Goal: Task Accomplishment & Management: Manage account settings

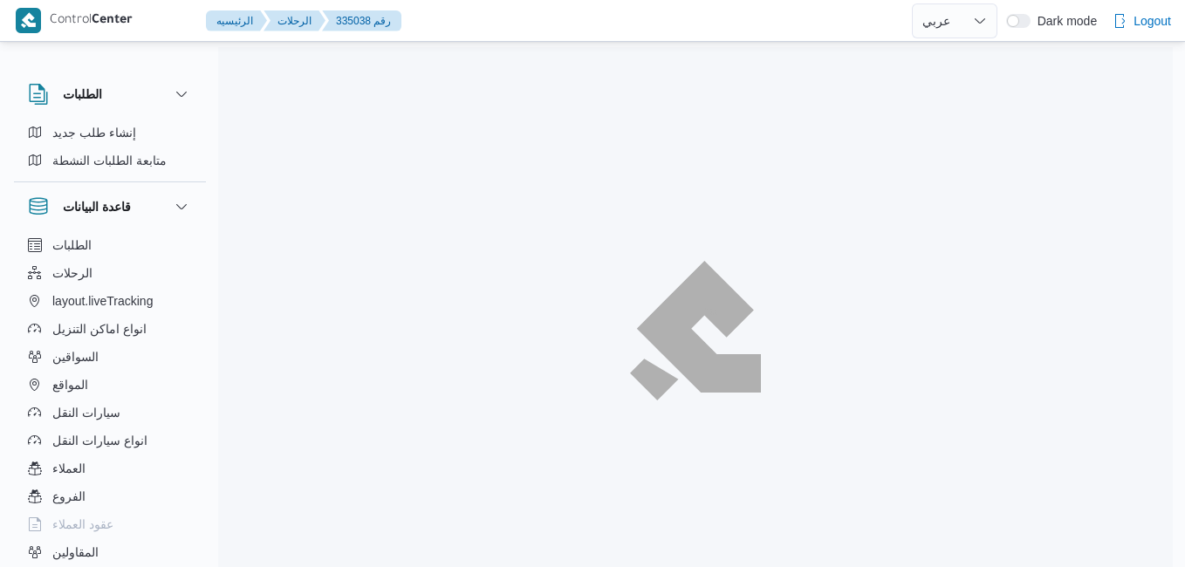
select select "ar"
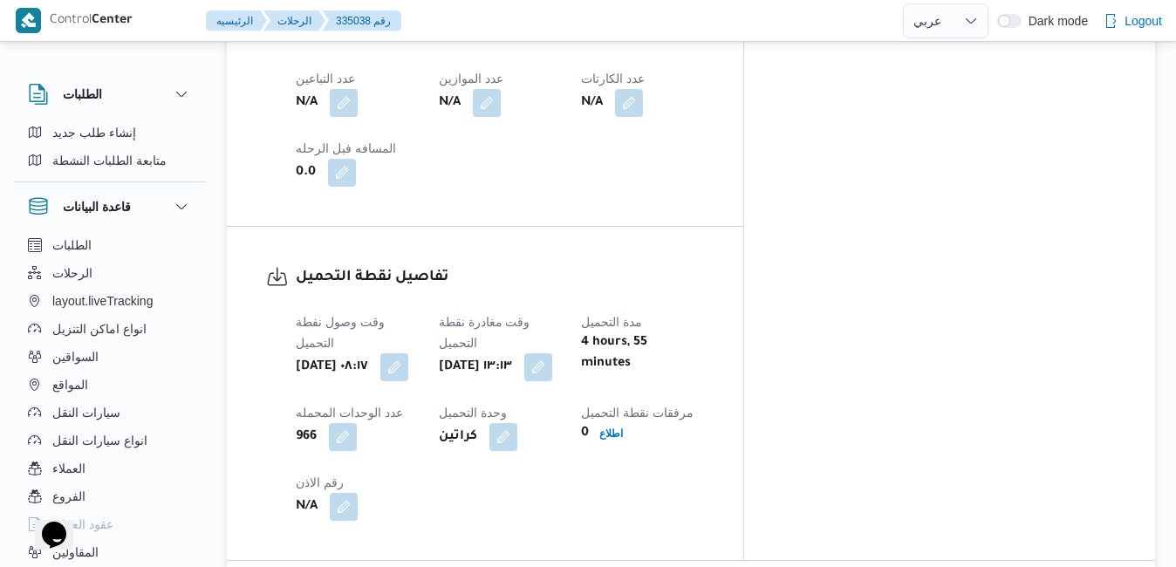
scroll to position [1110, 0]
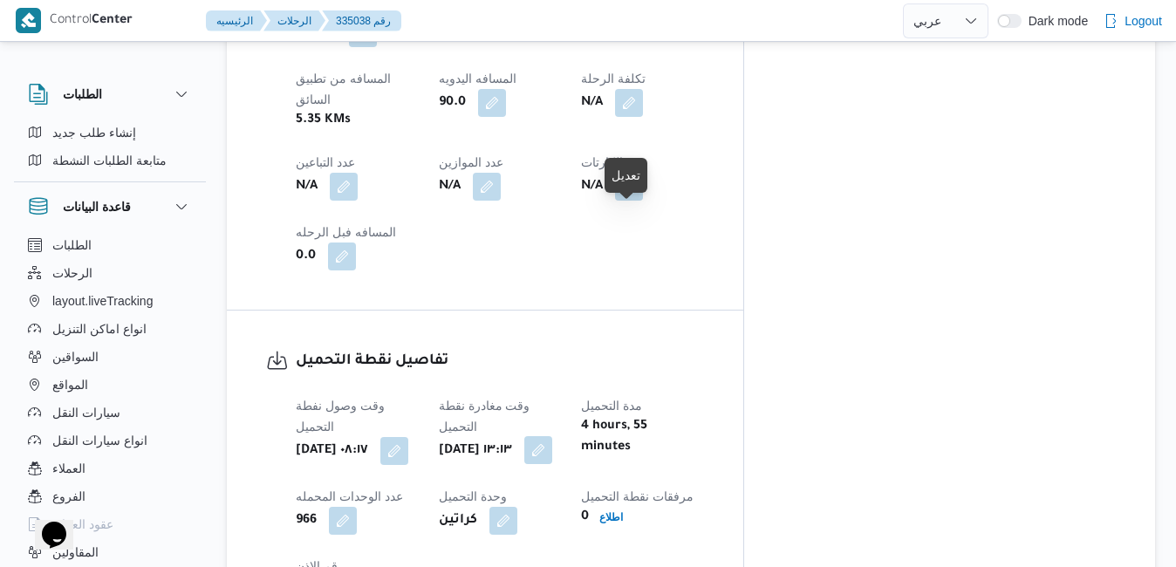
click at [552, 436] on button "button" at bounding box center [538, 450] width 28 height 28
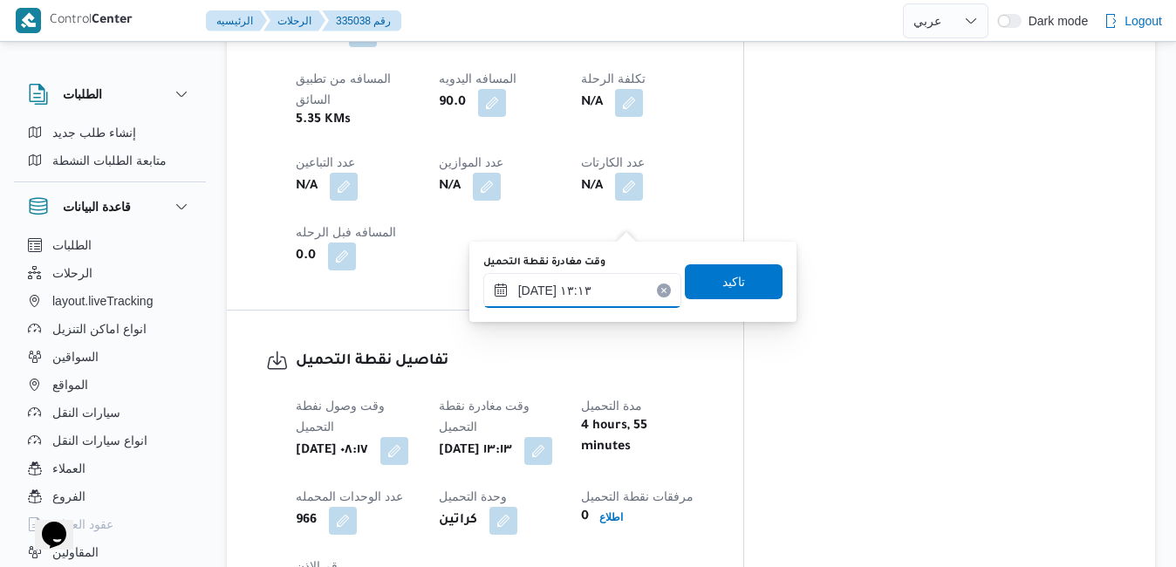
click at [581, 283] on input "٠٩/٠٩/٢٠٢٥ ١٣:١٣" at bounding box center [582, 290] width 198 height 35
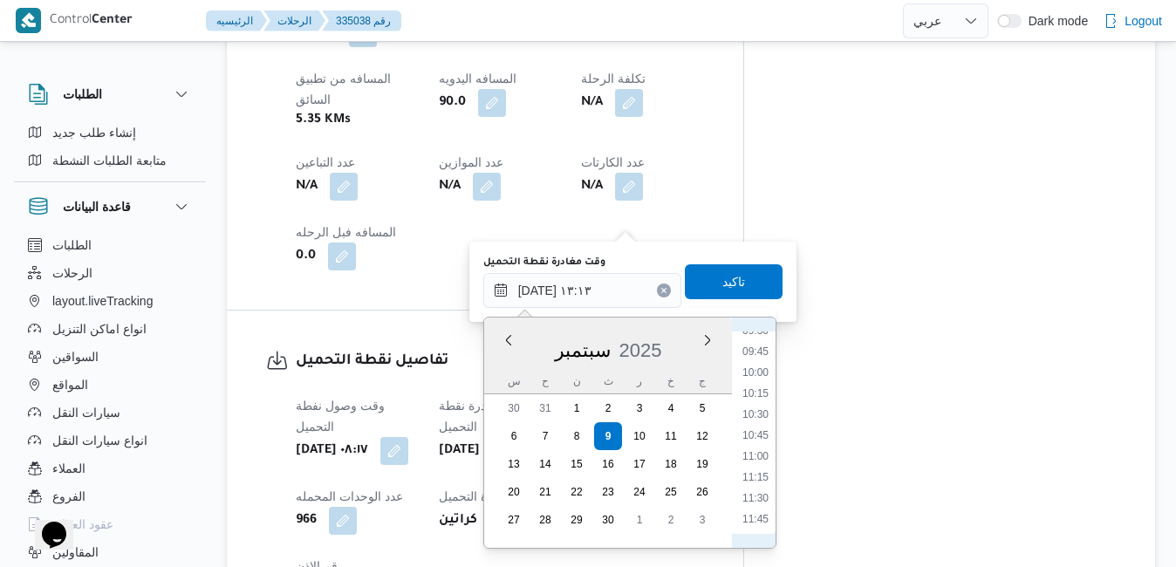
scroll to position [628, 0]
click at [761, 427] on li "08:30" at bounding box center [755, 423] width 40 height 17
type input "[DATE] ٠٨:٣٠"
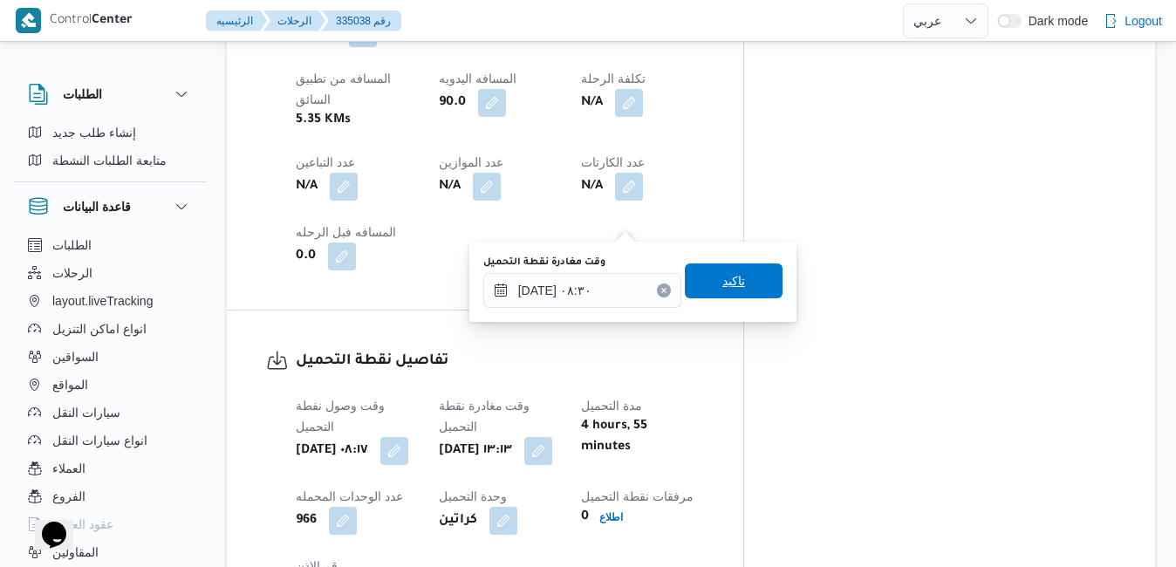
click at [753, 286] on span "تاكيد" at bounding box center [734, 280] width 98 height 35
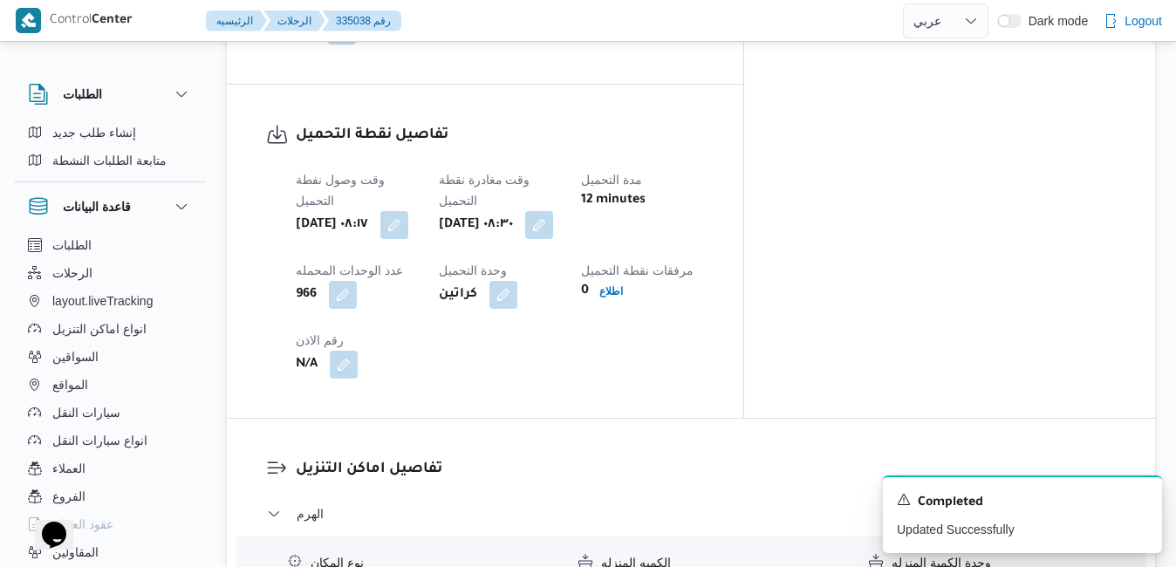
scroll to position [1529, 0]
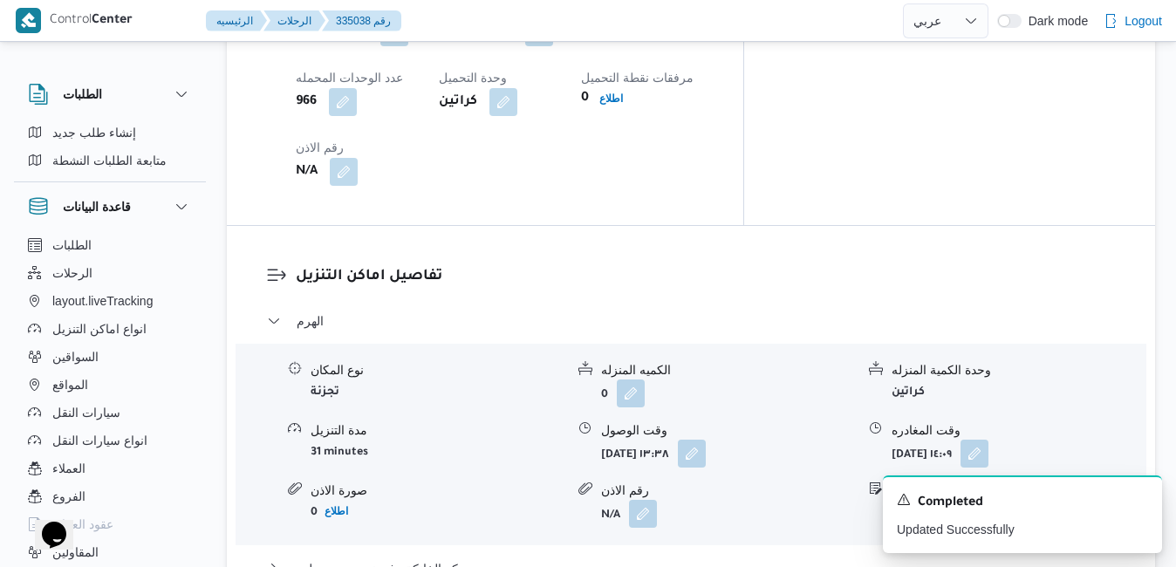
click at [772, 440] on form "ثلاثاء ٩ سبتمبر ٢٠٢٥ ١٣:٣٨" at bounding box center [728, 454] width 254 height 28
click at [706, 439] on button "button" at bounding box center [692, 453] width 28 height 28
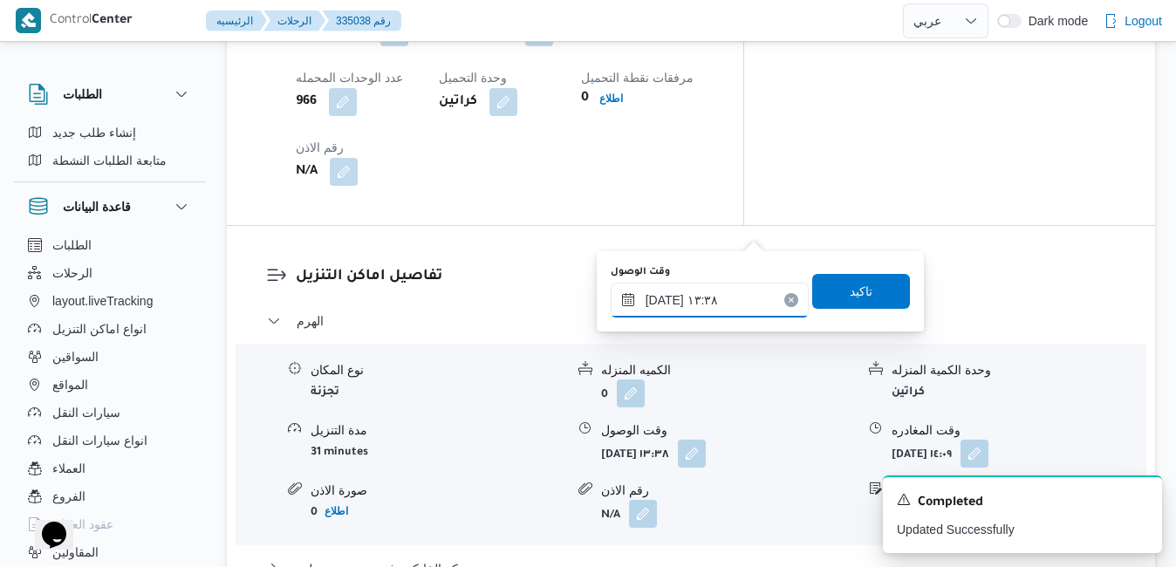
click at [701, 304] on input "٠٩/٠٩/٢٠٢٥ ١٣:٣٨" at bounding box center [710, 300] width 198 height 35
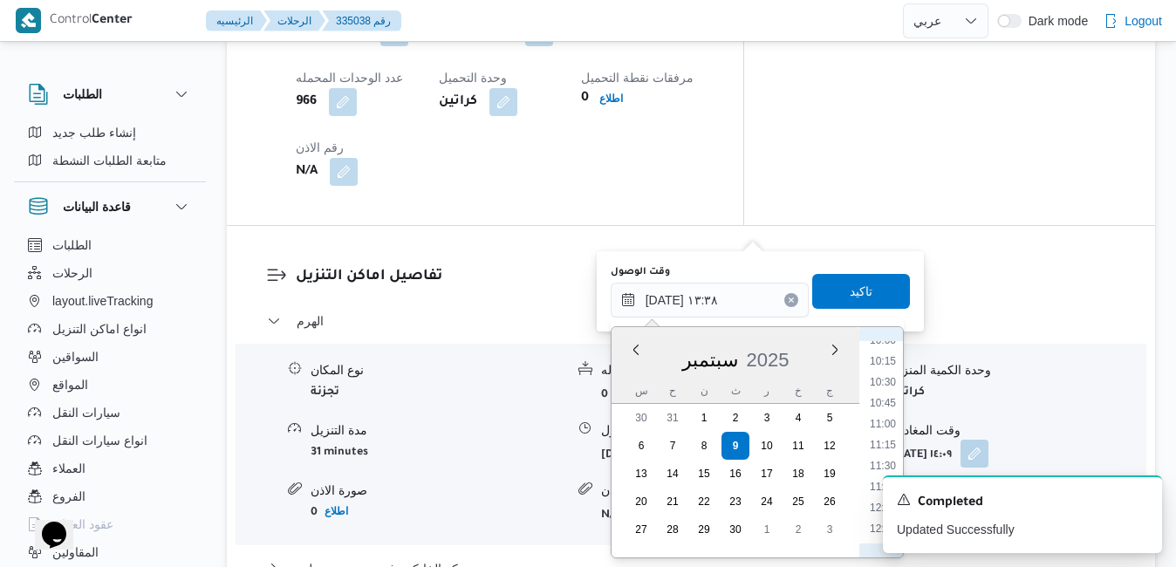
scroll to position [670, 0]
click at [885, 441] on li "09:00" at bounding box center [883, 433] width 40 height 17
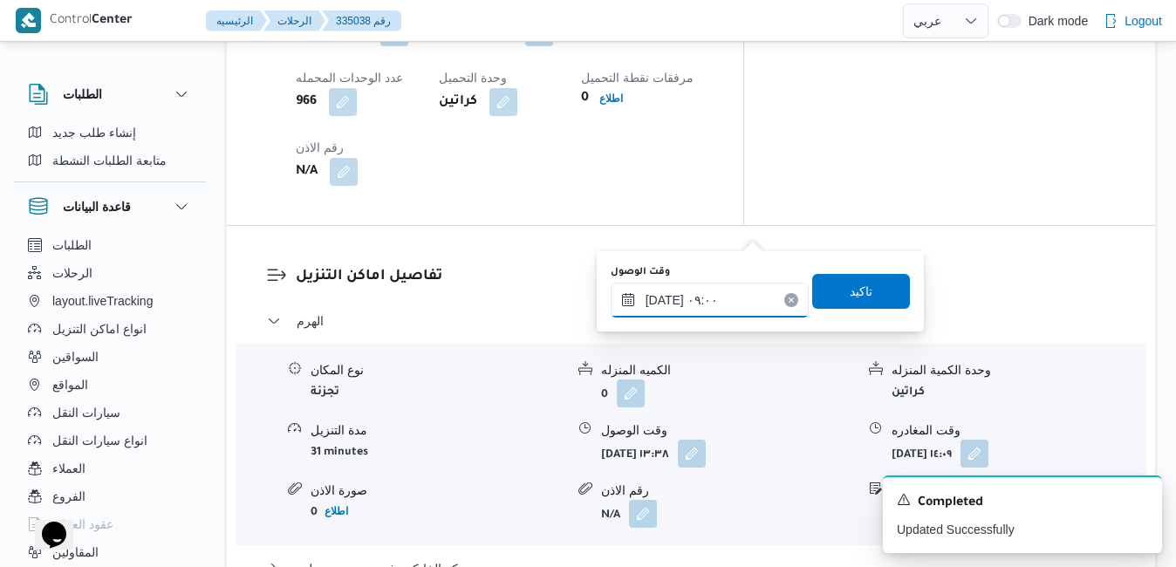
click at [667, 300] on input "٠٩/٠٩/٢٠٢٥ ٠٩:٠٠" at bounding box center [710, 300] width 198 height 35
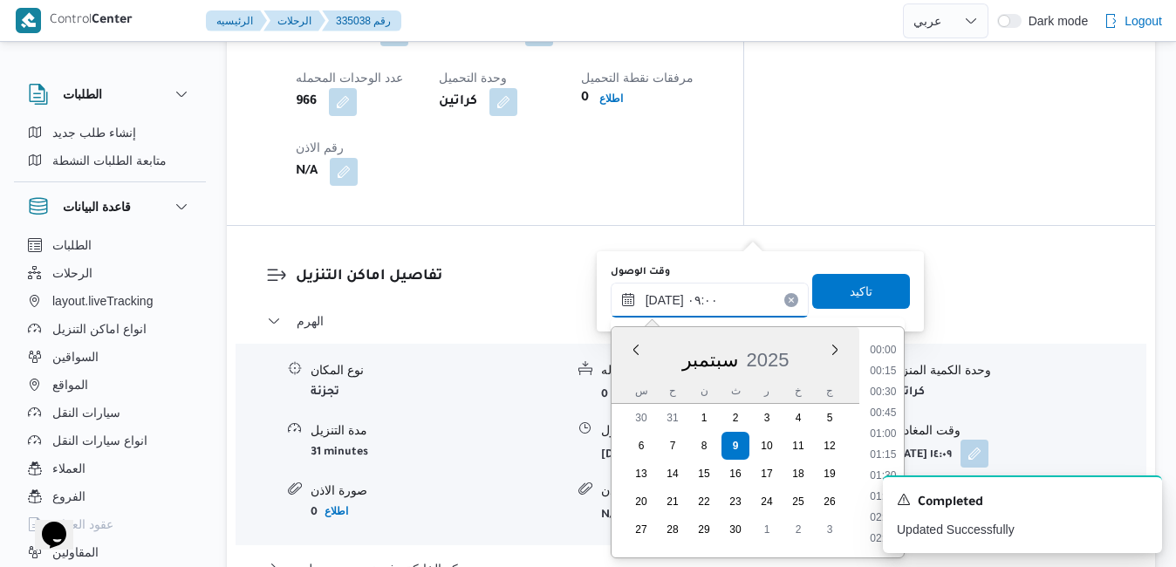
click at [667, 300] on input "٠٩/٠٩/٢٠٢٥ ٠٩:٠٠" at bounding box center [710, 300] width 198 height 35
type input "٠٩/٠٩/٢٠٢٥ ٠٩:20"
click at [850, 288] on span "تاكيد" at bounding box center [861, 290] width 23 height 21
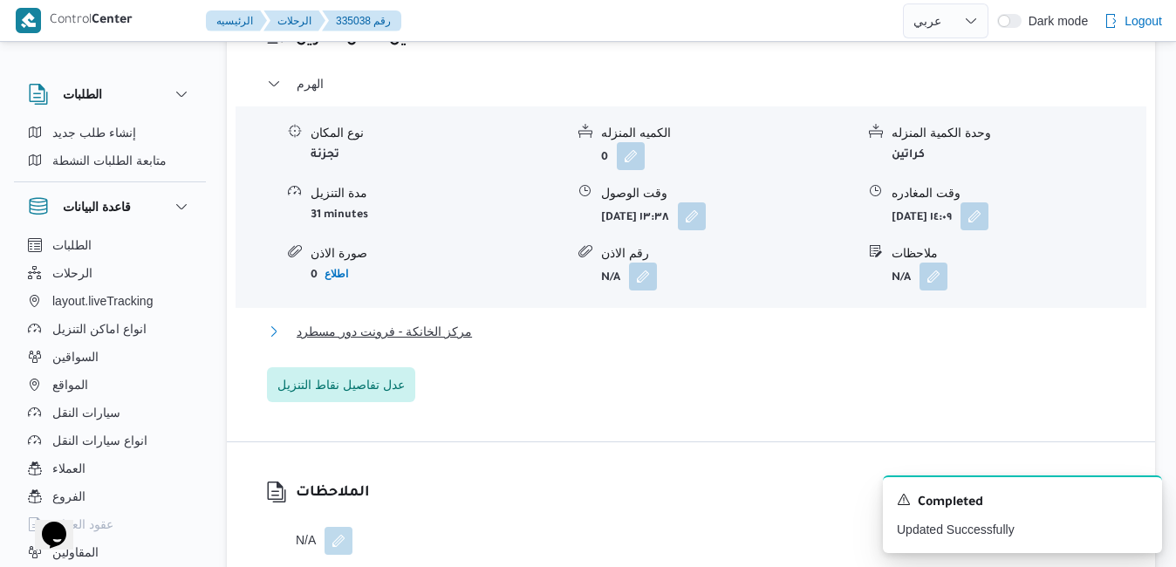
click at [672, 335] on button "مركز الخانكة - فرونت دور مسطرد" at bounding box center [691, 331] width 849 height 21
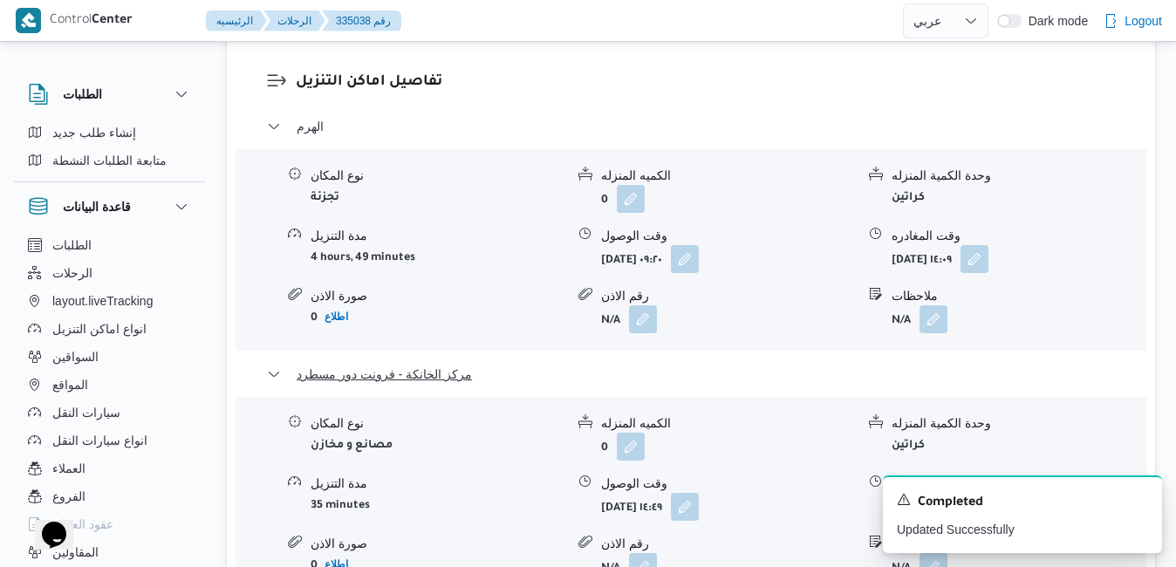
scroll to position [1738, 0]
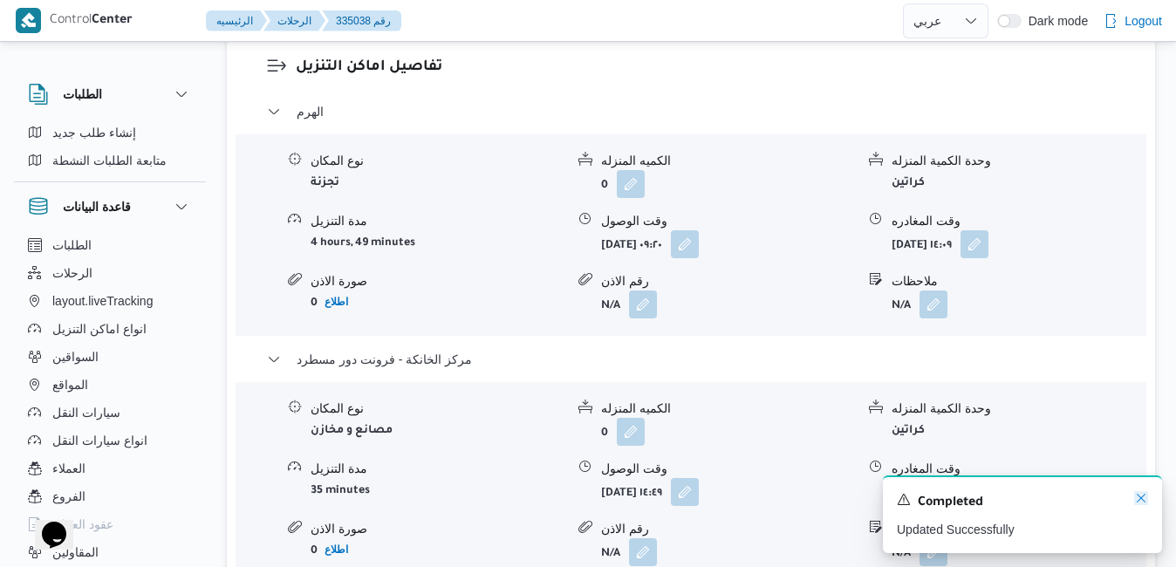
click at [1141, 499] on icon "Dismiss toast" at bounding box center [1141, 498] width 14 height 14
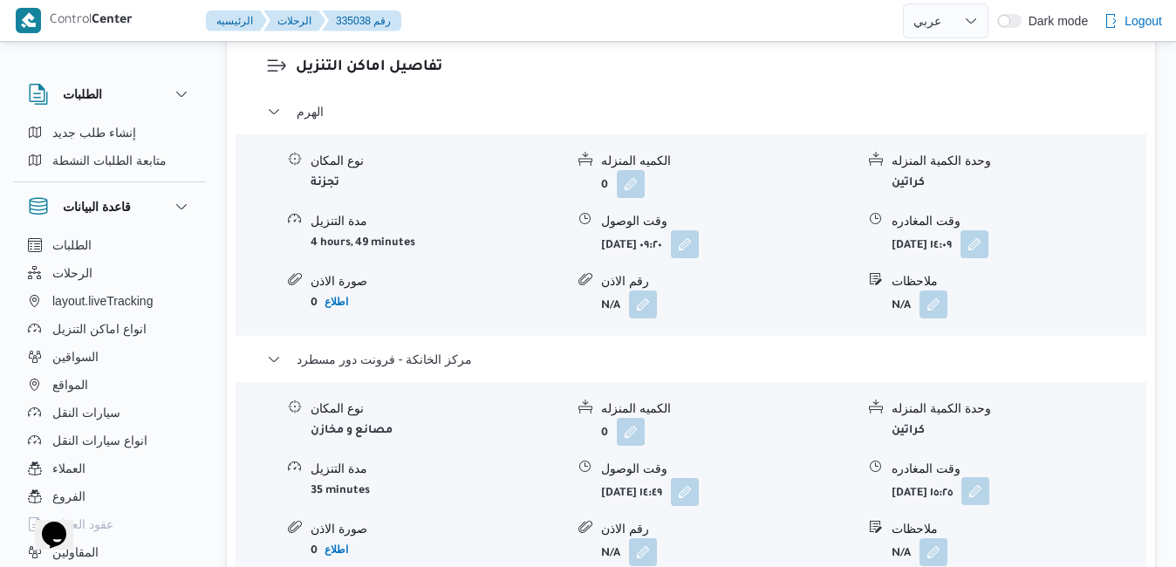
click at [989, 477] on button "button" at bounding box center [975, 491] width 28 height 28
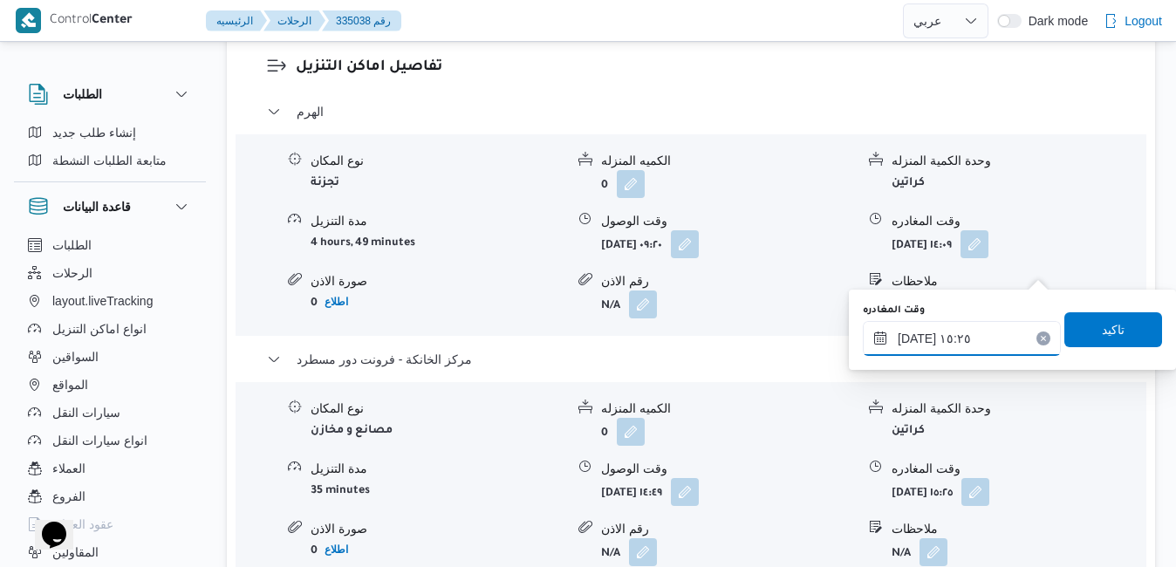
click at [972, 338] on input "٠٩/٠٩/٢٠٢٥ ١٥:٢٥" at bounding box center [962, 338] width 198 height 35
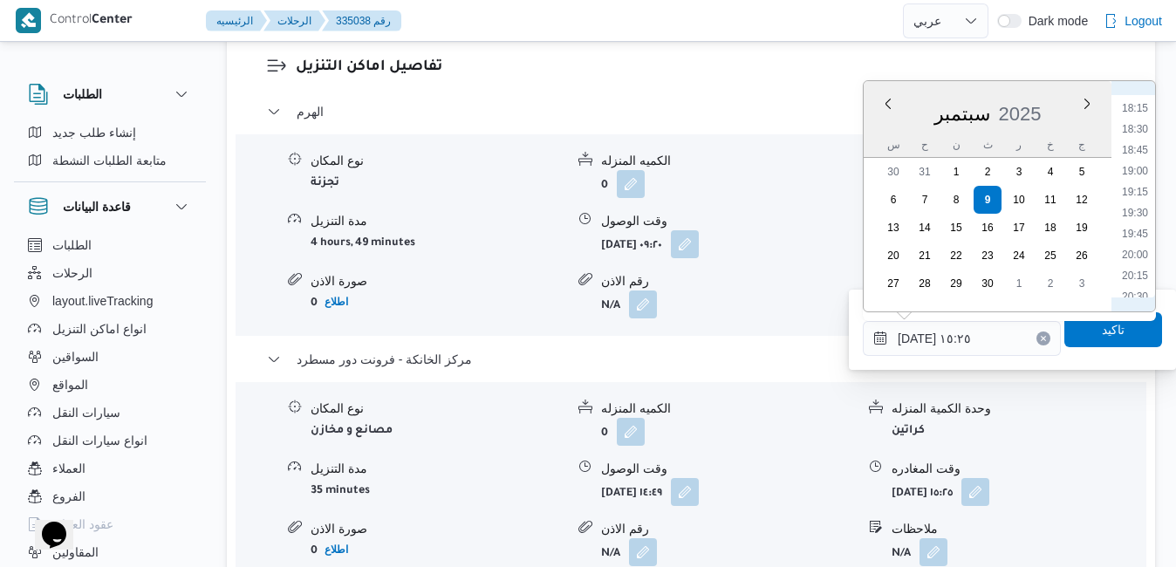
scroll to position [1525, 0]
click at [1144, 256] on li "20:00" at bounding box center [1135, 253] width 40 height 17
type input "٠٩/٠٩/٢٠٢٥ ٢٠:٠٠"
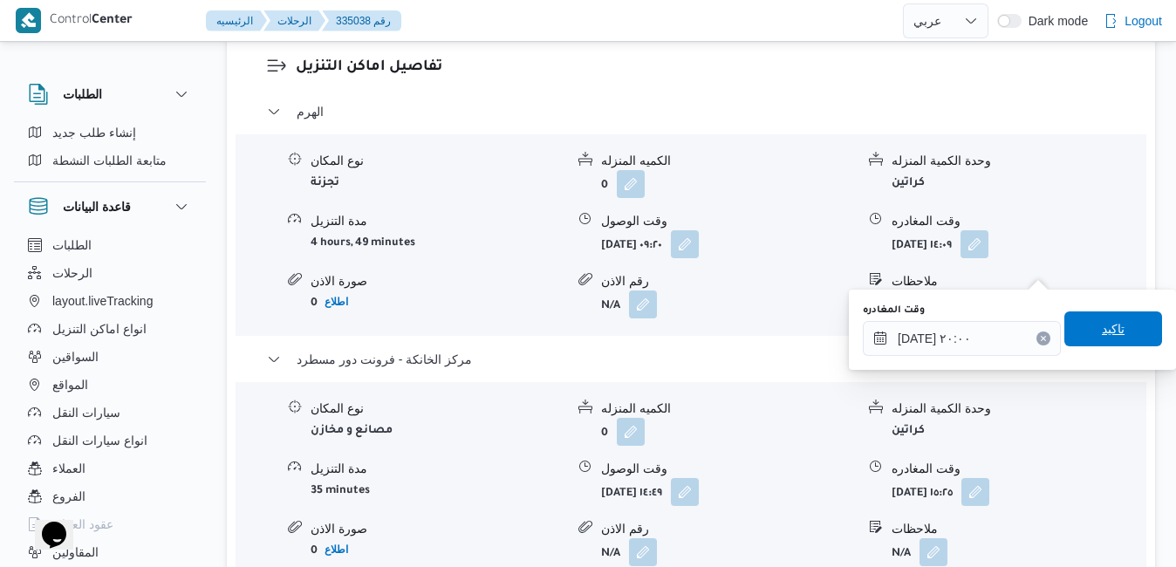
click at [1084, 328] on span "تاكيد" at bounding box center [1113, 328] width 98 height 35
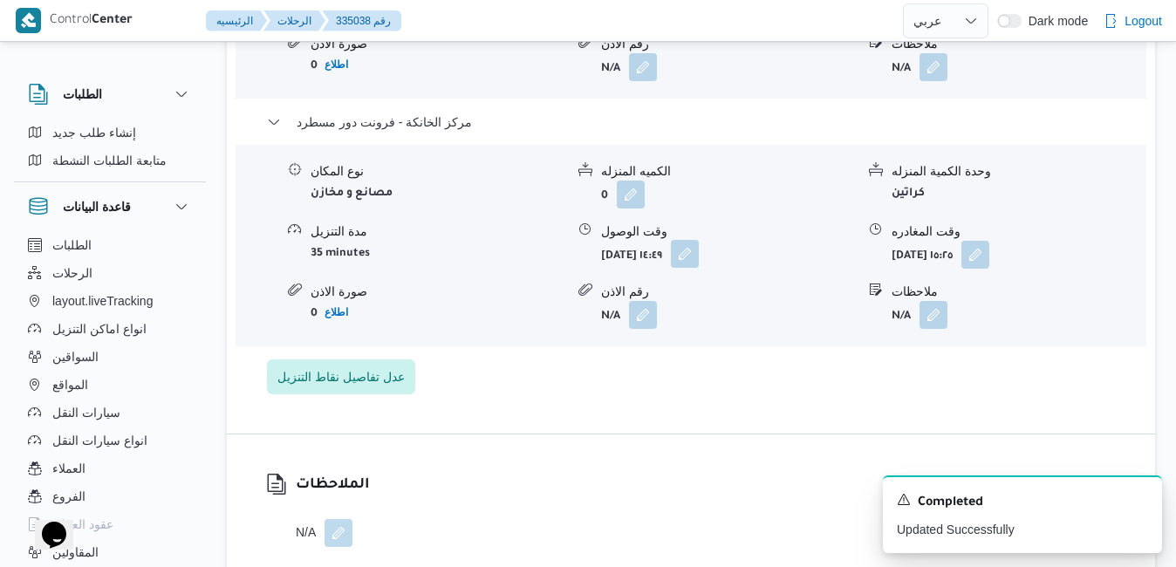
click at [699, 268] on button "button" at bounding box center [685, 254] width 28 height 28
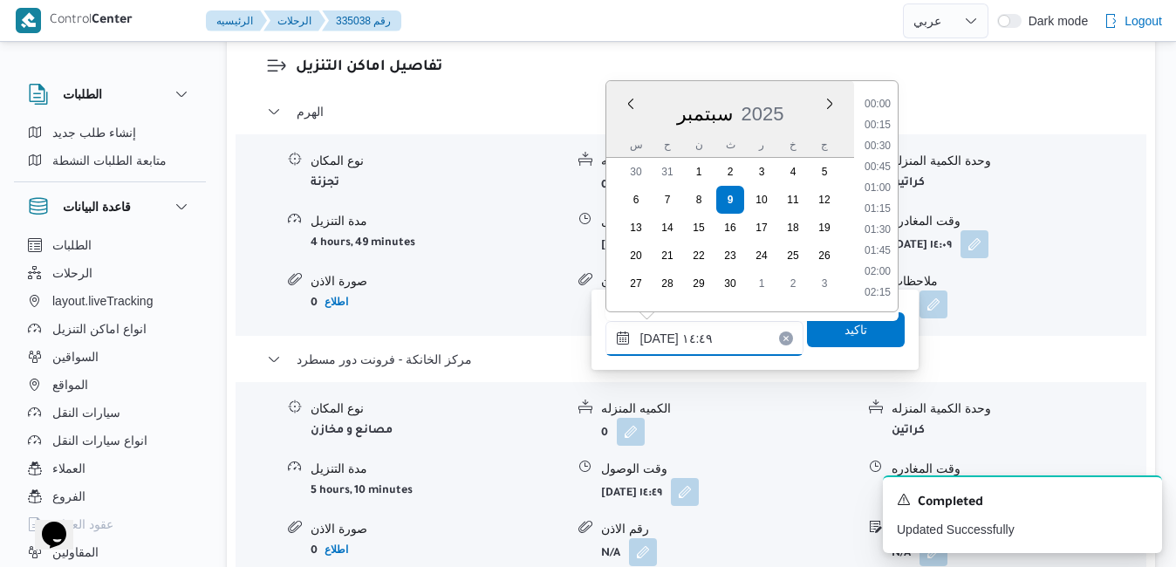
click at [713, 345] on input "٠٩/٠٩/٢٠٢٥ ١٤:٤٩" at bounding box center [704, 338] width 198 height 35
click at [877, 277] on li "19:45" at bounding box center [878, 274] width 40 height 17
type input "٠٩/٠٩/٢٠٢٥ ١٩:٤٥"
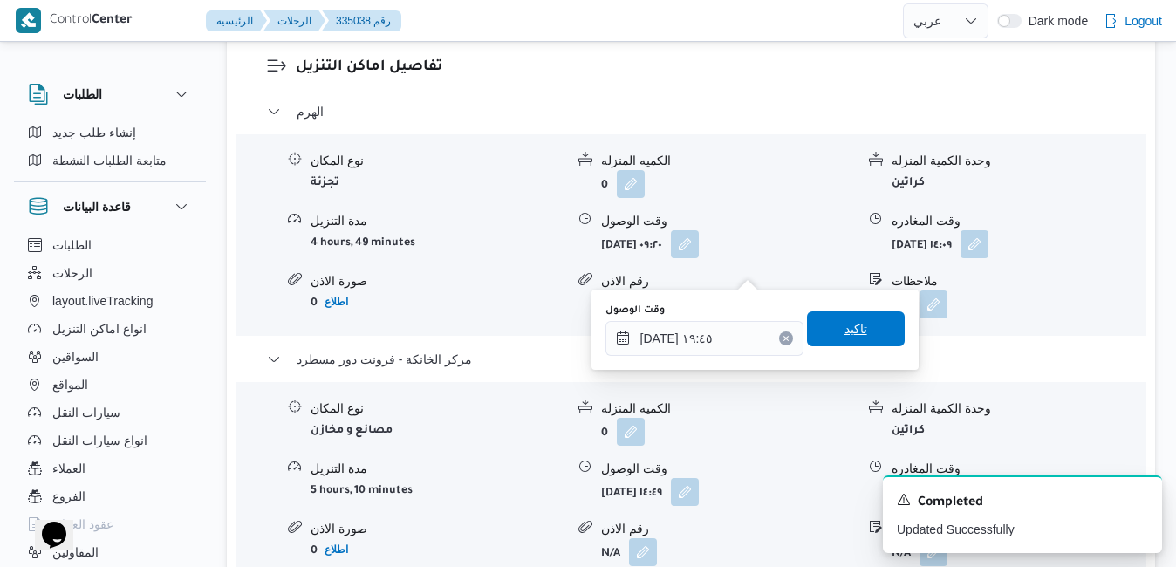
click at [848, 337] on span "تاكيد" at bounding box center [856, 328] width 23 height 21
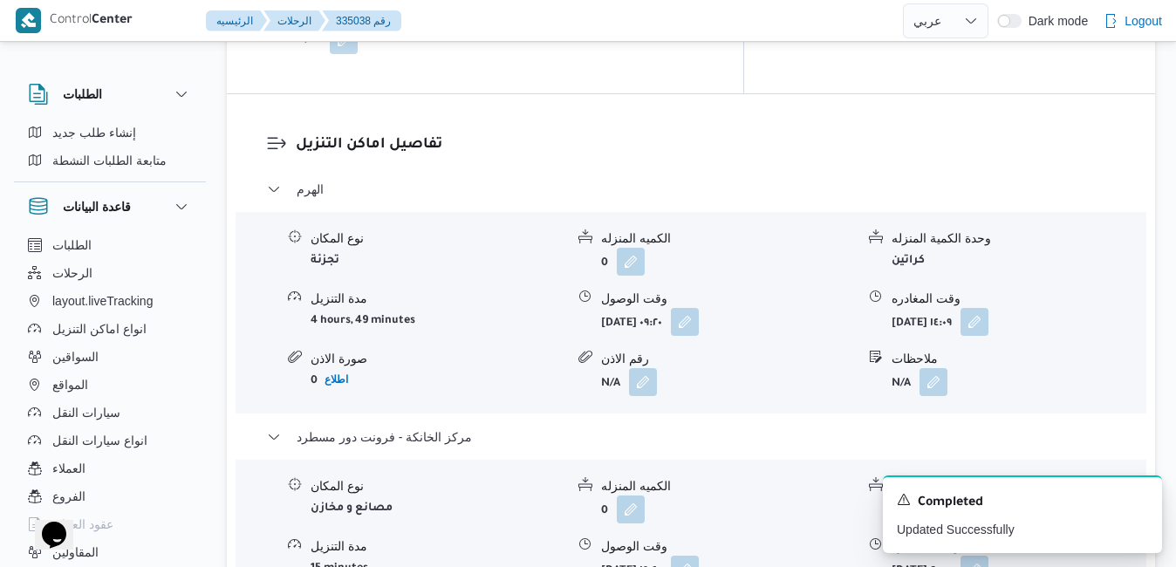
scroll to position [1633, 0]
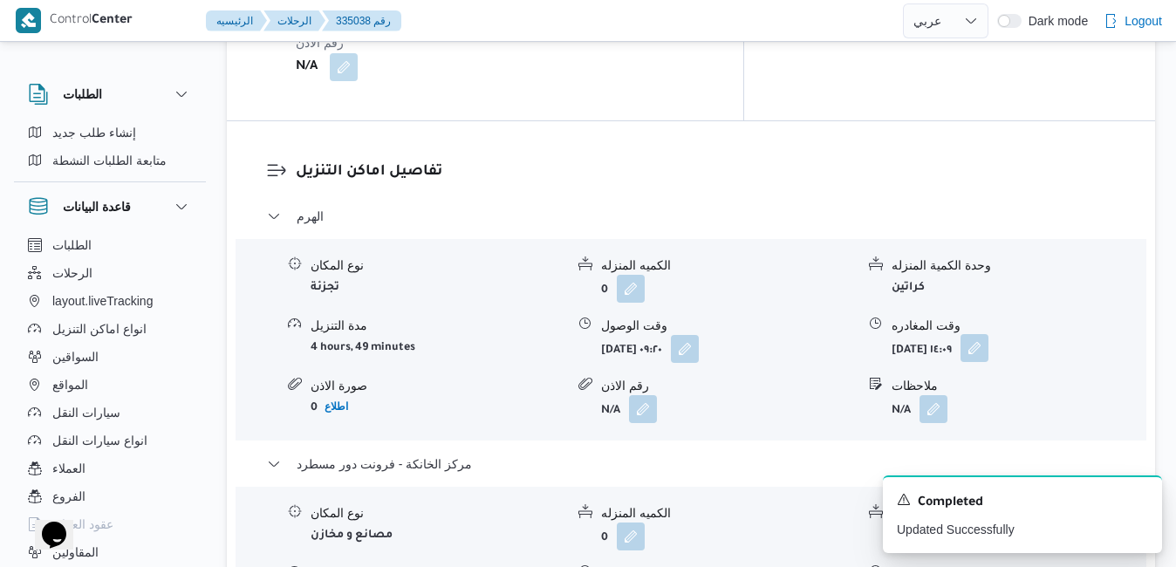
click at [989, 334] on button "button" at bounding box center [975, 348] width 28 height 28
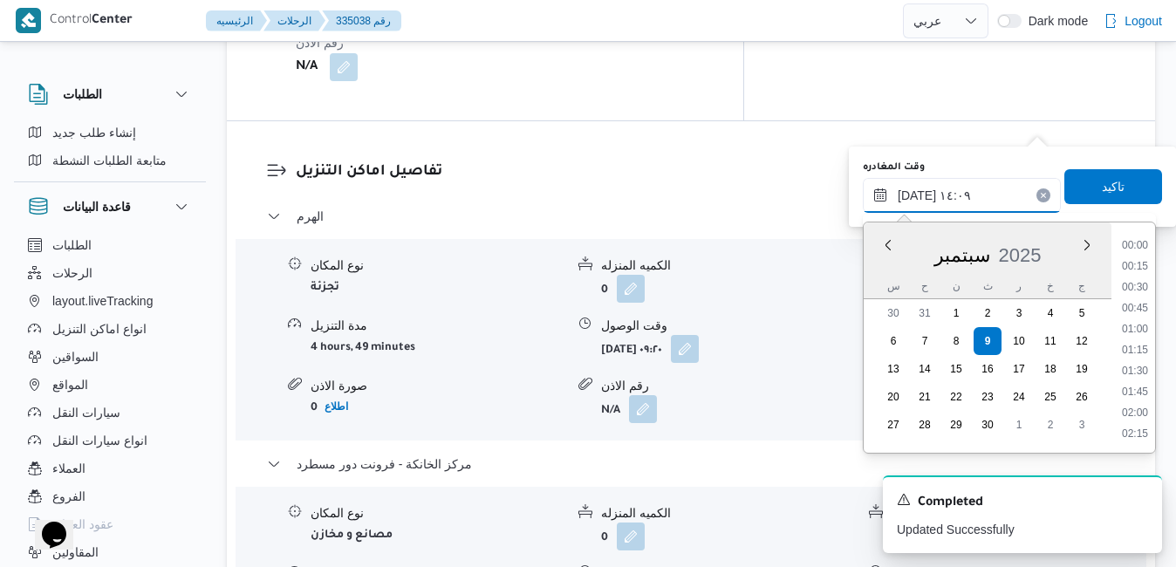
click at [961, 192] on input "٠٩/٠٩/٢٠٢٥ ١٤:٠٩" at bounding box center [962, 195] width 198 height 35
click at [1142, 355] on li "18:15" at bounding box center [1135, 353] width 40 height 17
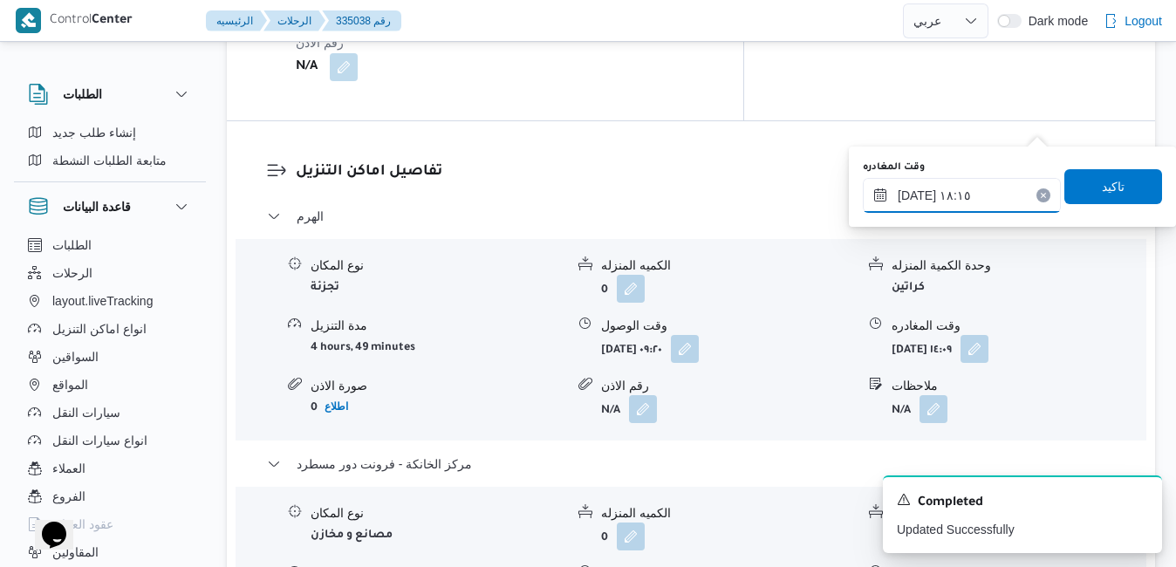
click at [918, 196] on input "[DATE] ١٨:١٥" at bounding box center [962, 195] width 198 height 35
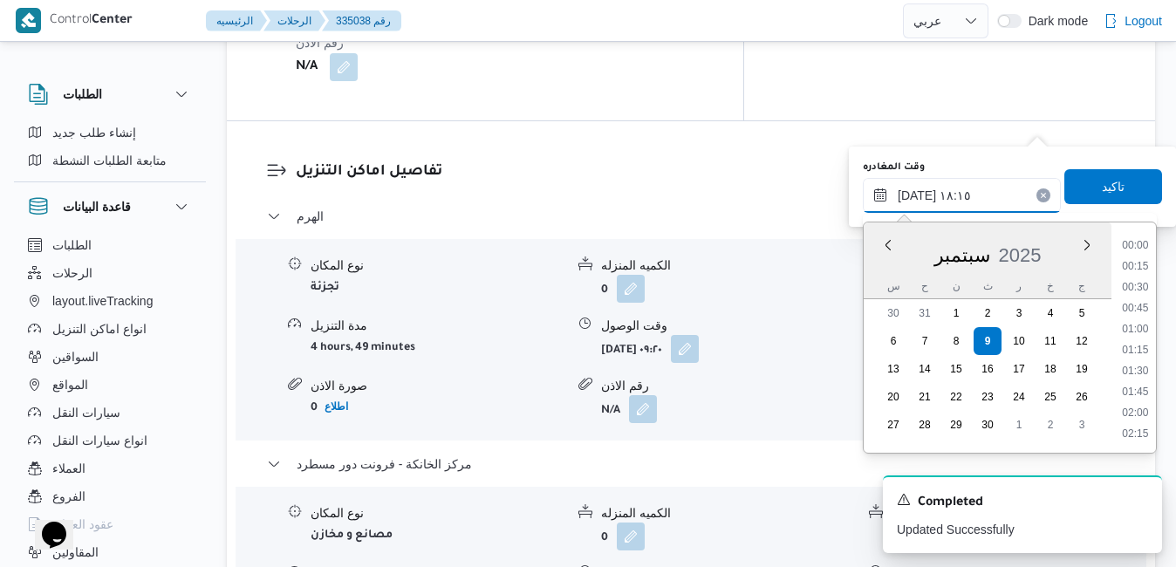
click at [918, 196] on input "[DATE] ١٨:١٥" at bounding box center [962, 195] width 198 height 35
type input "٠٩/٠٩/٢٠٢٥ ١٨:55"
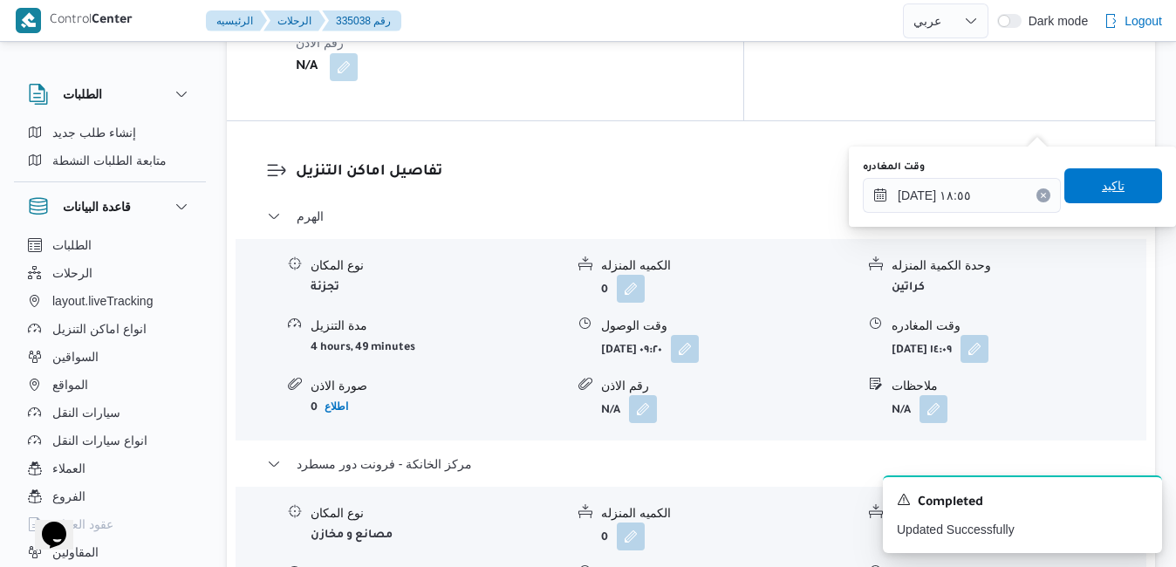
click at [1124, 190] on span "تاكيد" at bounding box center [1113, 185] width 98 height 35
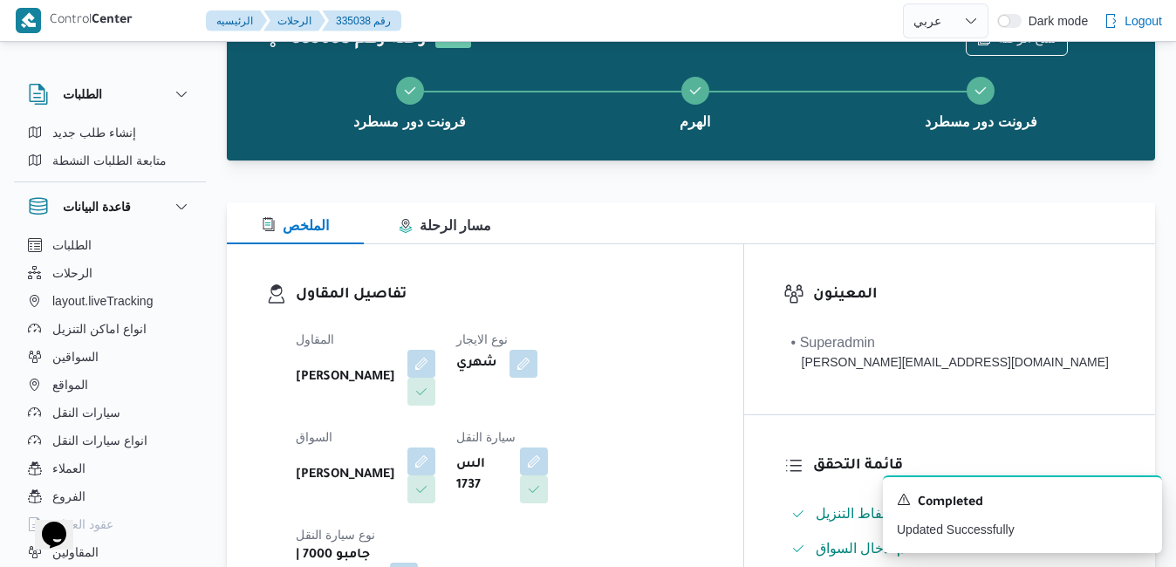
scroll to position [0, 0]
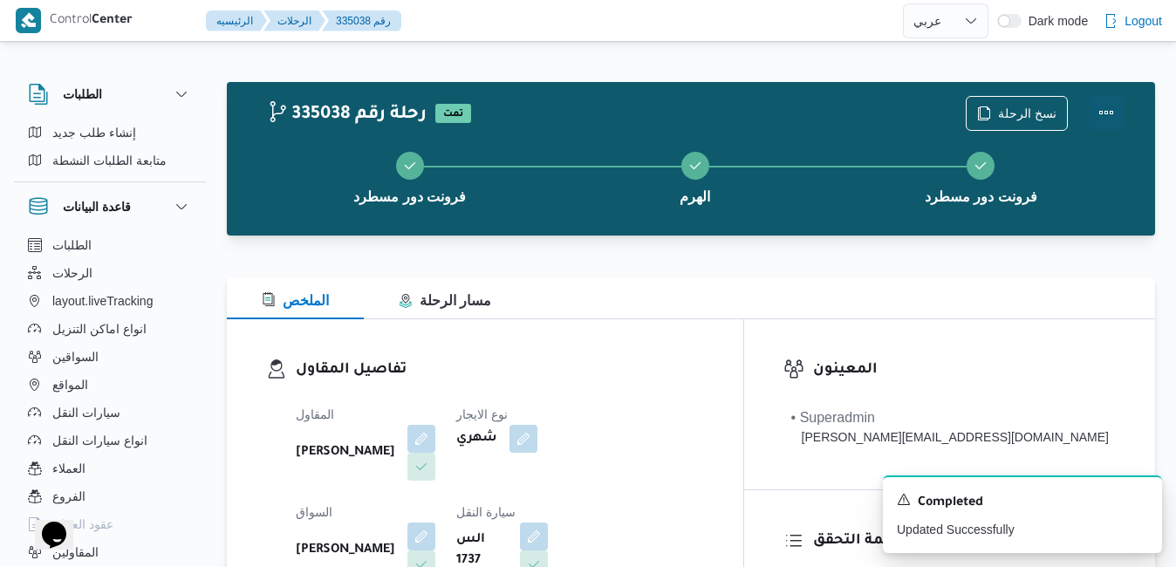
click at [1105, 118] on button "Actions" at bounding box center [1106, 112] width 35 height 35
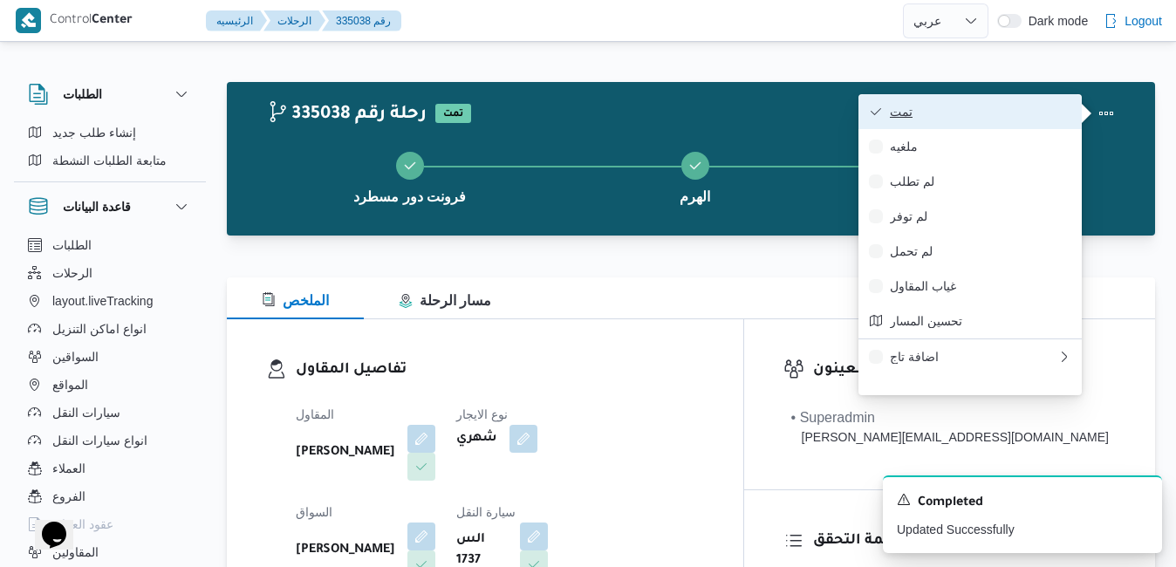
click at [1034, 119] on span "تمت" at bounding box center [980, 112] width 181 height 14
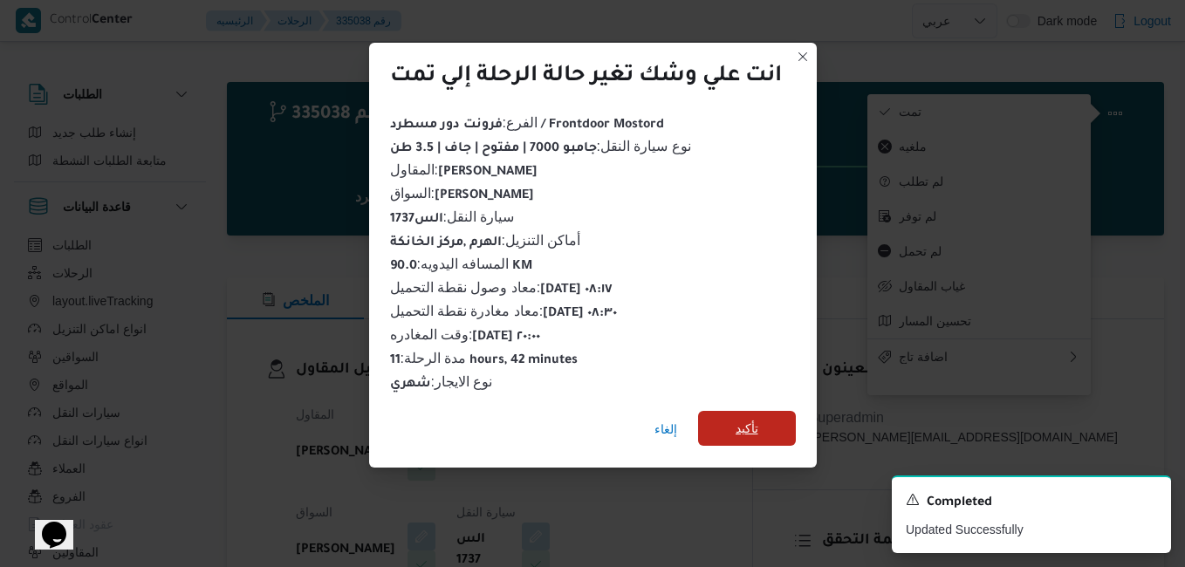
click at [756, 418] on span "تأكيد" at bounding box center [746, 428] width 23 height 21
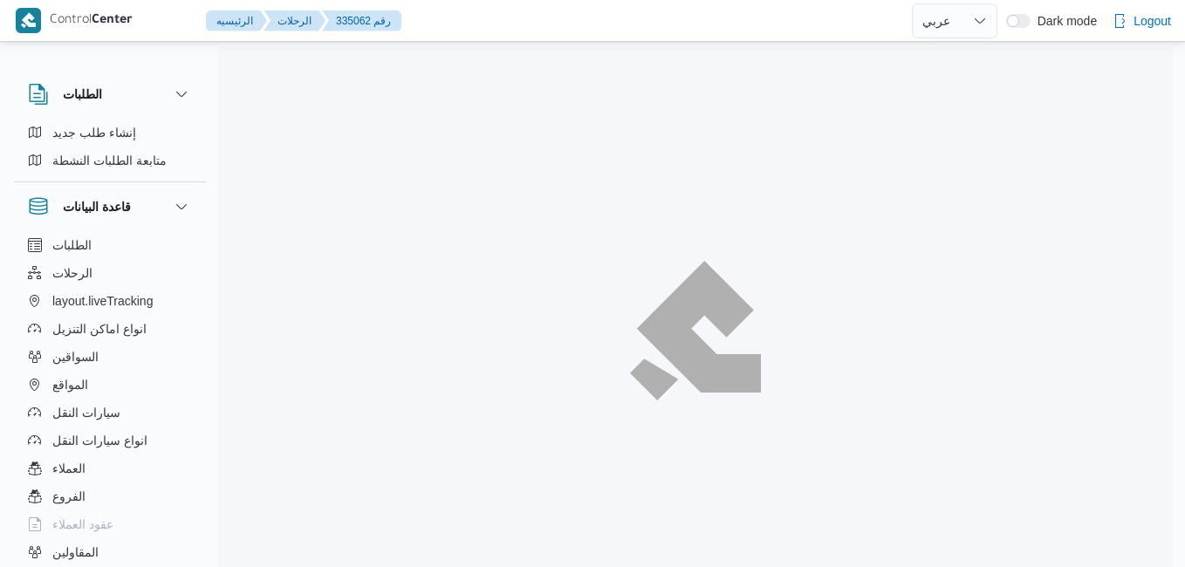
select select "ar"
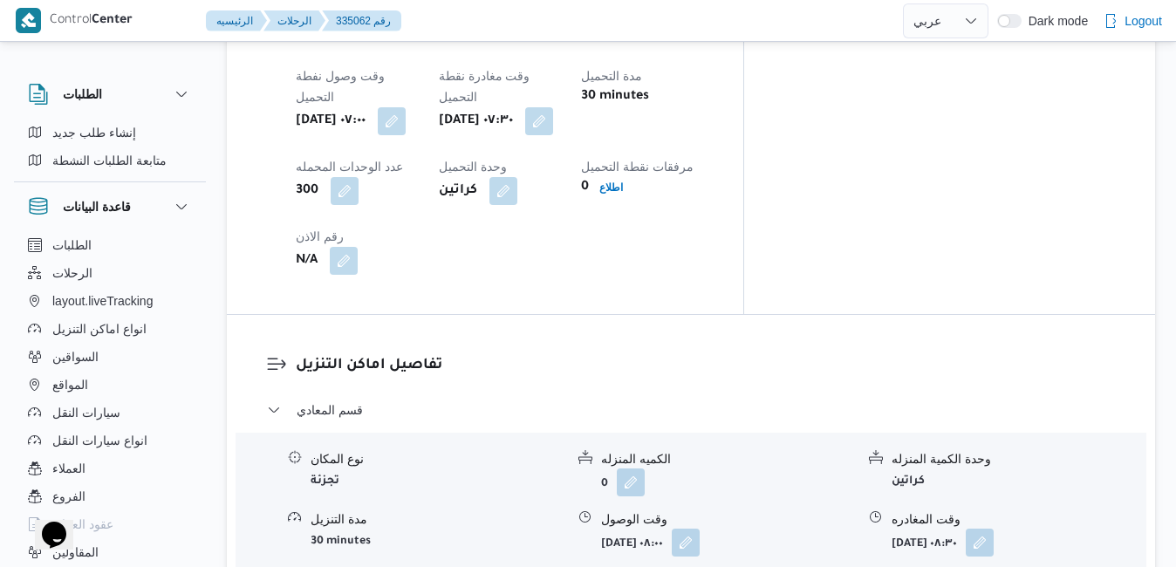
scroll to position [1466, 0]
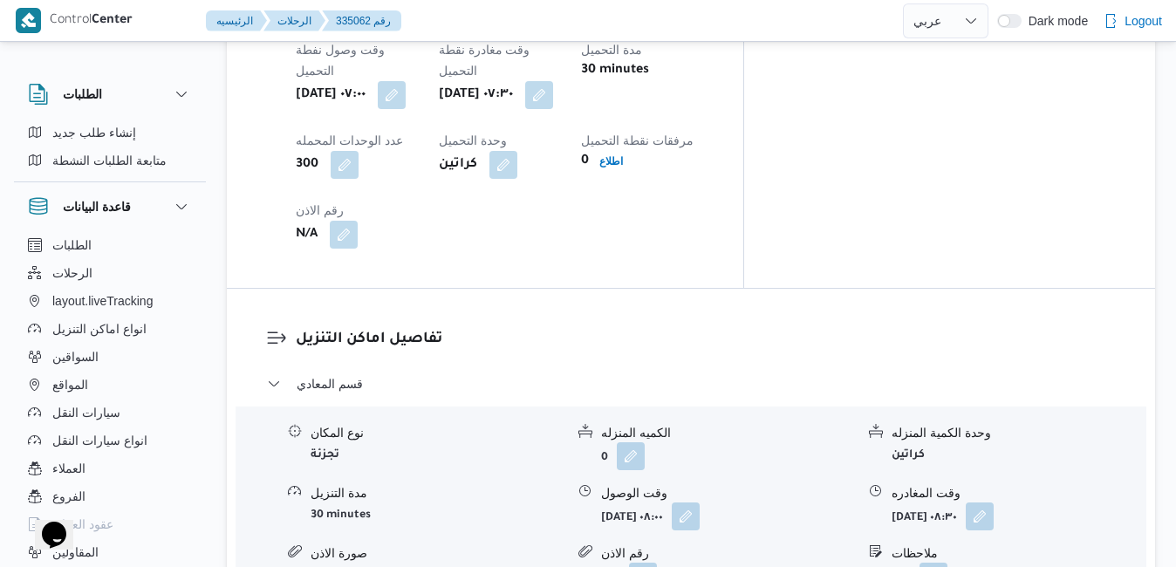
click at [700, 502] on button "button" at bounding box center [686, 516] width 28 height 28
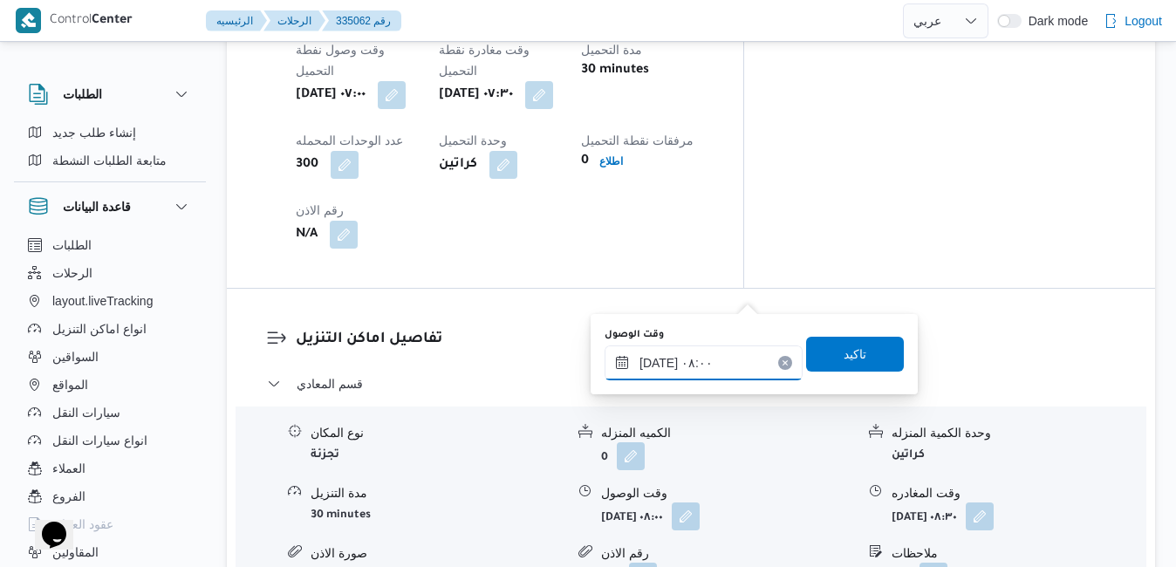
click at [719, 360] on input "[DATE] ٠٨:٠٠" at bounding box center [704, 362] width 198 height 35
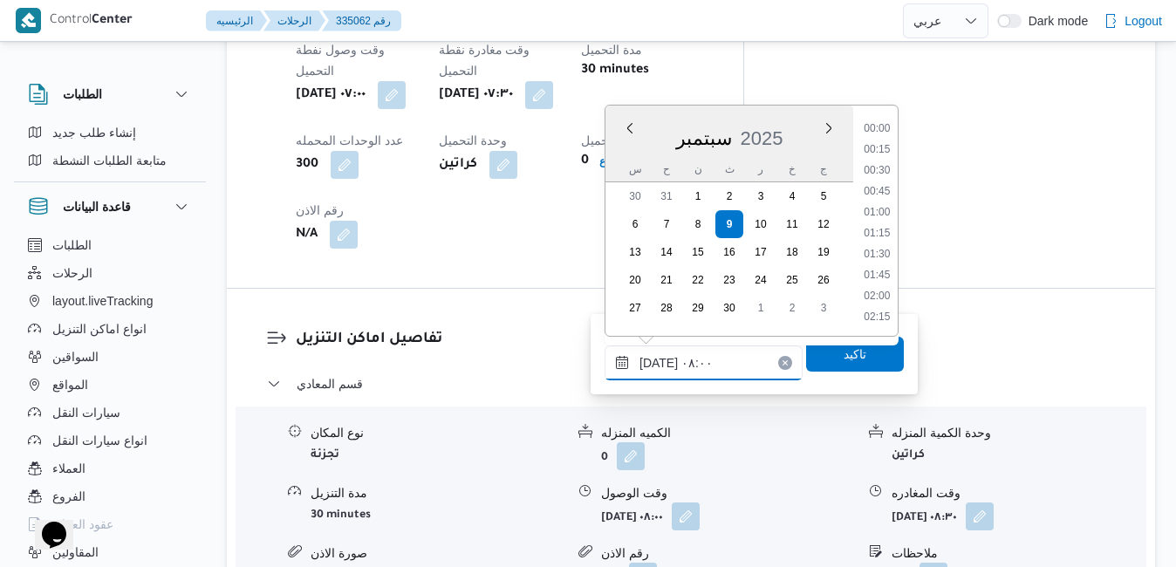
scroll to position [564, 0]
click at [874, 280] on li "08:30" at bounding box center [877, 276] width 40 height 17
type input "[DATE] ٠٨:٣٠"
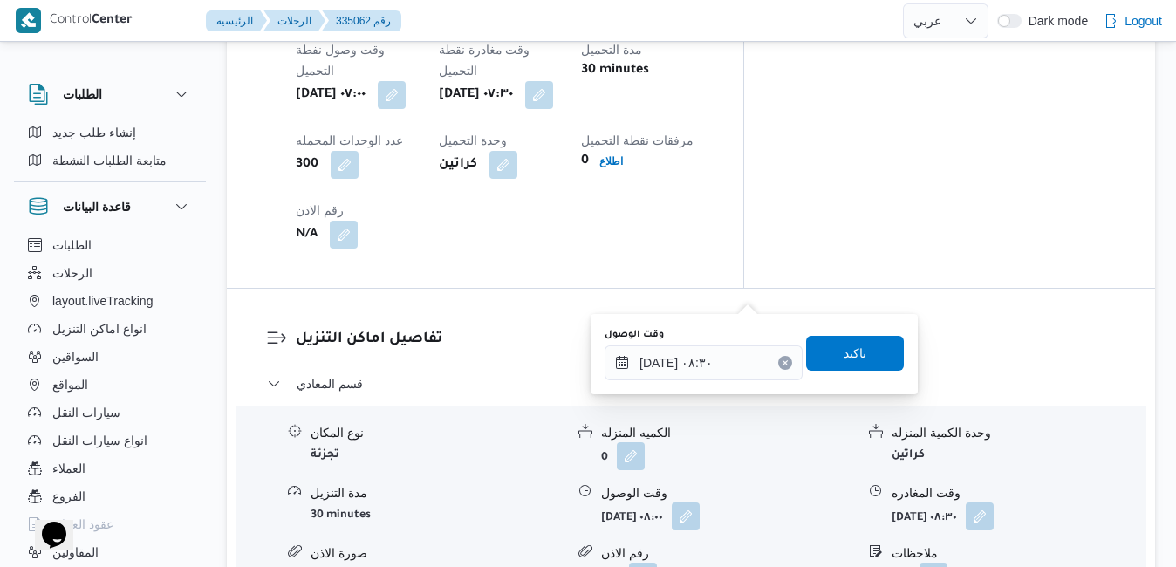
click at [844, 351] on span "تاكيد" at bounding box center [855, 353] width 23 height 21
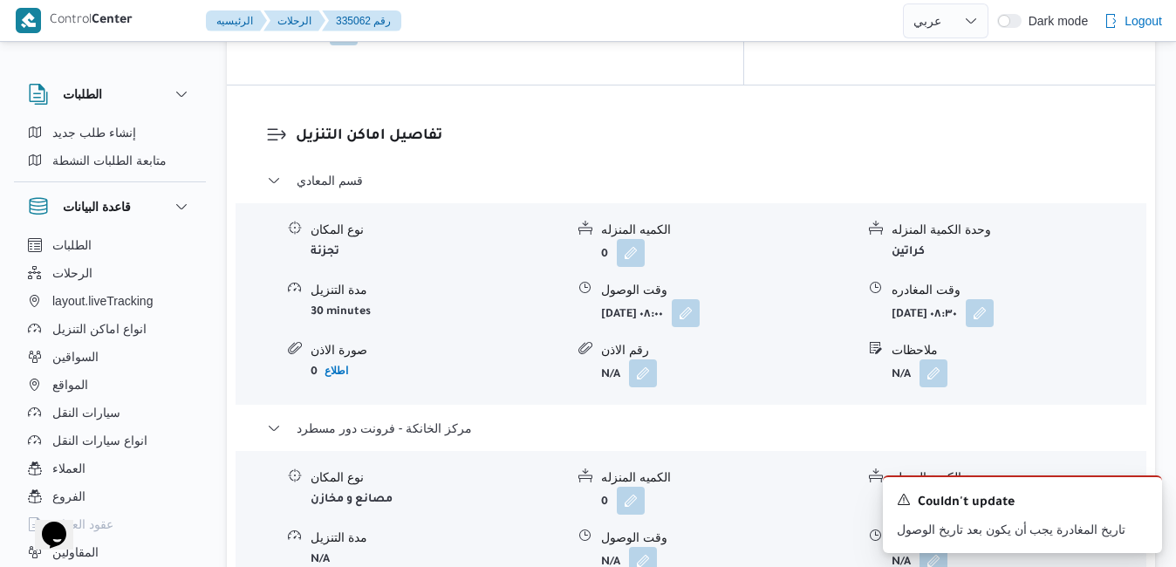
scroll to position [1745, 0]
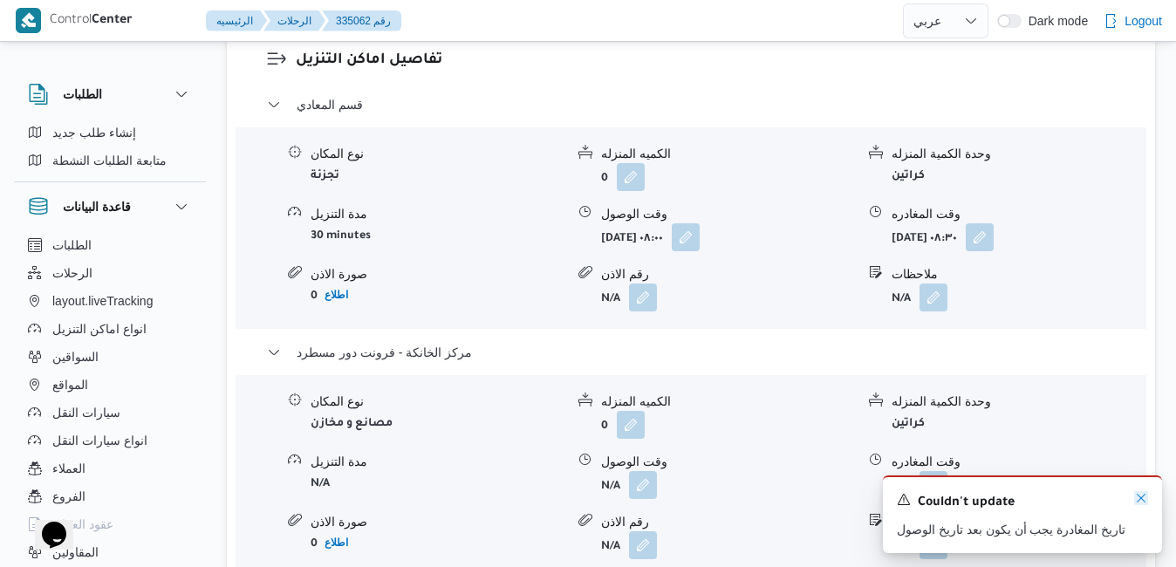
click at [1144, 495] on icon "Dismiss toast" at bounding box center [1141, 498] width 14 height 14
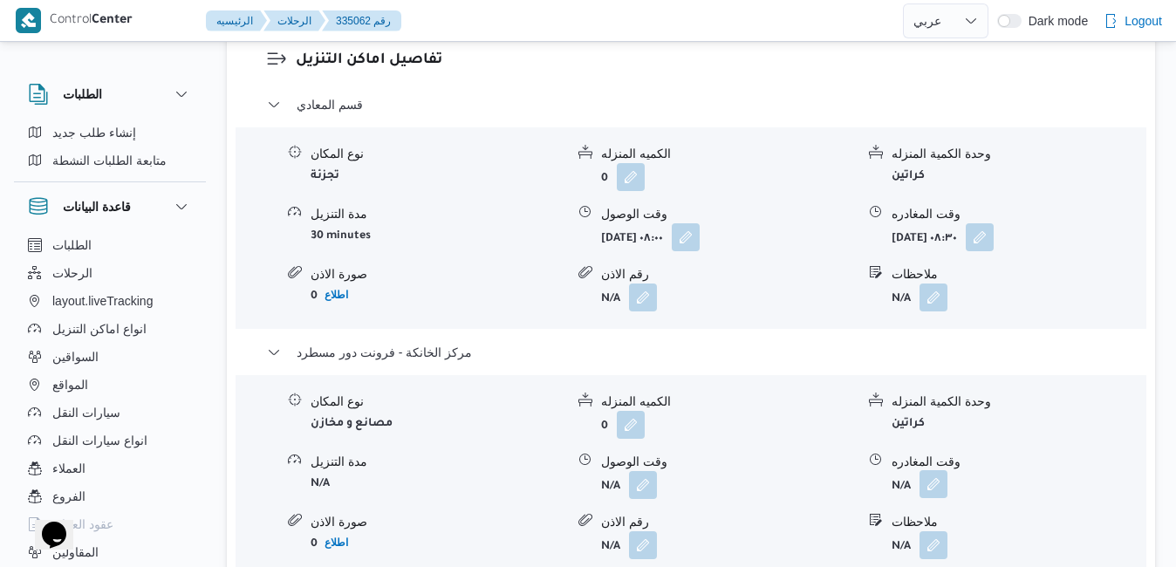
click at [932, 470] on button "button" at bounding box center [934, 484] width 28 height 28
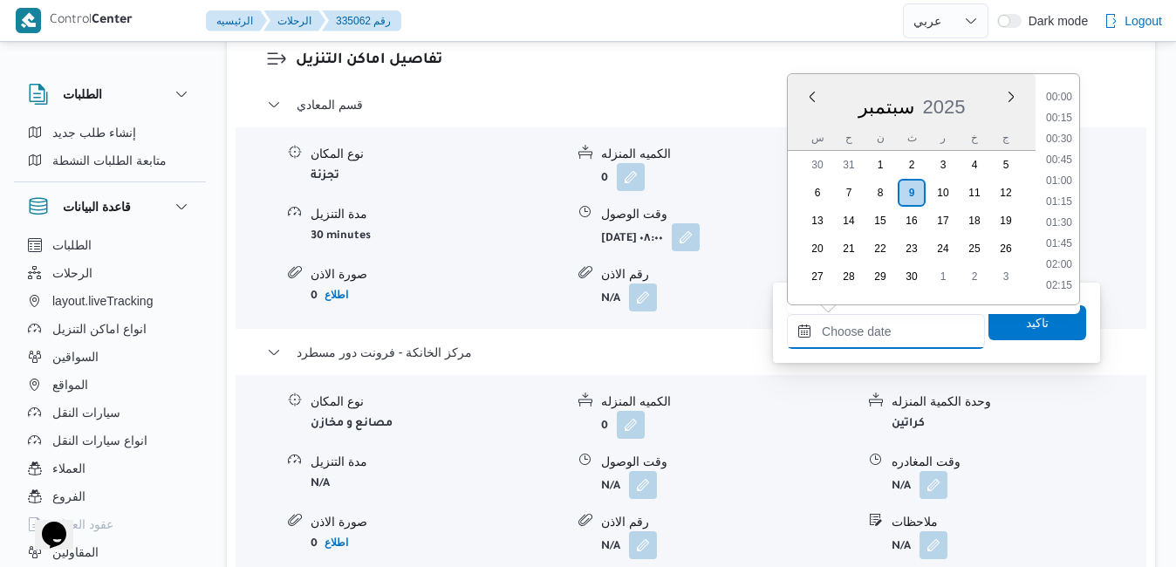
drag, startPoint x: 879, startPoint y: 328, endPoint x: 899, endPoint y: 325, distance: 19.4
click at [879, 328] on input "وقت المغادره" at bounding box center [886, 331] width 198 height 35
click at [811, 117] on div "سبتمبر 2025" at bounding box center [912, 103] width 248 height 44
click at [1064, 102] on li "19:30" at bounding box center [1059, 98] width 40 height 17
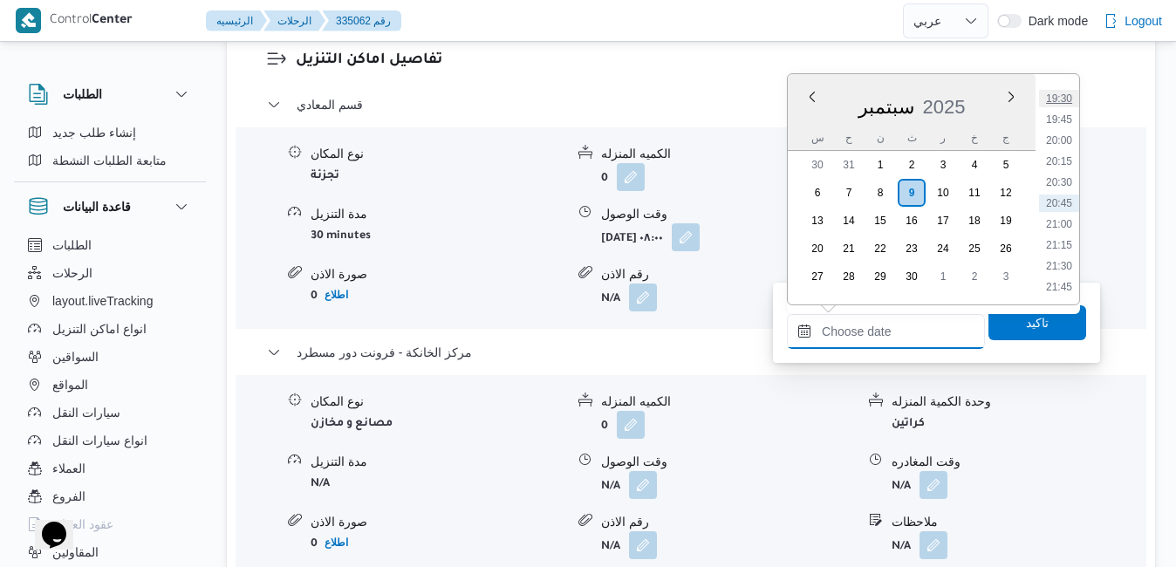
type input "[DATE] ١٩:٣٠"
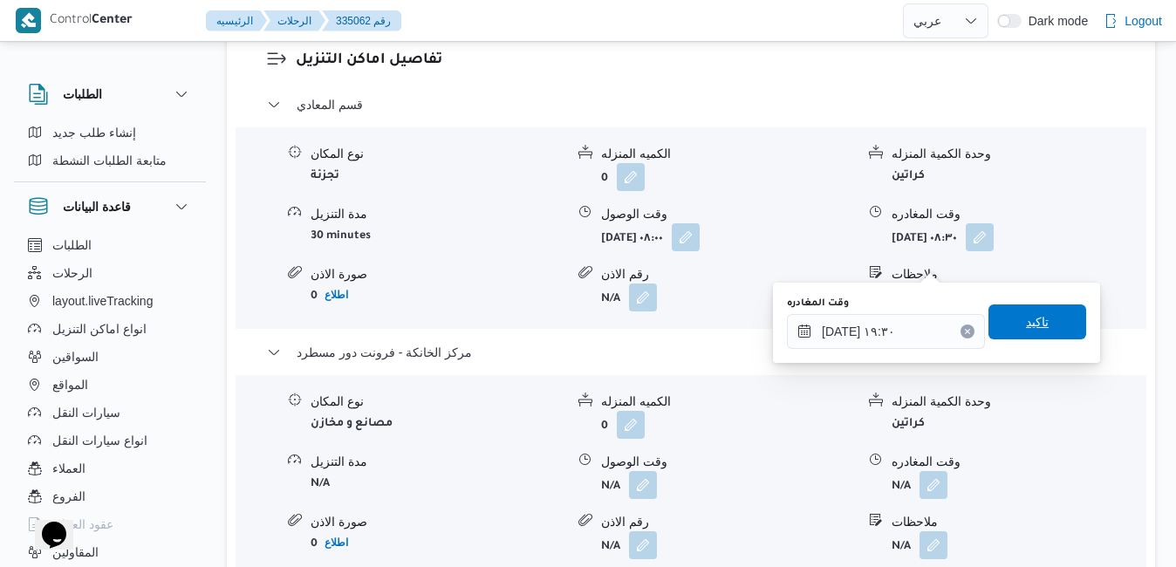
click at [1026, 323] on span "تاكيد" at bounding box center [1037, 321] width 23 height 21
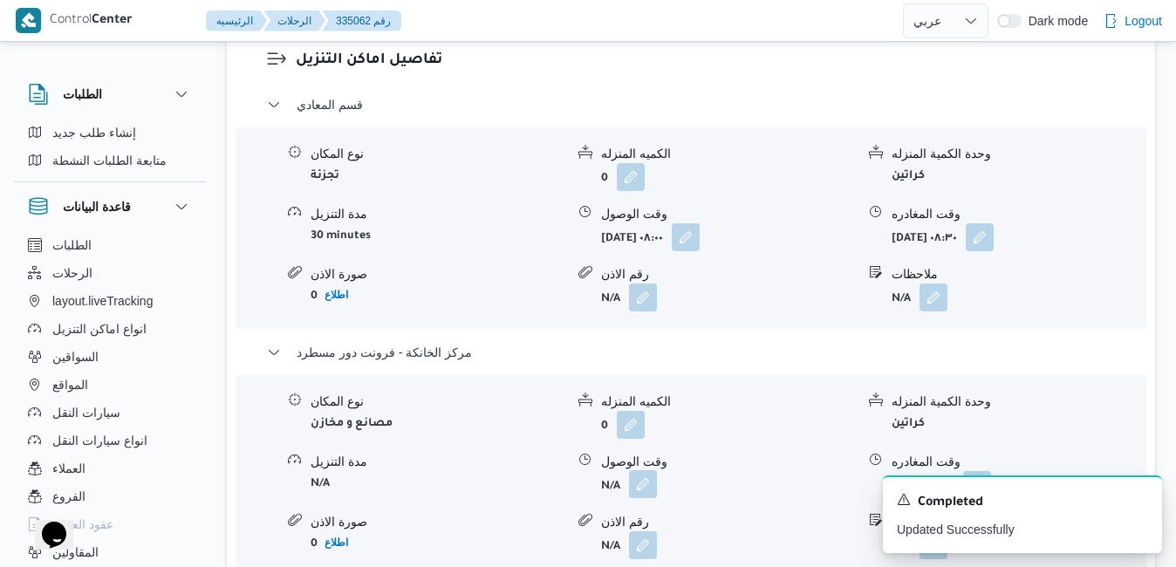
click at [654, 470] on button "button" at bounding box center [643, 484] width 28 height 28
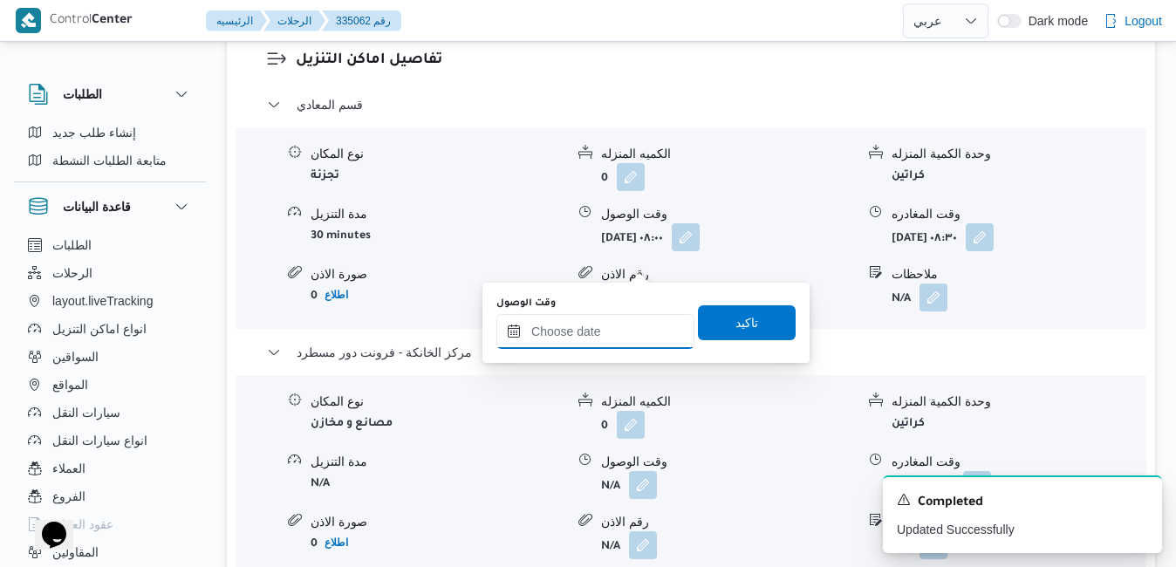
click at [604, 334] on input "وقت الوصول" at bounding box center [595, 331] width 198 height 35
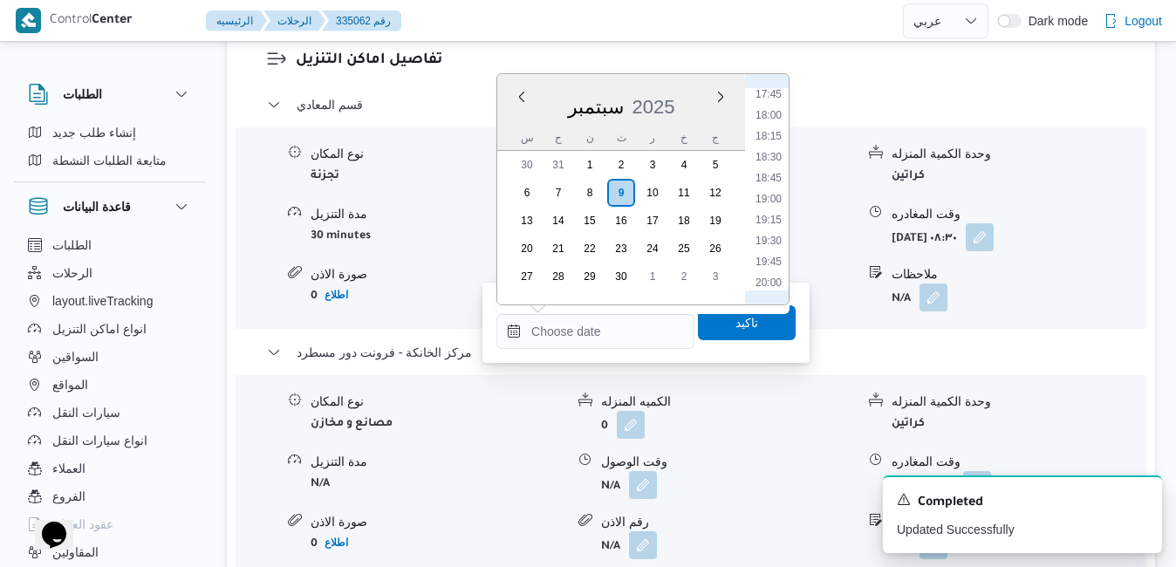
scroll to position [1454, 0]
click at [763, 255] on li "19:15" at bounding box center [769, 254] width 40 height 17
type input "[DATE] ١٩:١٥"
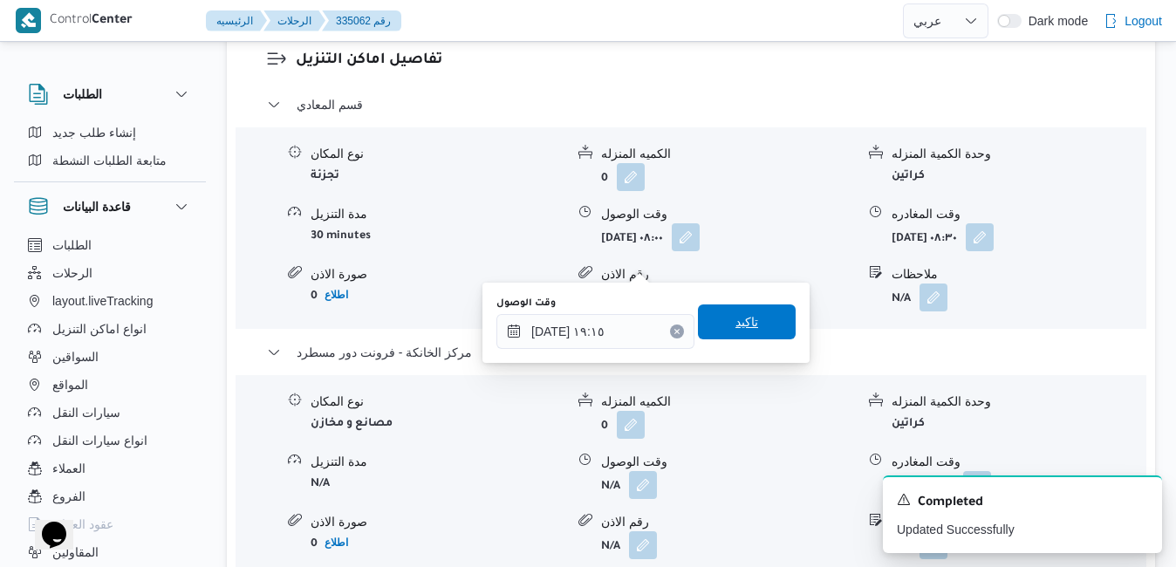
click at [735, 324] on span "تاكيد" at bounding box center [746, 321] width 23 height 21
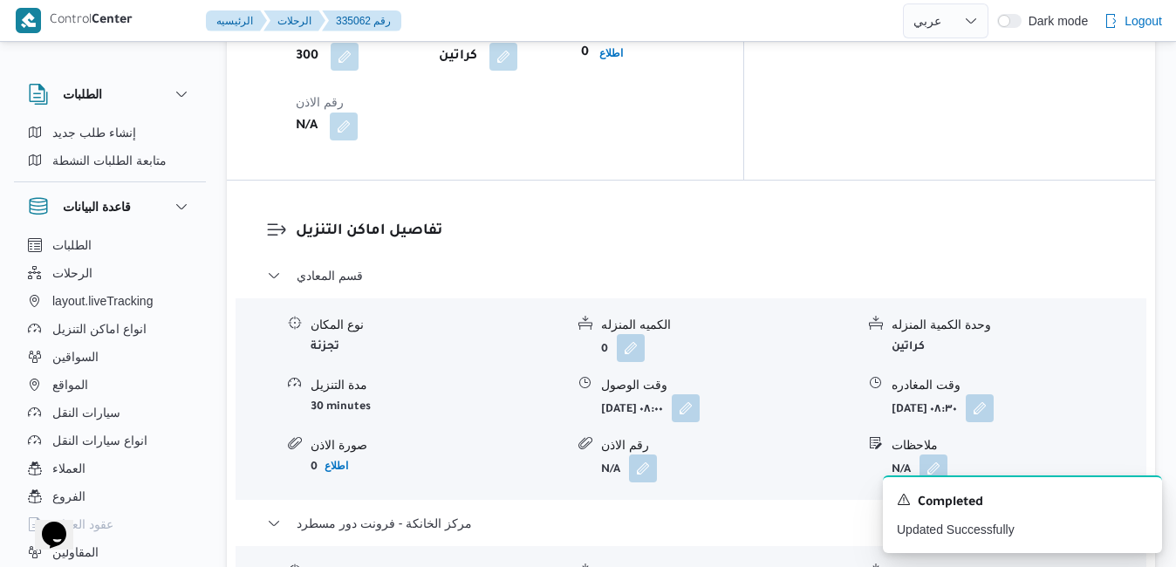
scroll to position [1570, 0]
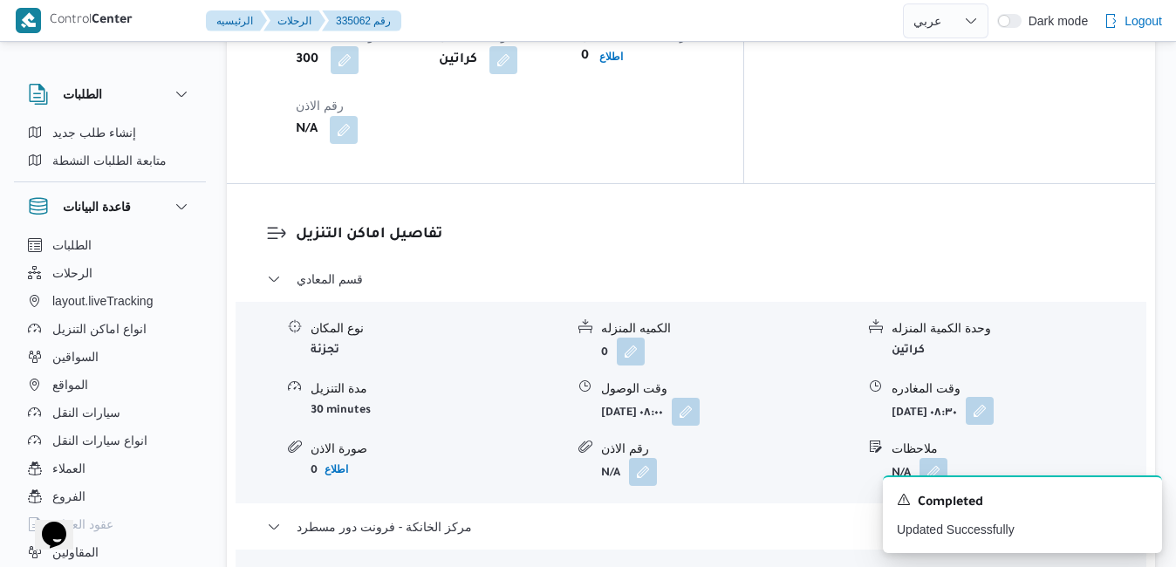
click at [994, 397] on button "button" at bounding box center [980, 411] width 28 height 28
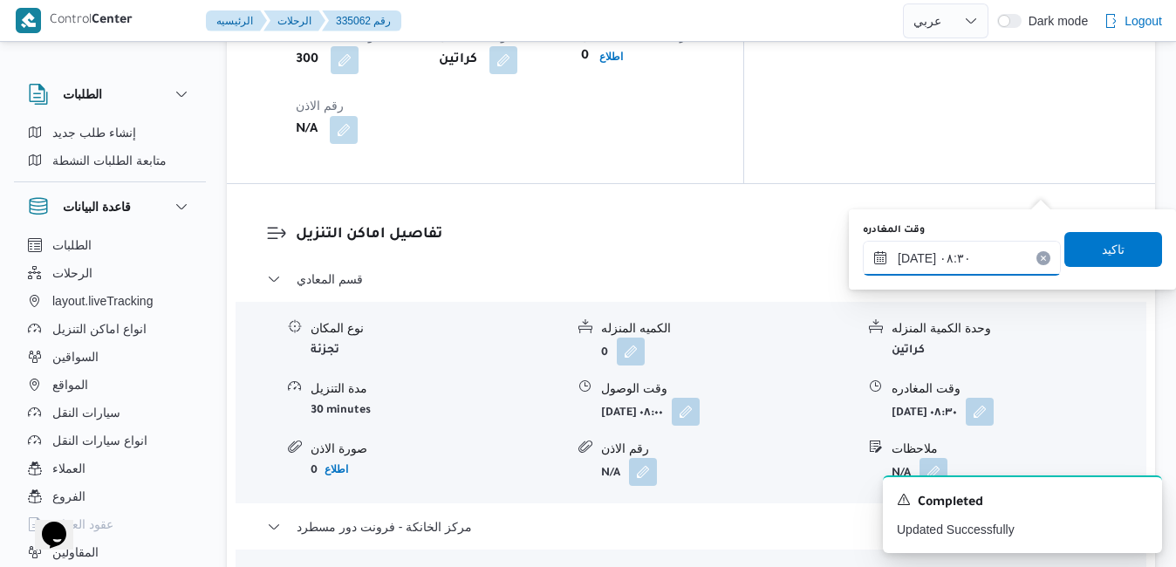
click at [947, 257] on input "[DATE] ٠٨:٣٠" at bounding box center [962, 258] width 198 height 35
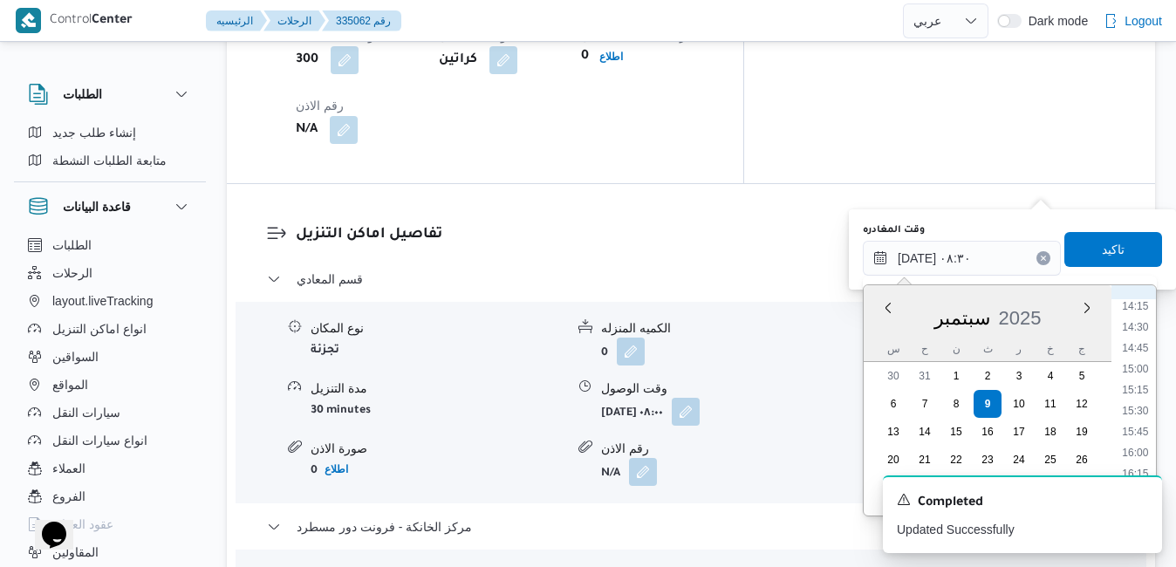
scroll to position [1372, 0]
click at [1138, 462] on li "18:15" at bounding box center [1135, 463] width 40 height 17
type input "[DATE] ١٨:١٥"
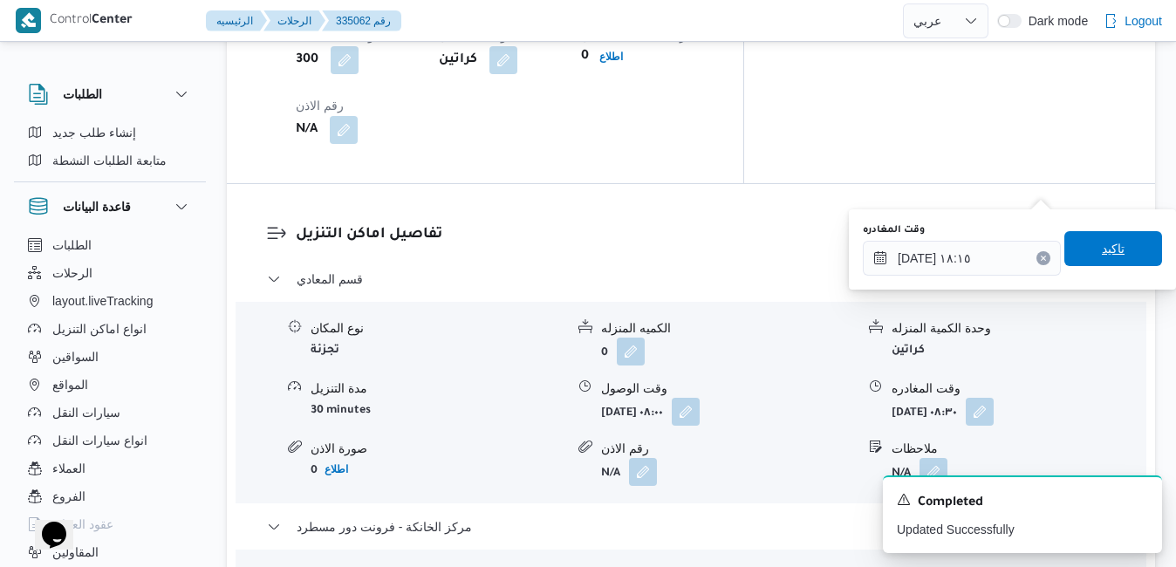
click at [1109, 257] on span "تاكيد" at bounding box center [1113, 248] width 23 height 21
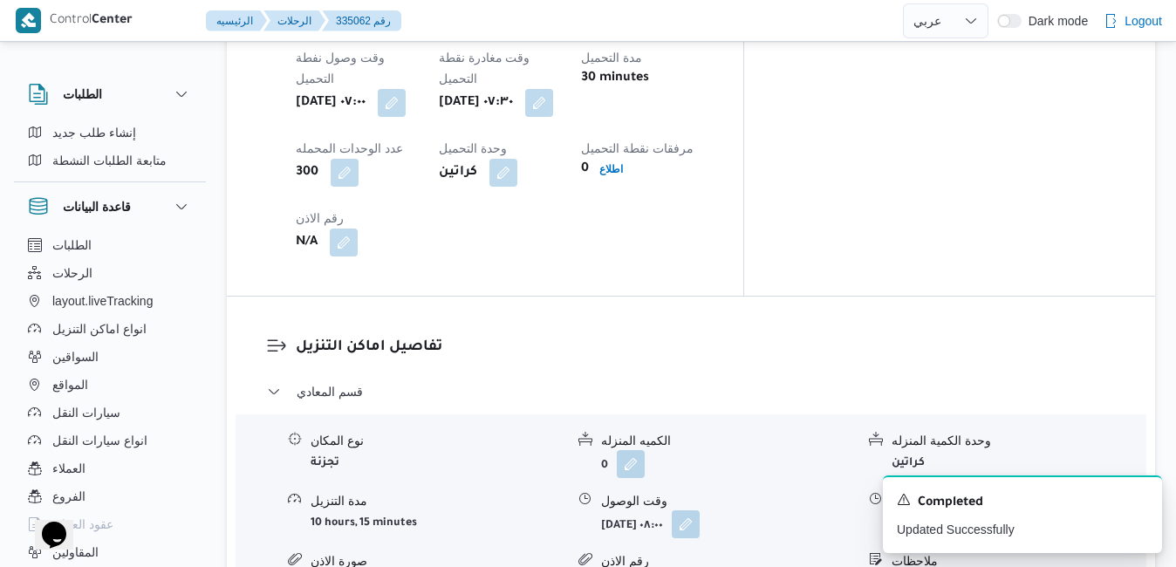
scroll to position [1431, 0]
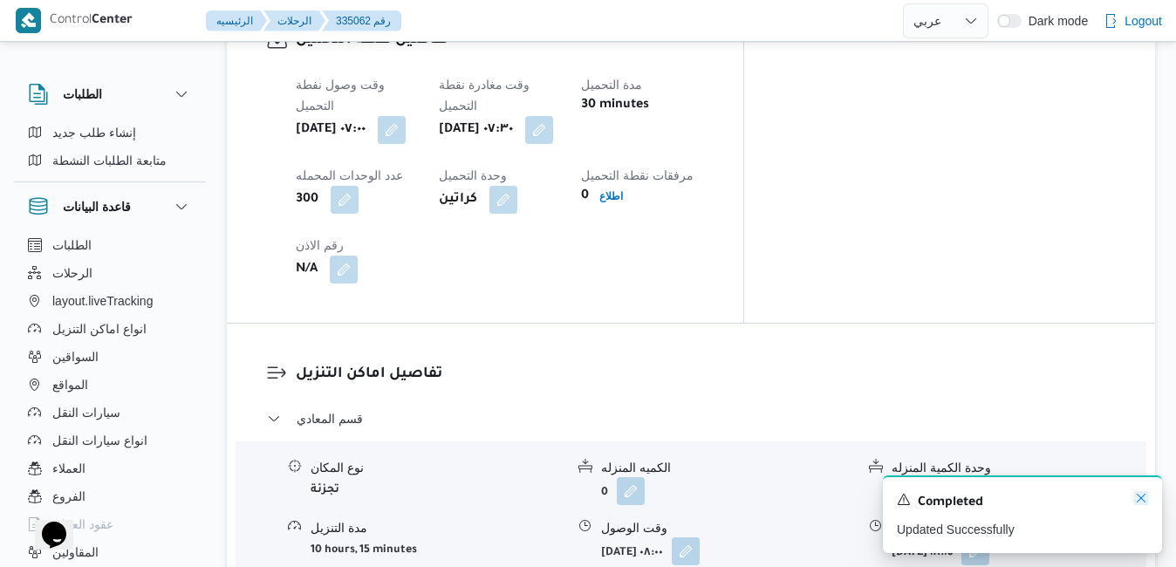
click at [1139, 496] on icon "Dismiss toast" at bounding box center [1141, 498] width 14 height 14
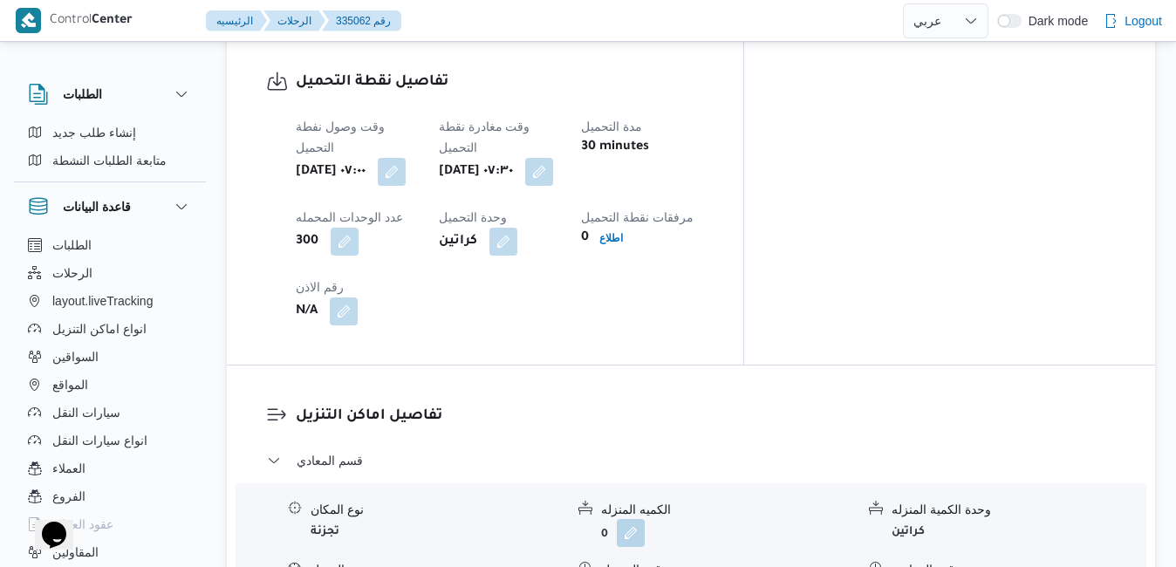
scroll to position [1396, 0]
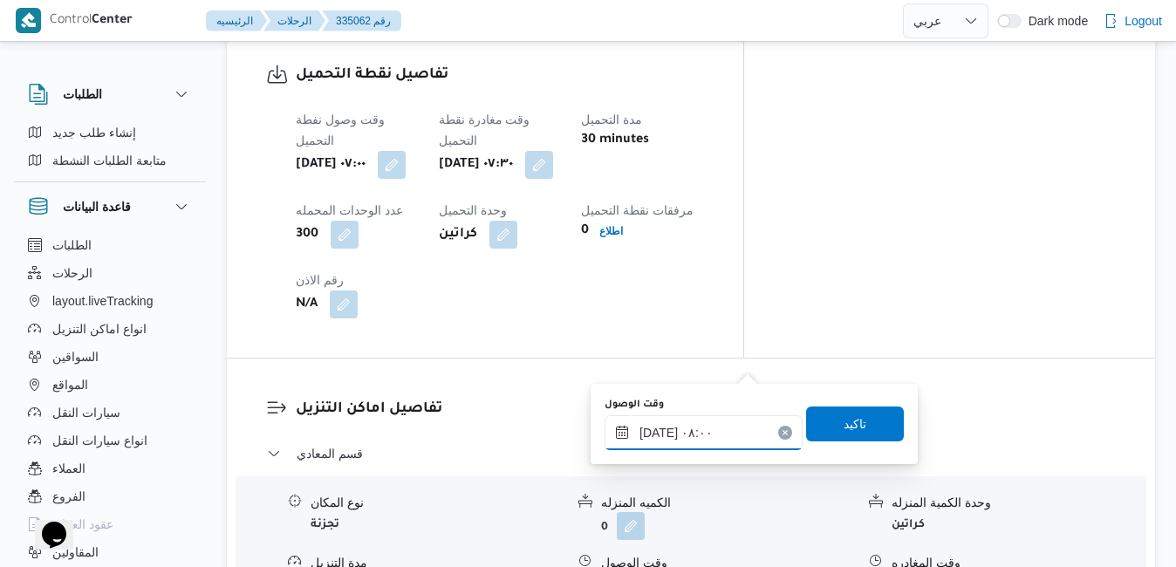
click at [678, 429] on input "[DATE] ٠٨:٠٠" at bounding box center [704, 432] width 198 height 35
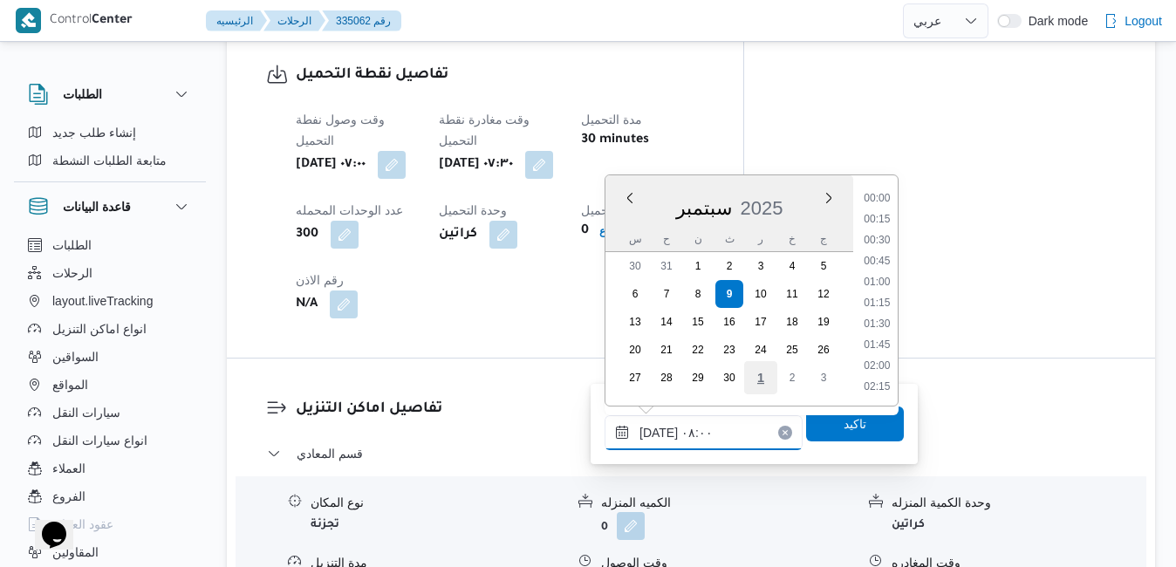
scroll to position [564, 0]
click at [883, 345] on li "08:30" at bounding box center [877, 346] width 40 height 17
type input "[DATE] ٠٨:٣٠"
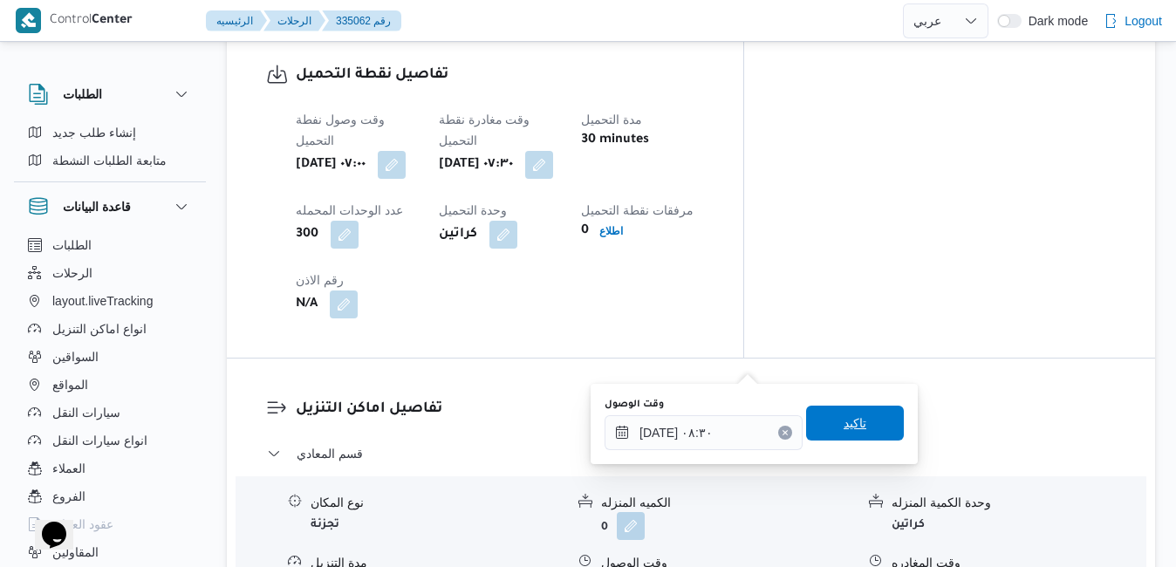
click at [848, 420] on span "تاكيد" at bounding box center [855, 423] width 23 height 21
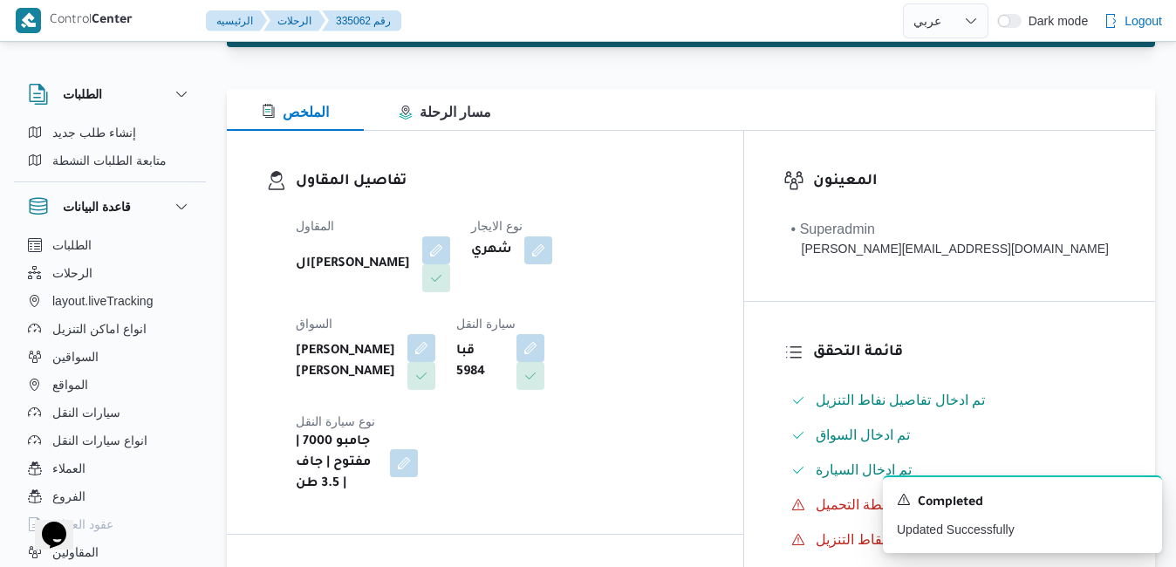
scroll to position [0, 0]
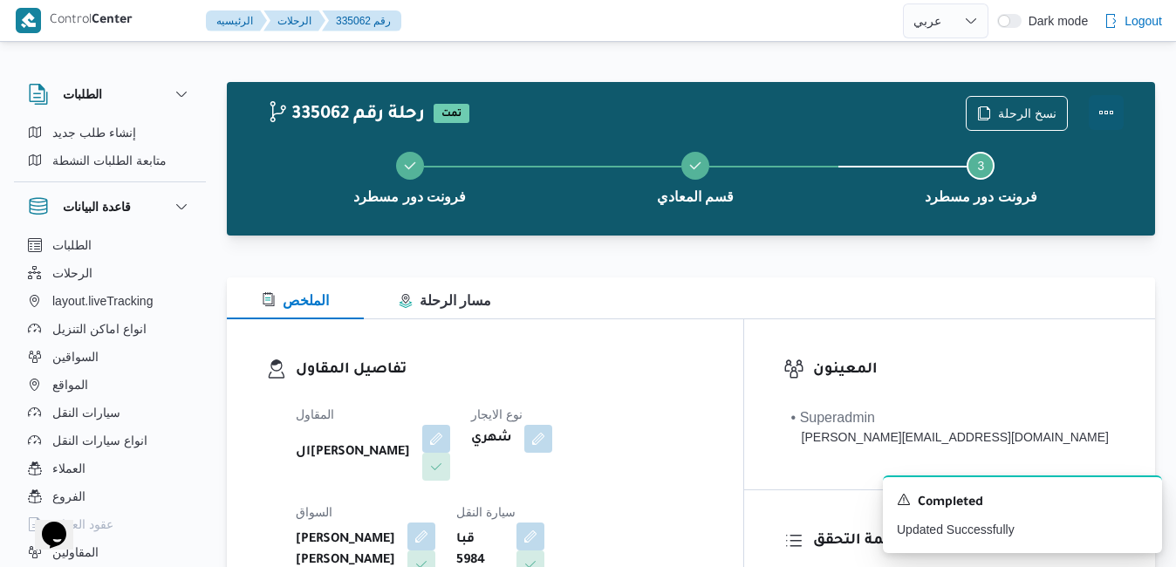
click at [1096, 113] on button "Actions" at bounding box center [1106, 112] width 35 height 35
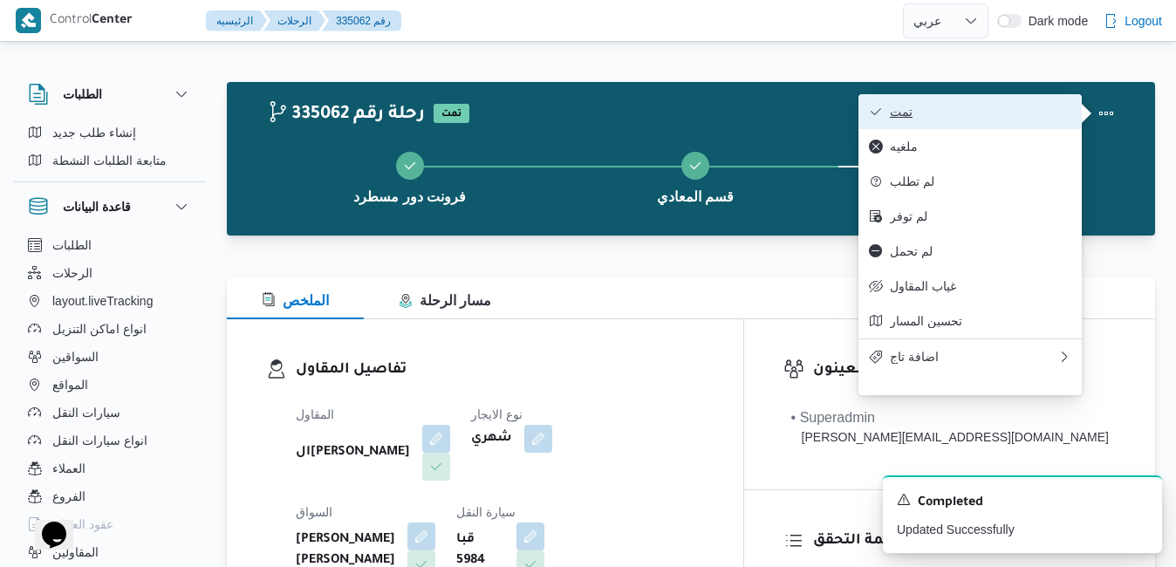
click at [1000, 119] on span "تمت" at bounding box center [980, 112] width 181 height 14
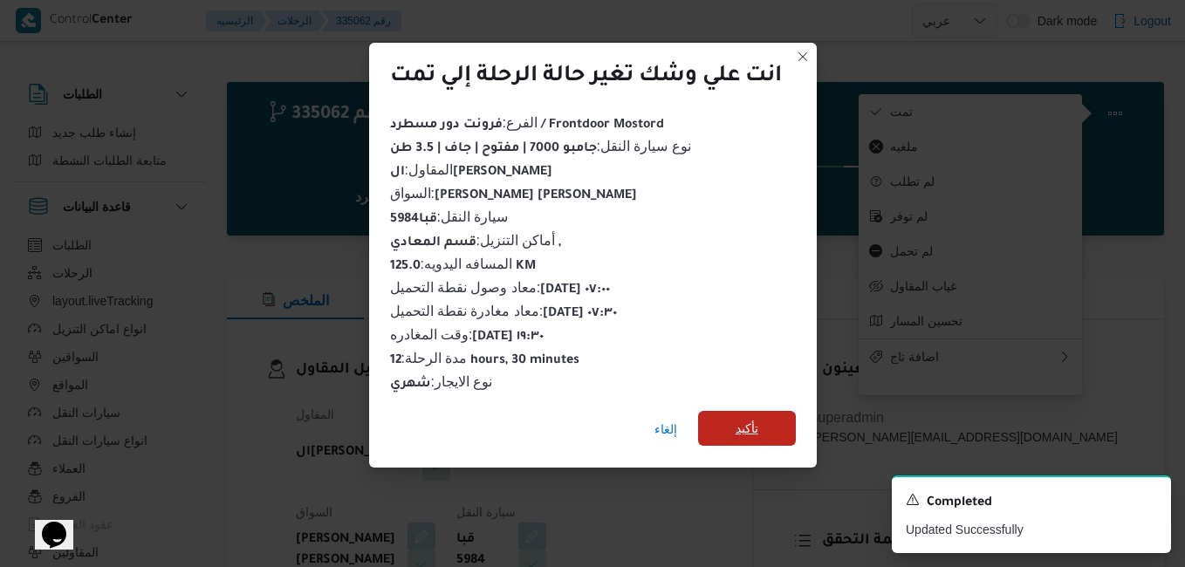
click at [775, 415] on span "تأكيد" at bounding box center [747, 428] width 98 height 35
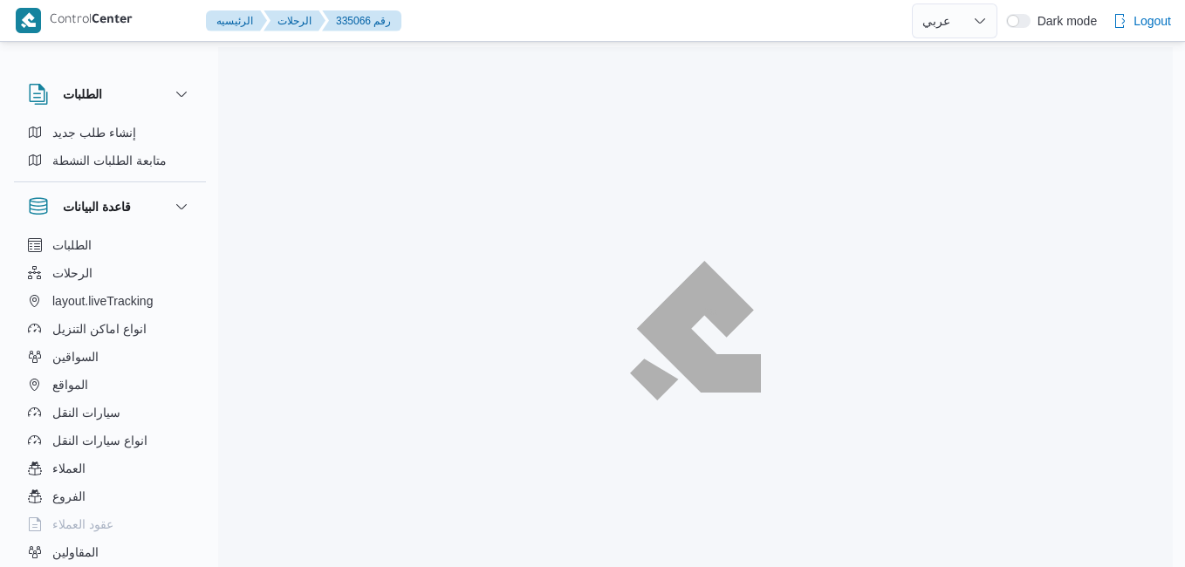
select select "ar"
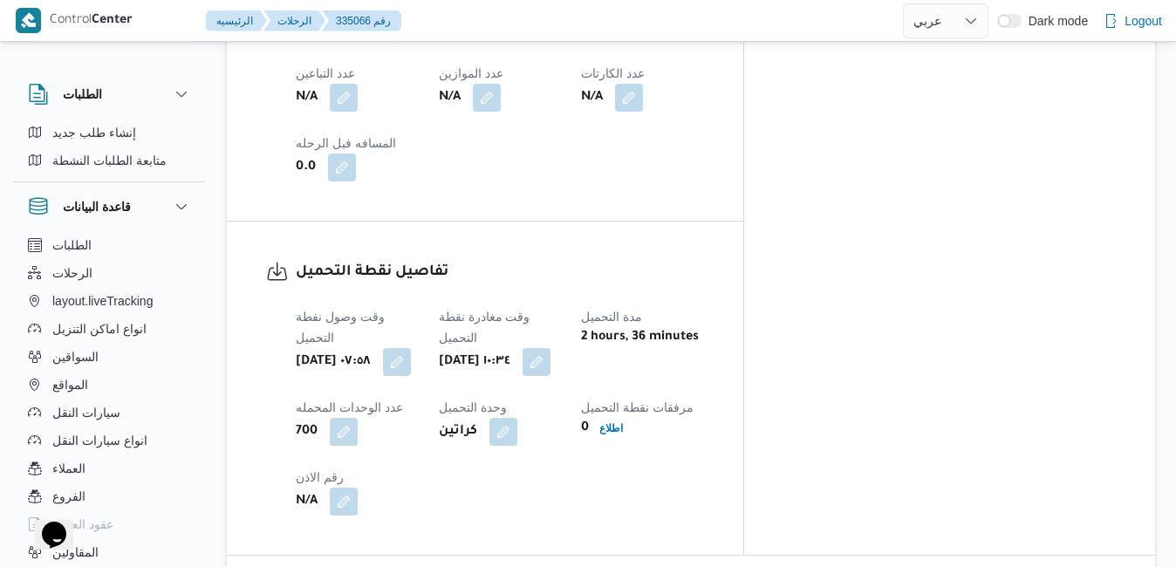
scroll to position [1187, 0]
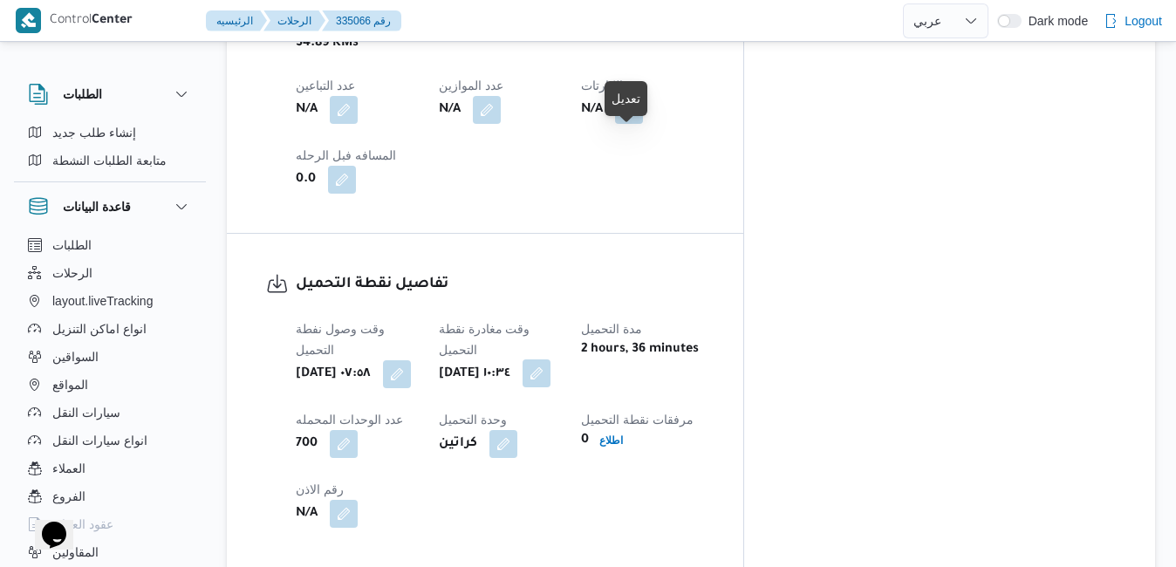
click at [551, 359] on button "button" at bounding box center [537, 373] width 28 height 28
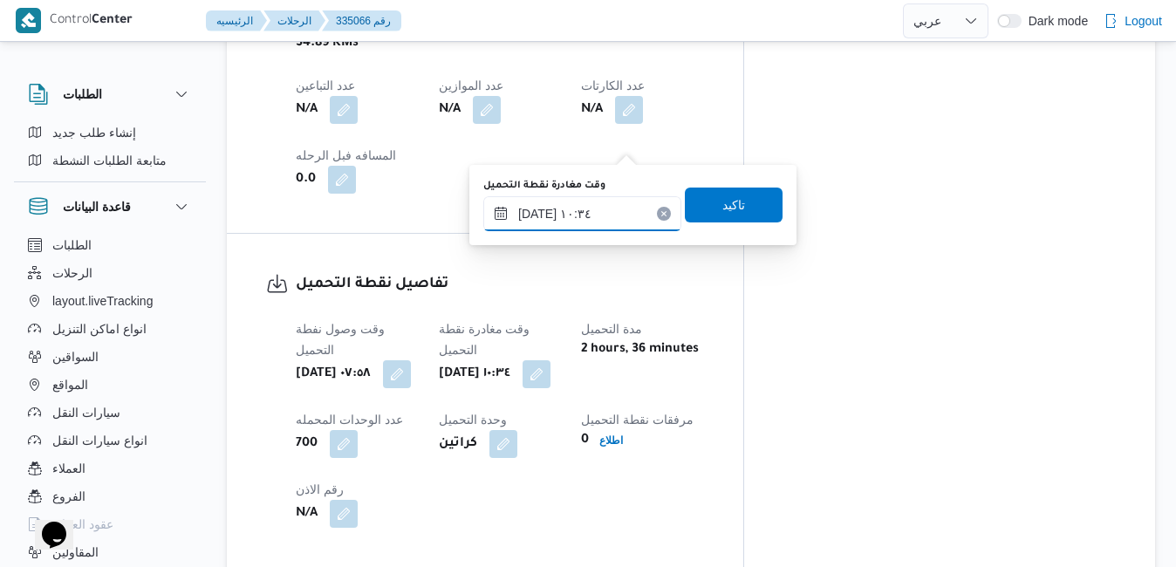
click at [579, 208] on input "٠٩/٠٩/٢٠٢٥ ١٠:٣٤" at bounding box center [582, 213] width 198 height 35
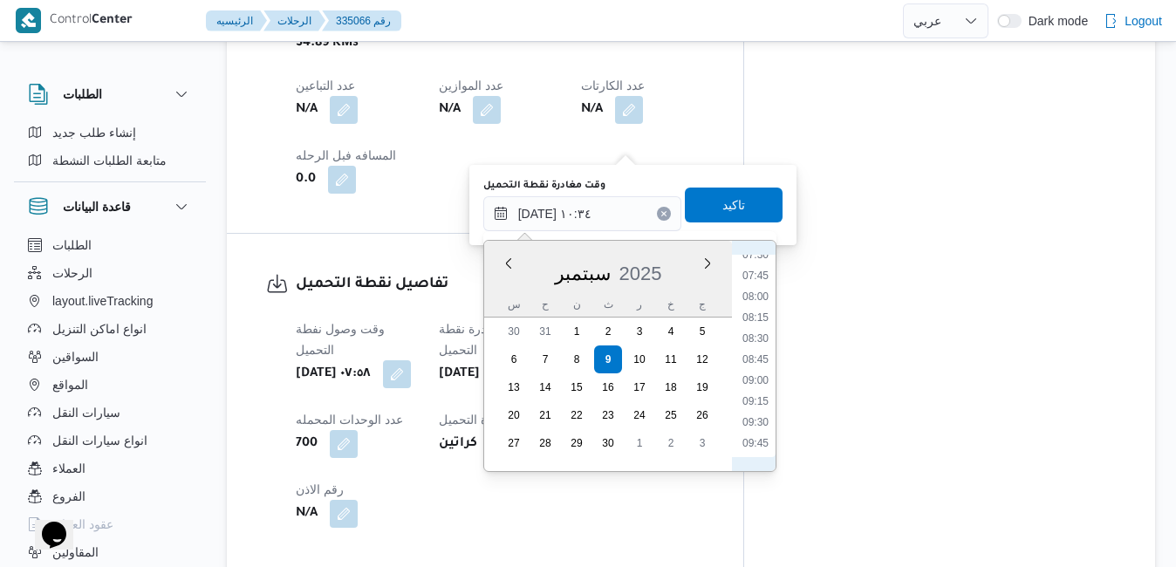
scroll to position [596, 0]
click at [751, 377] on li "08:30" at bounding box center [755, 379] width 40 height 17
type input "[DATE] ٠٨:٣٠"
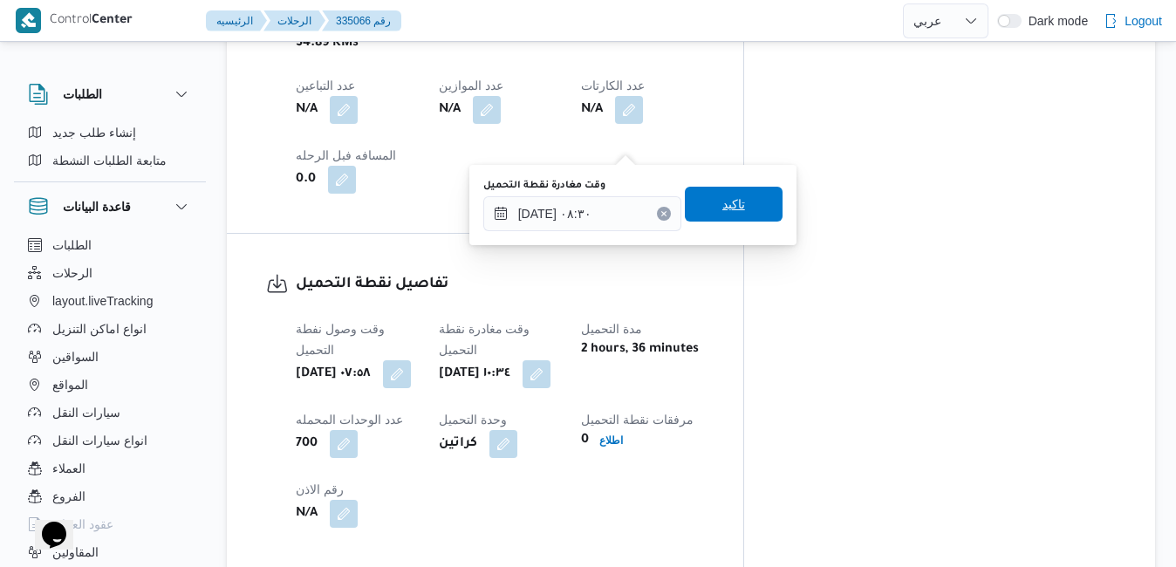
click at [741, 208] on span "تاكيد" at bounding box center [734, 204] width 98 height 35
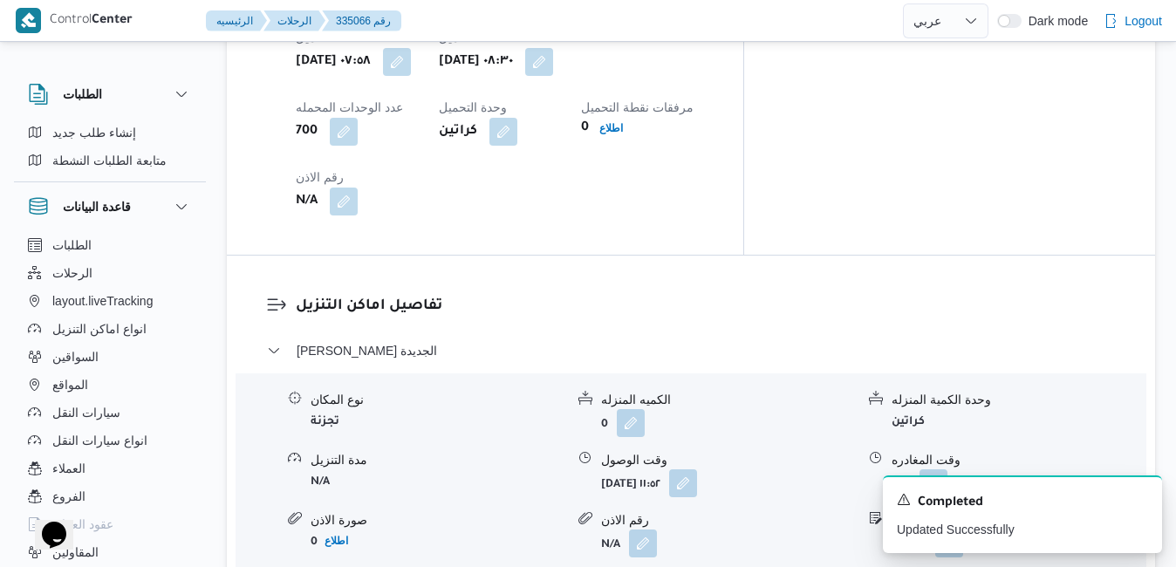
scroll to position [1501, 0]
click at [697, 467] on button "button" at bounding box center [683, 481] width 28 height 28
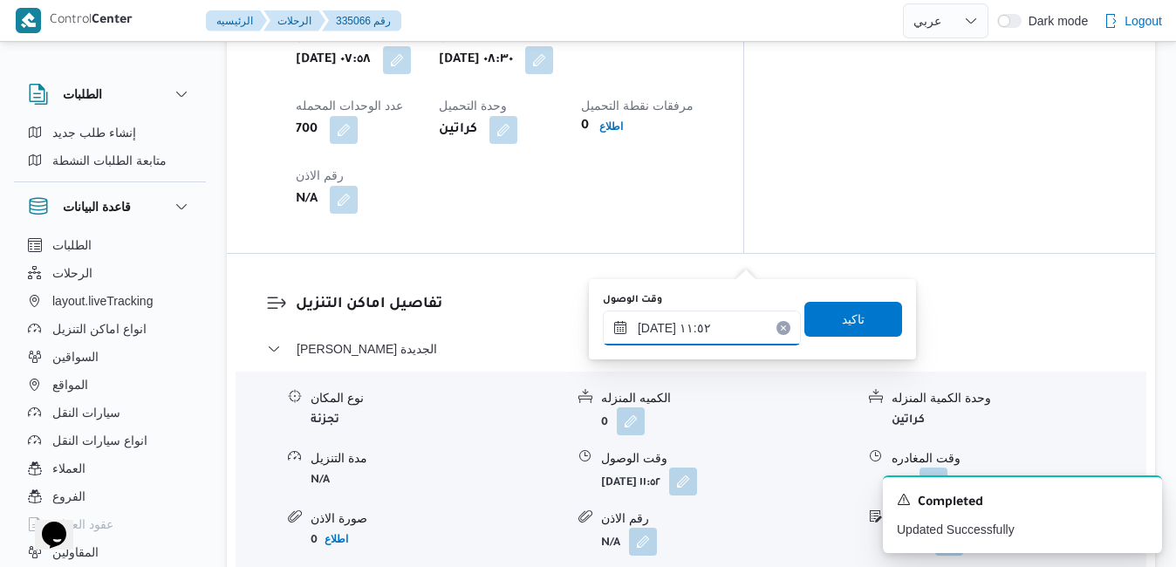
click at [674, 332] on input "٠٩/٠٩/٢٠٢٥ ١١:٥٢" at bounding box center [702, 328] width 198 height 35
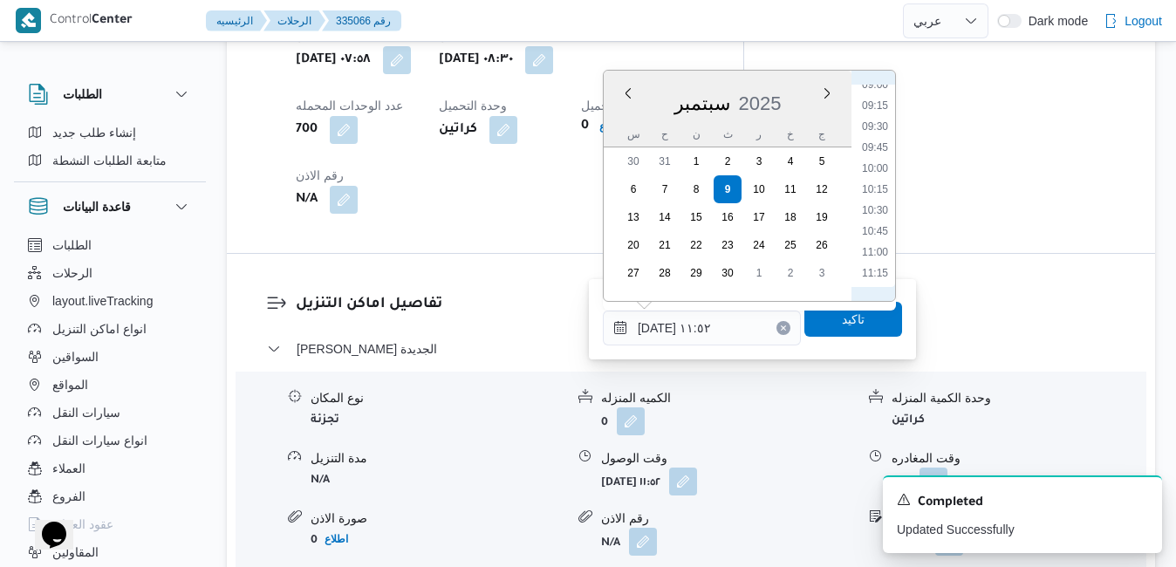
scroll to position [701, 0]
click at [879, 169] on li "09:15" at bounding box center [875, 167] width 40 height 17
type input "٠٩/٠٩/٢٠٢٥ ٠٩:١٥"
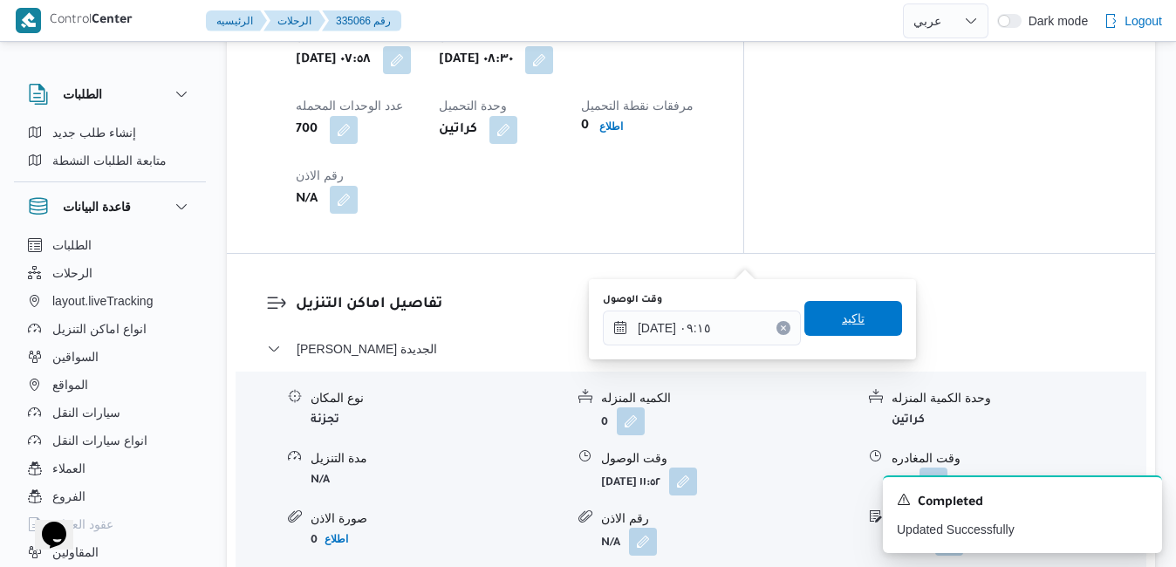
click at [842, 323] on span "تاكيد" at bounding box center [853, 318] width 23 height 21
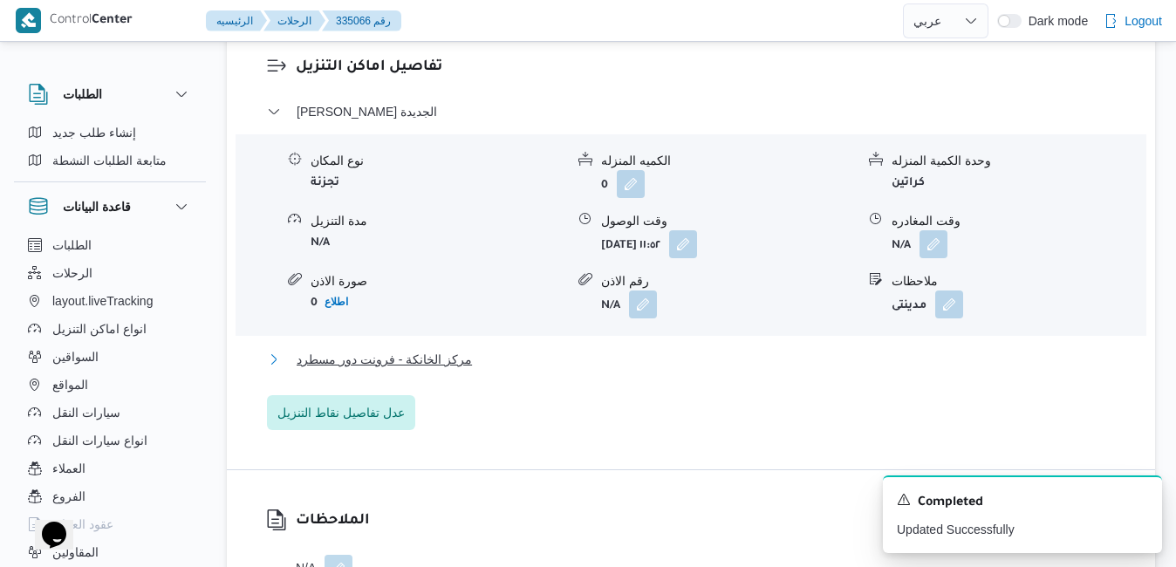
click at [752, 370] on button "مركز الخانكة - فرونت دور مسطرد" at bounding box center [691, 359] width 849 height 21
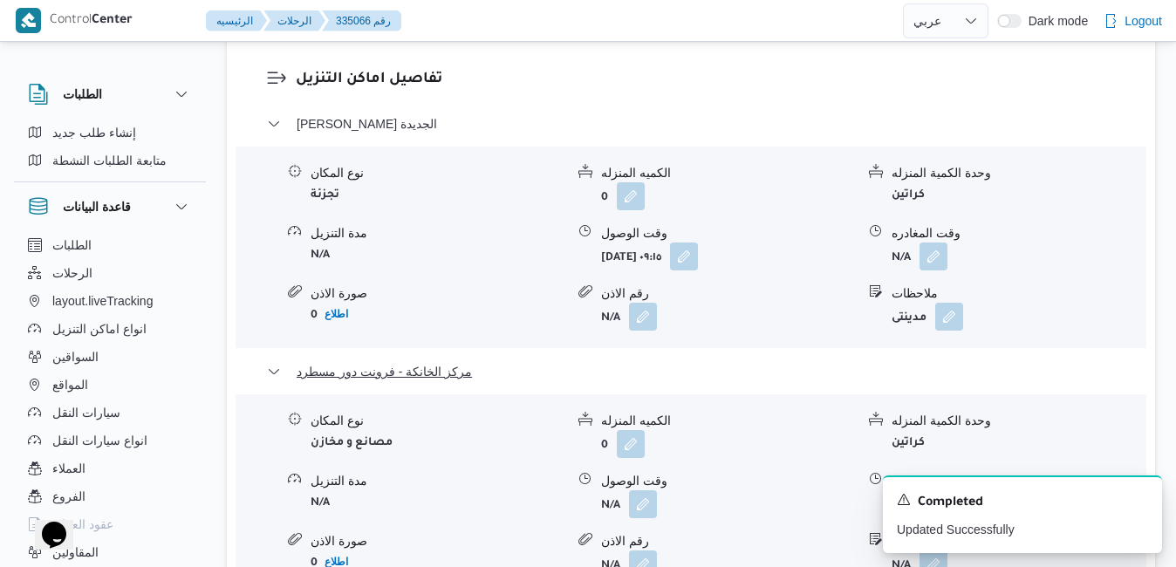
scroll to position [1815, 0]
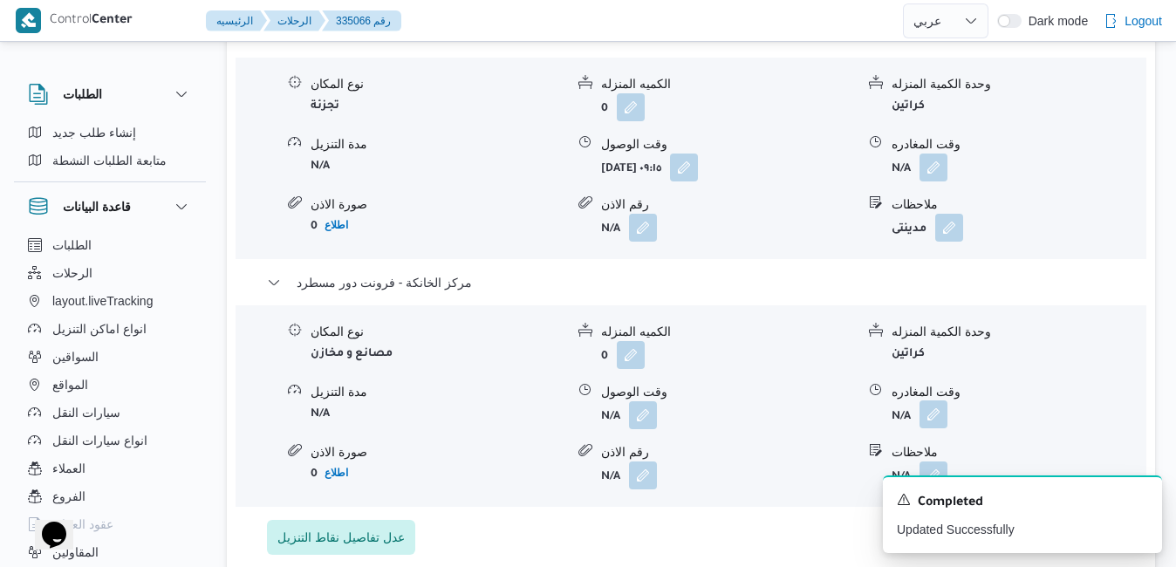
click at [933, 400] on button "button" at bounding box center [934, 414] width 28 height 28
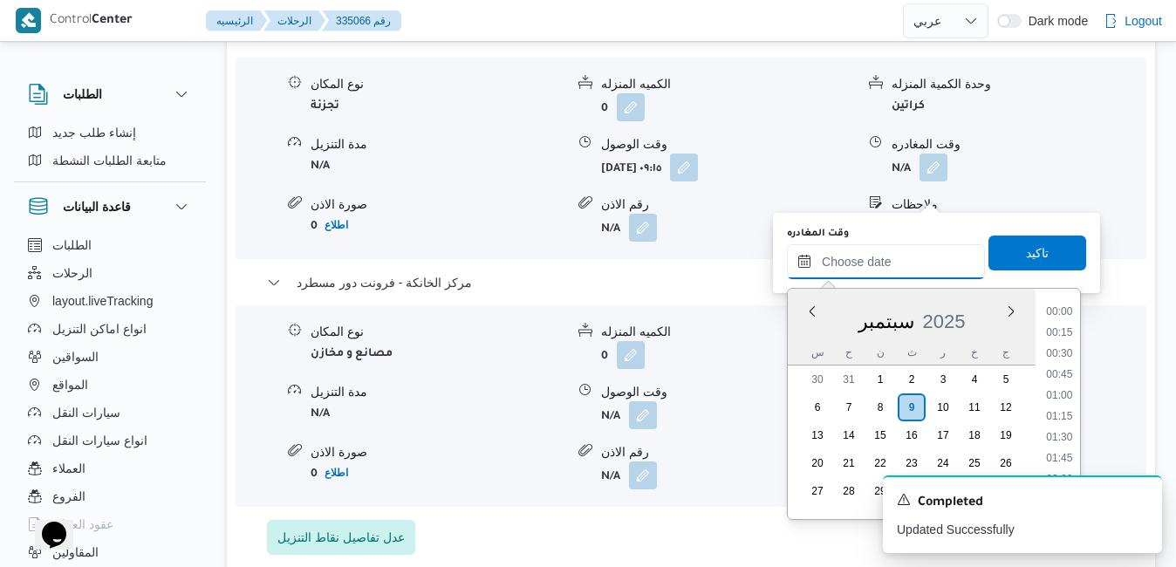
click at [853, 270] on input "وقت المغادره" at bounding box center [886, 261] width 198 height 35
click at [802, 323] on div "سبتمبر 2025" at bounding box center [912, 318] width 248 height 44
click at [1065, 318] on li "19:45" at bounding box center [1059, 312] width 40 height 17
type input "٠٩/٠٩/٢٠٢٥ ١٩:٤٥"
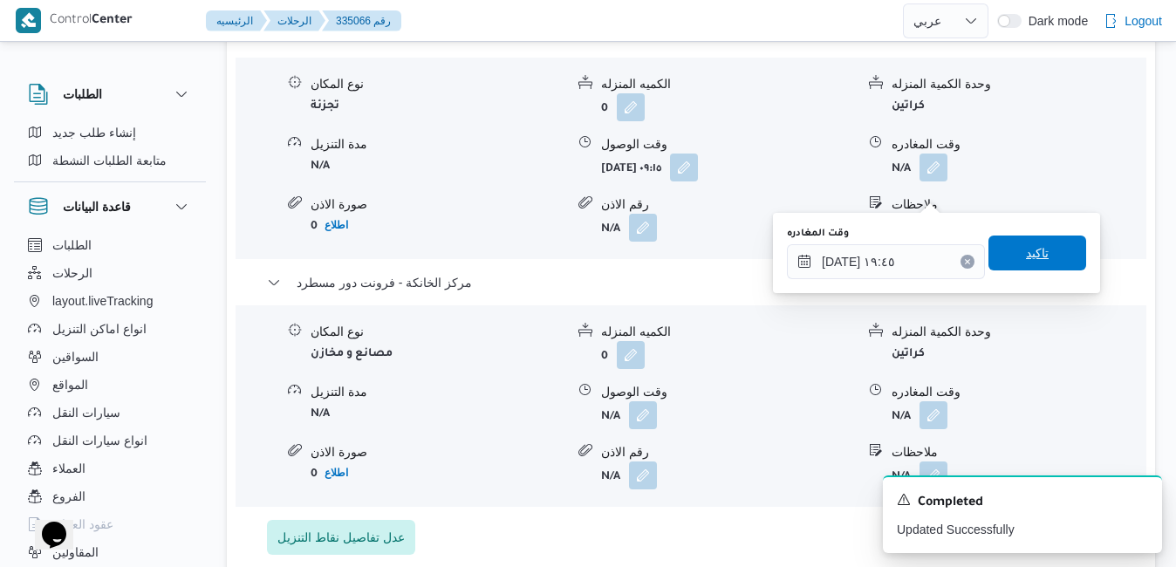
click at [1047, 258] on span "تاكيد" at bounding box center [1038, 253] width 98 height 35
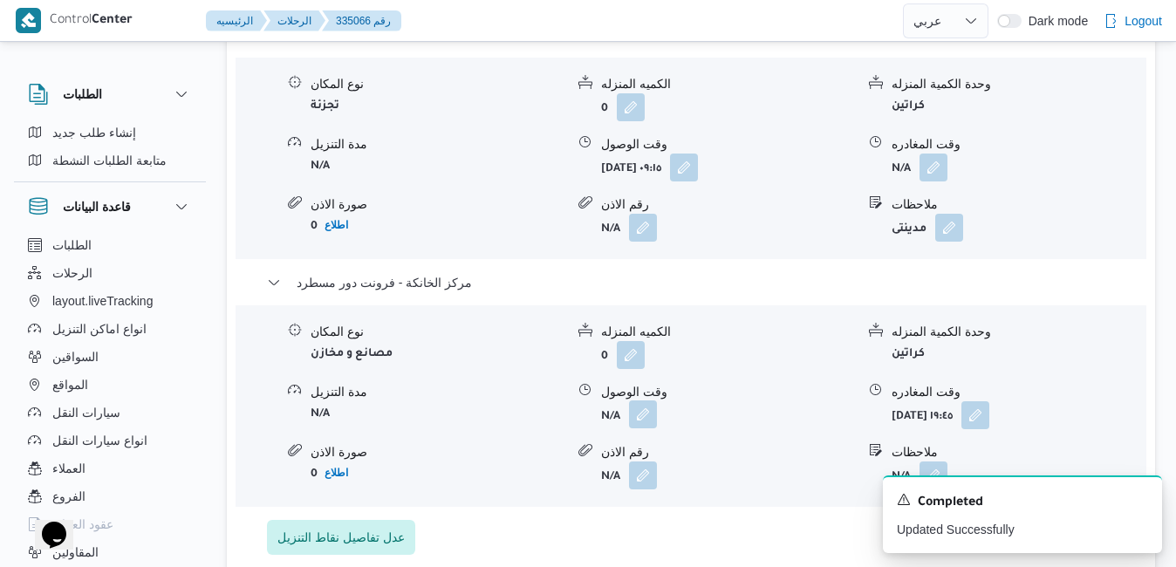
click at [647, 400] on button "button" at bounding box center [643, 414] width 28 height 28
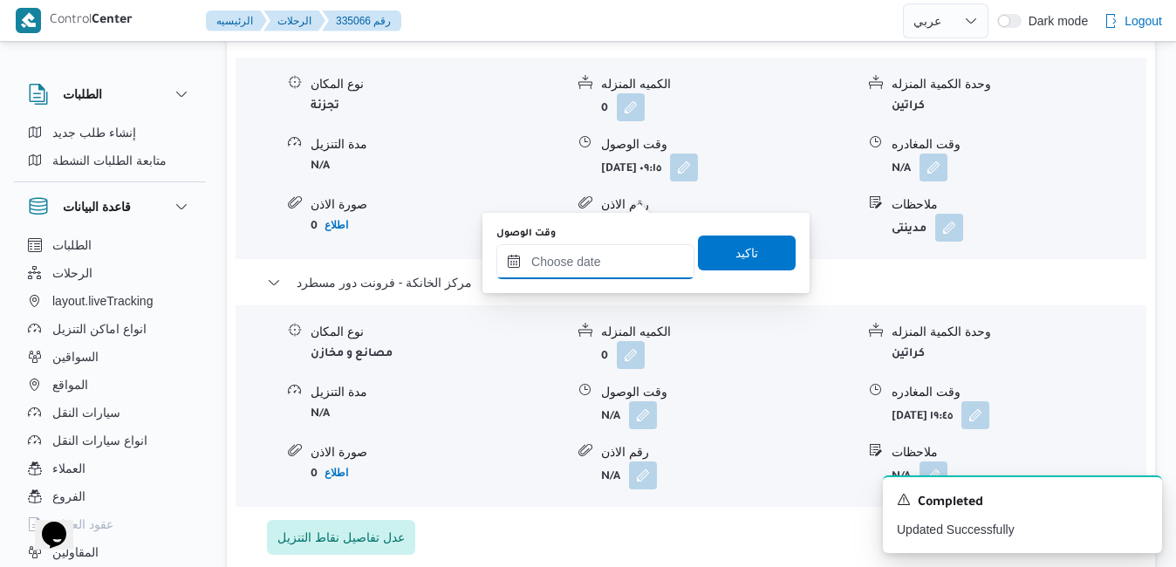
click at [601, 262] on input "وقت الوصول" at bounding box center [595, 261] width 198 height 35
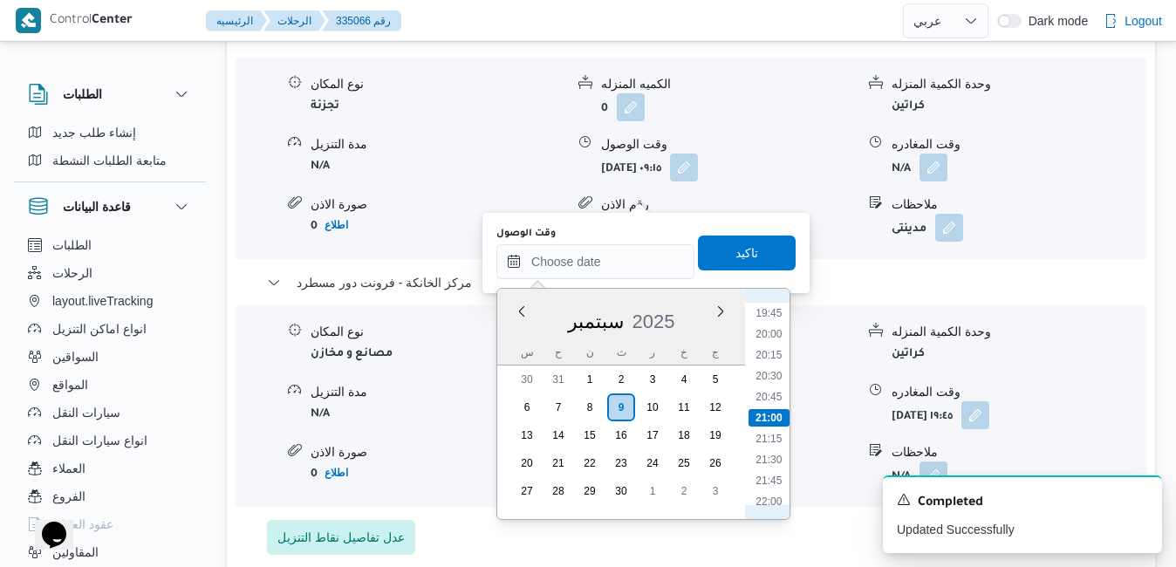
scroll to position [1475, 0]
click at [767, 468] on li "19:30" at bounding box center [769, 469] width 40 height 17
type input "[DATE] ١٩:٣٠"
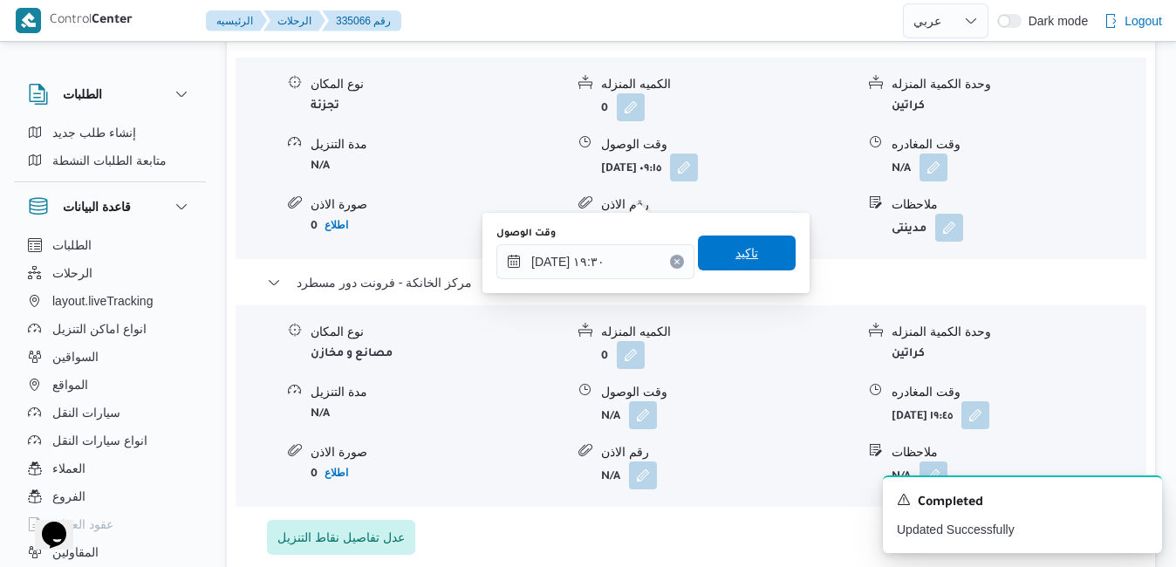
click at [735, 250] on span "تاكيد" at bounding box center [746, 253] width 23 height 21
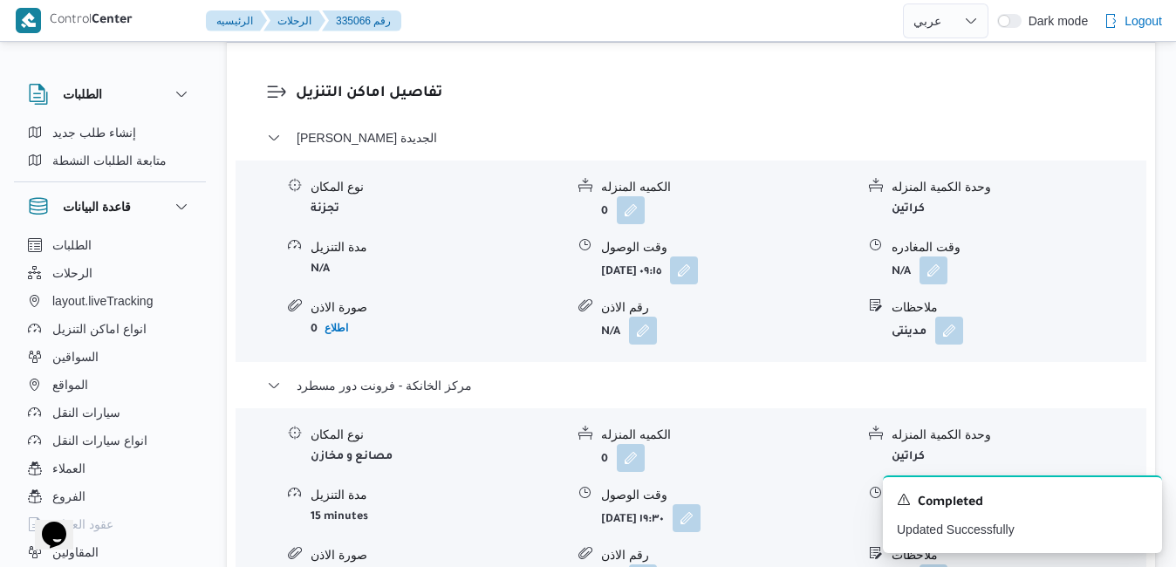
scroll to position [1710, 0]
click at [935, 257] on button "button" at bounding box center [934, 271] width 28 height 28
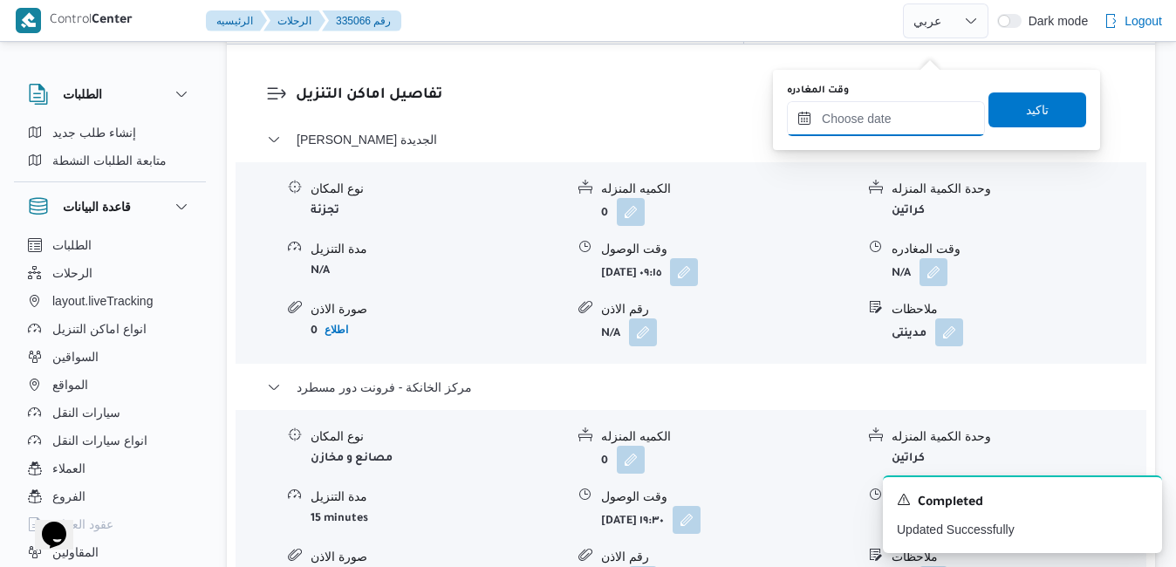
click at [878, 121] on input "وقت المغادره" at bounding box center [886, 118] width 198 height 35
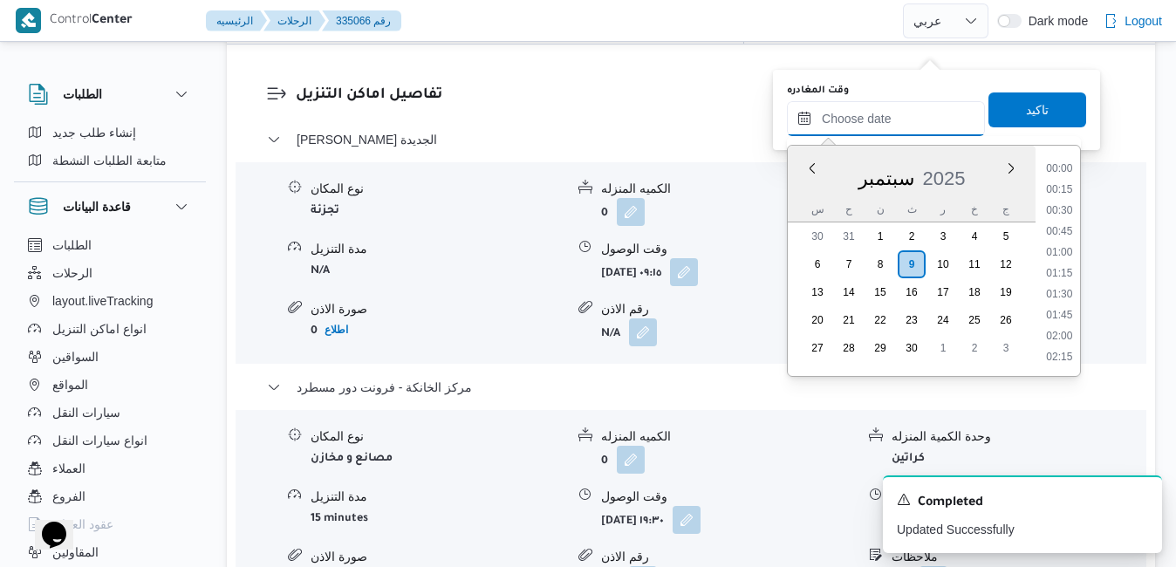
scroll to position [1652, 0]
click at [793, 188] on div "سبتمبر 2025" at bounding box center [912, 175] width 248 height 44
click at [1052, 264] on li "18:45" at bounding box center [1059, 263] width 40 height 17
type input "٠٩/٠٩/٢٠٢٥ ١٨:٤٥"
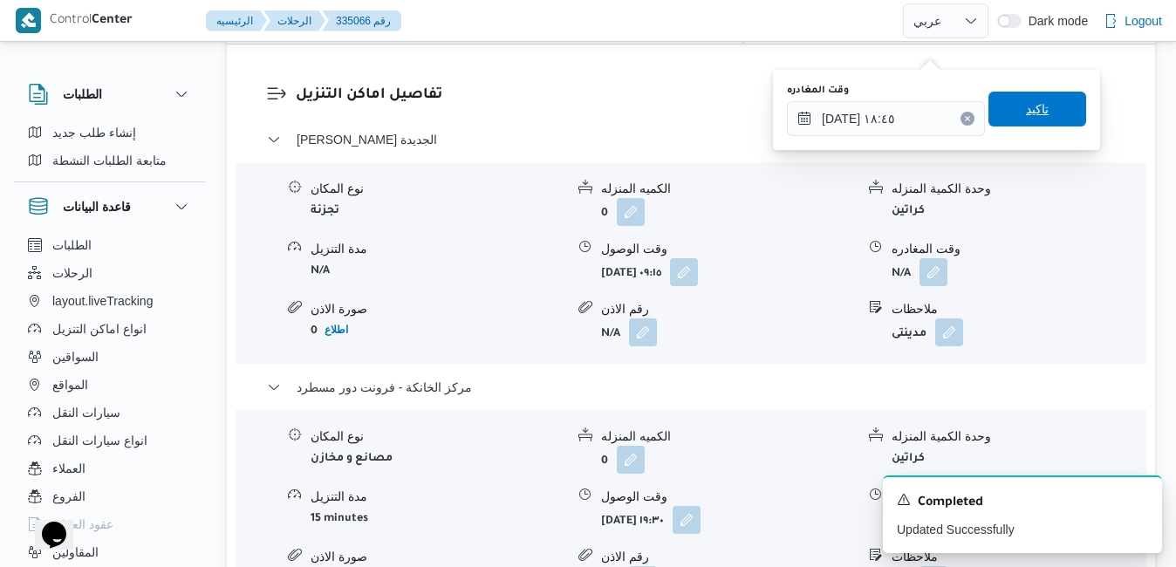
click at [1026, 110] on span "تاكيد" at bounding box center [1037, 109] width 23 height 21
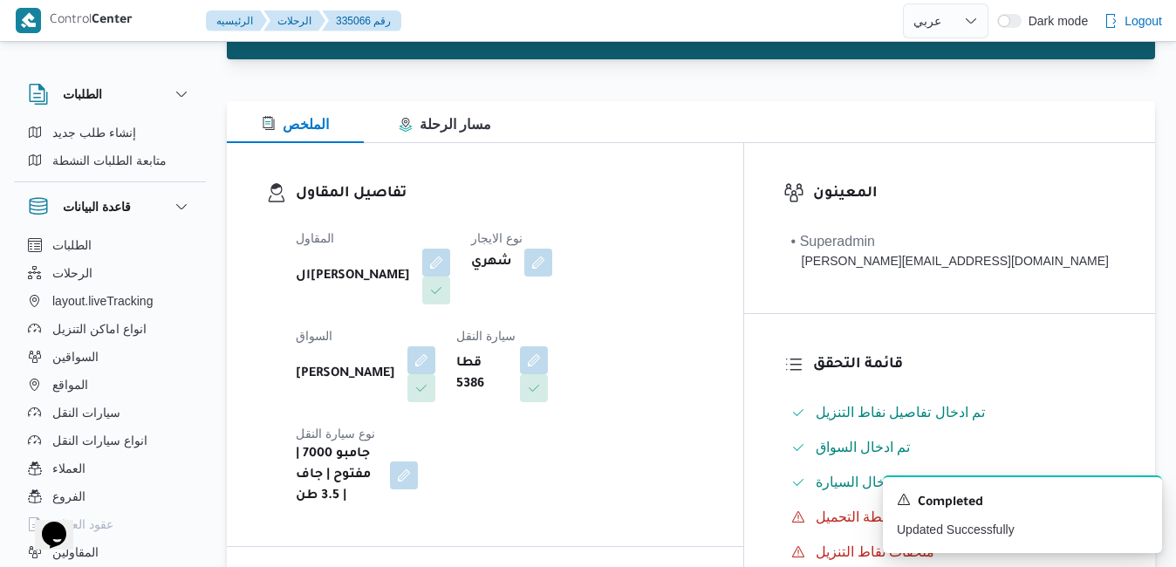
scroll to position [0, 0]
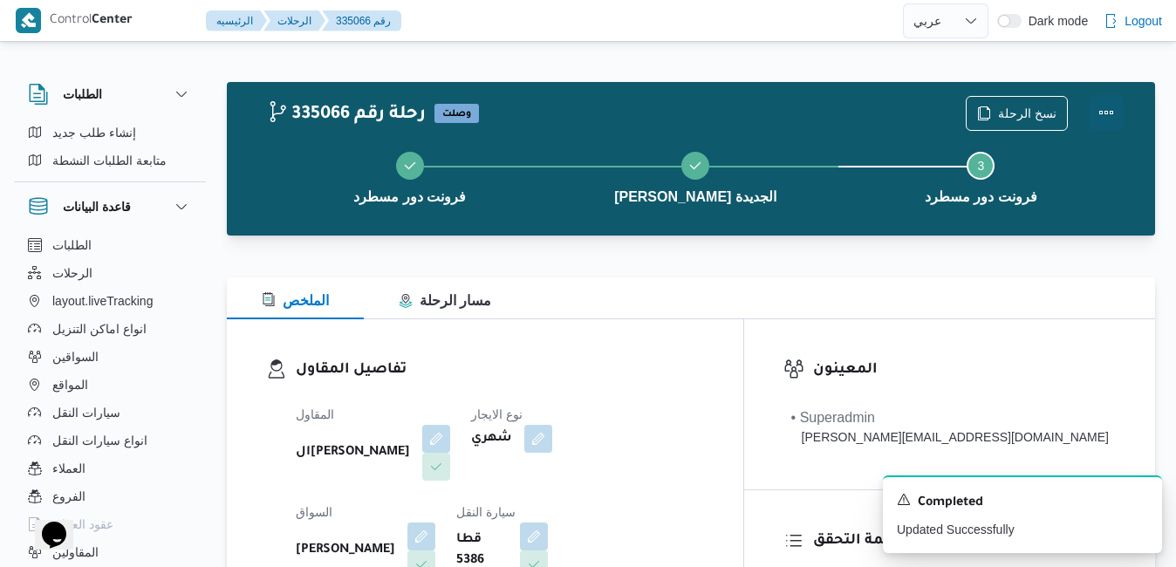
click at [1098, 112] on button "Actions" at bounding box center [1106, 112] width 35 height 35
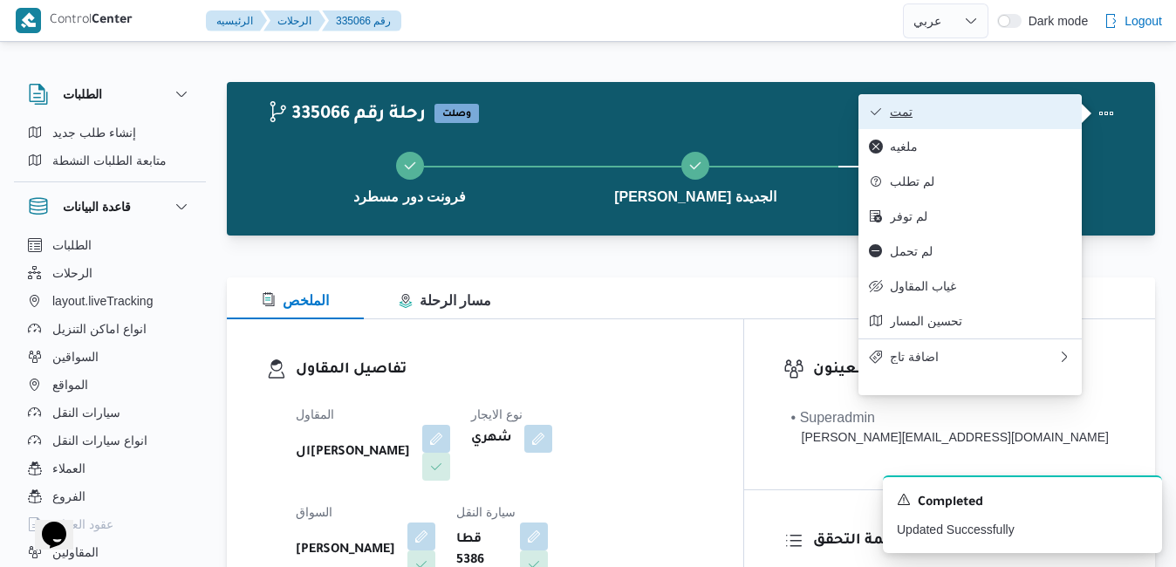
click at [1027, 116] on span "تمت" at bounding box center [980, 112] width 181 height 14
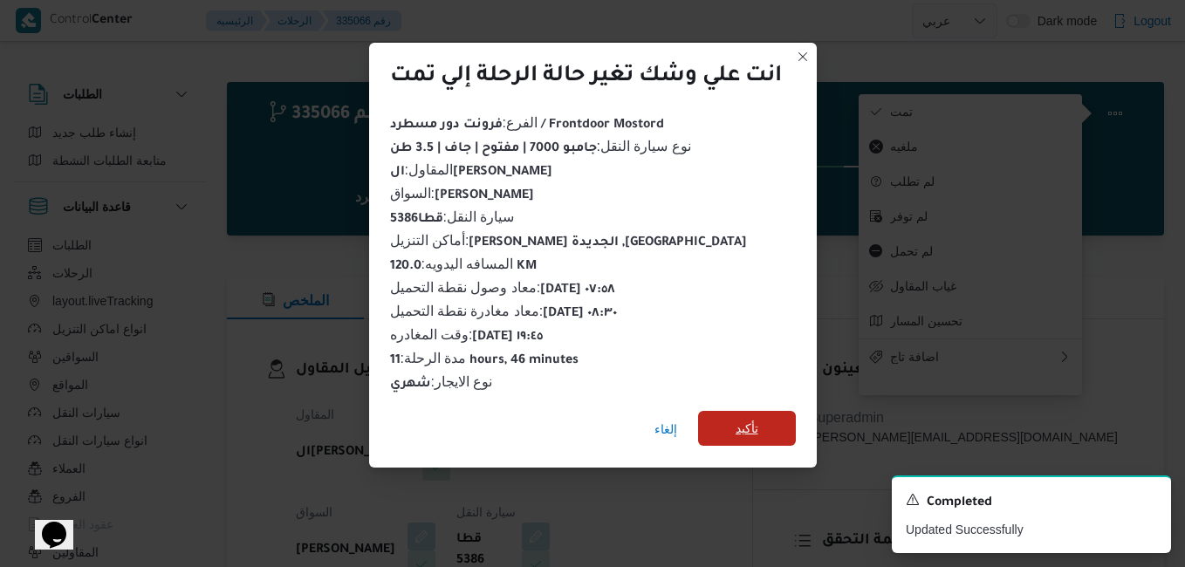
click at [752, 429] on span "تأكيد" at bounding box center [746, 428] width 23 height 21
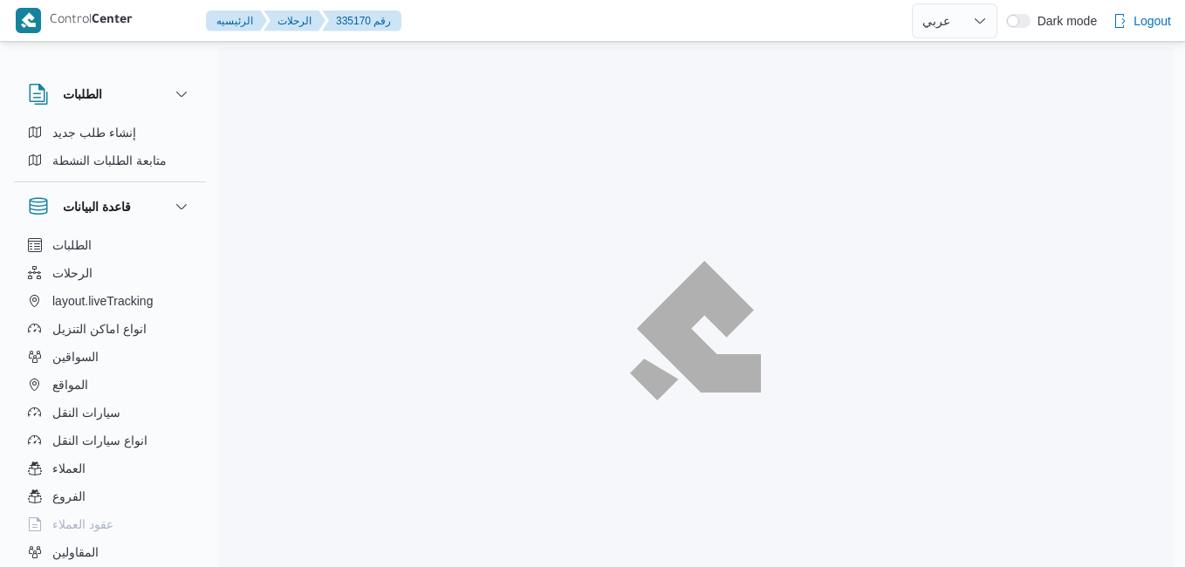
select select "ar"
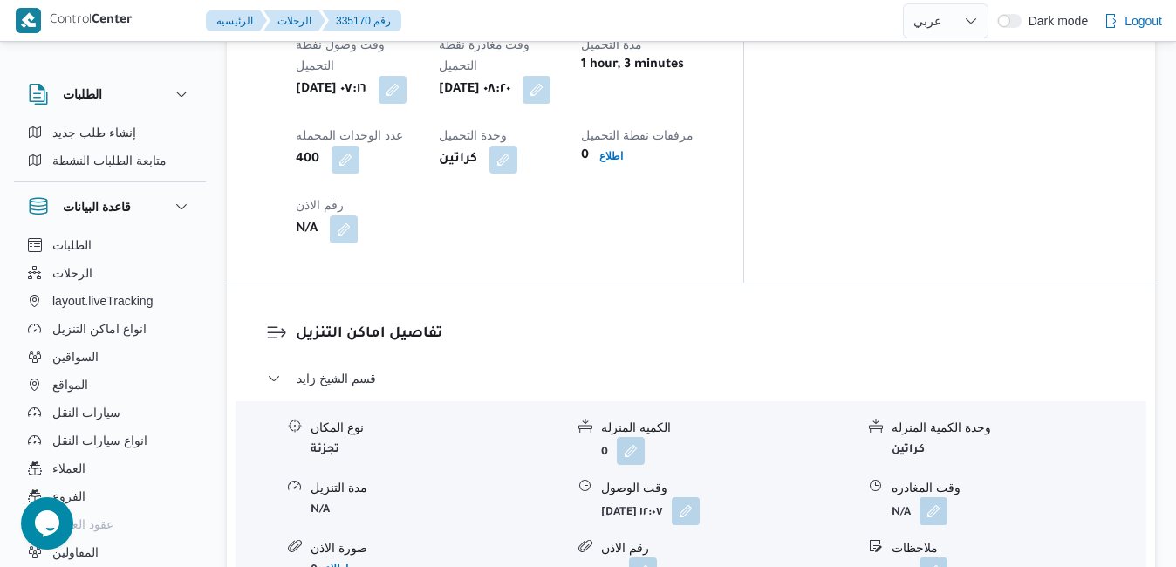
scroll to position [1536, 0]
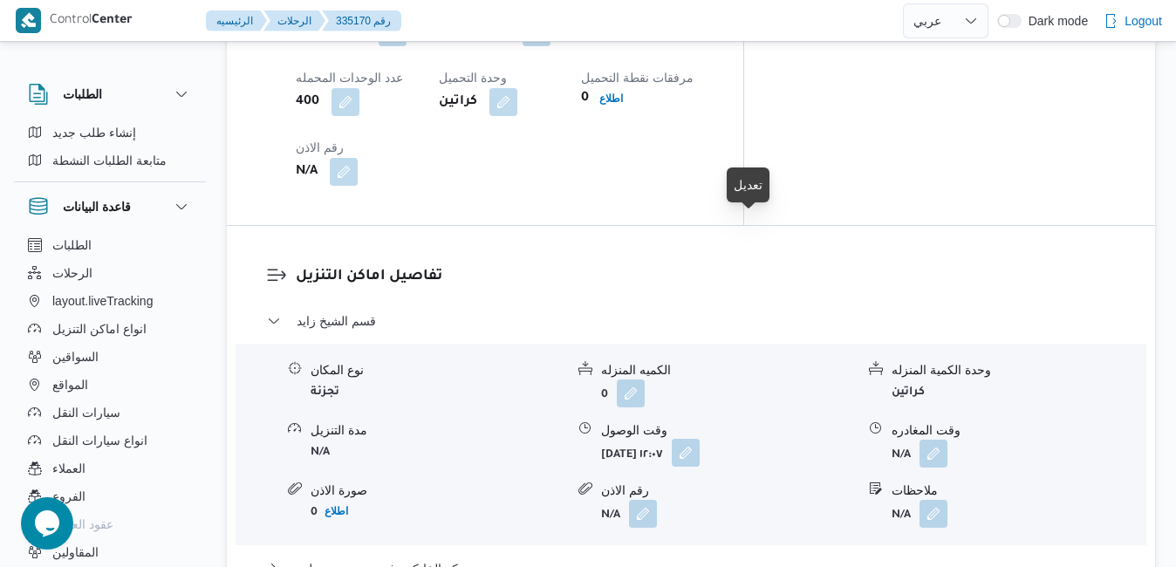
click at [700, 439] on button "button" at bounding box center [686, 453] width 28 height 28
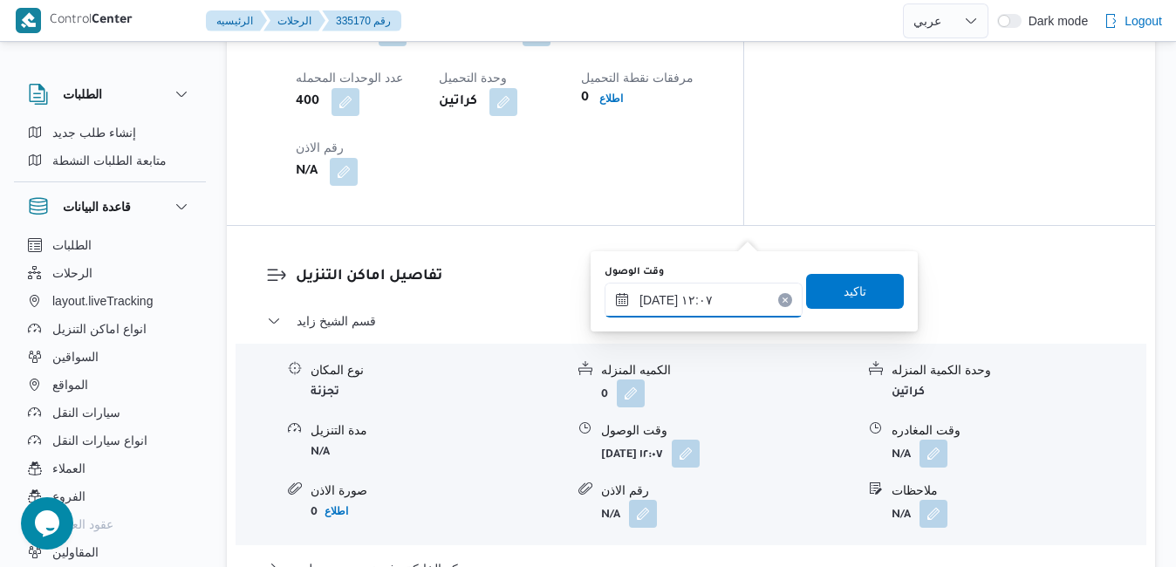
click at [665, 309] on input "٠٩/٠٩/٢٠٢٥ ١٢:٠٧" at bounding box center [704, 300] width 198 height 35
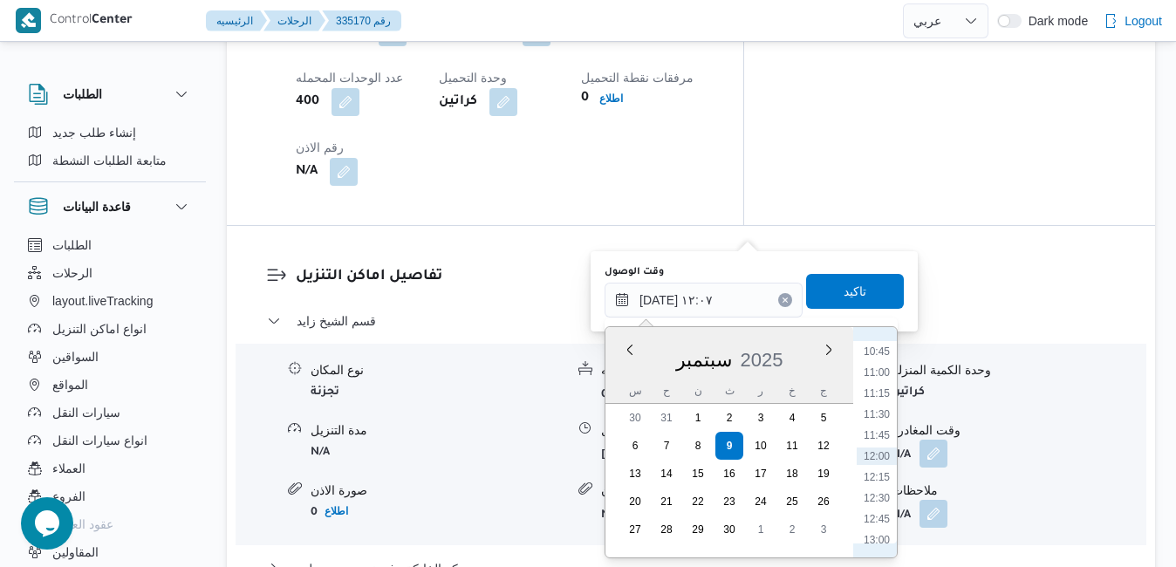
scroll to position [722, 0]
click at [872, 427] on li "09:30" at bounding box center [877, 423] width 40 height 17
type input "٠٩/٠٩/٢٠٢٥ ٠٩:٣٠"
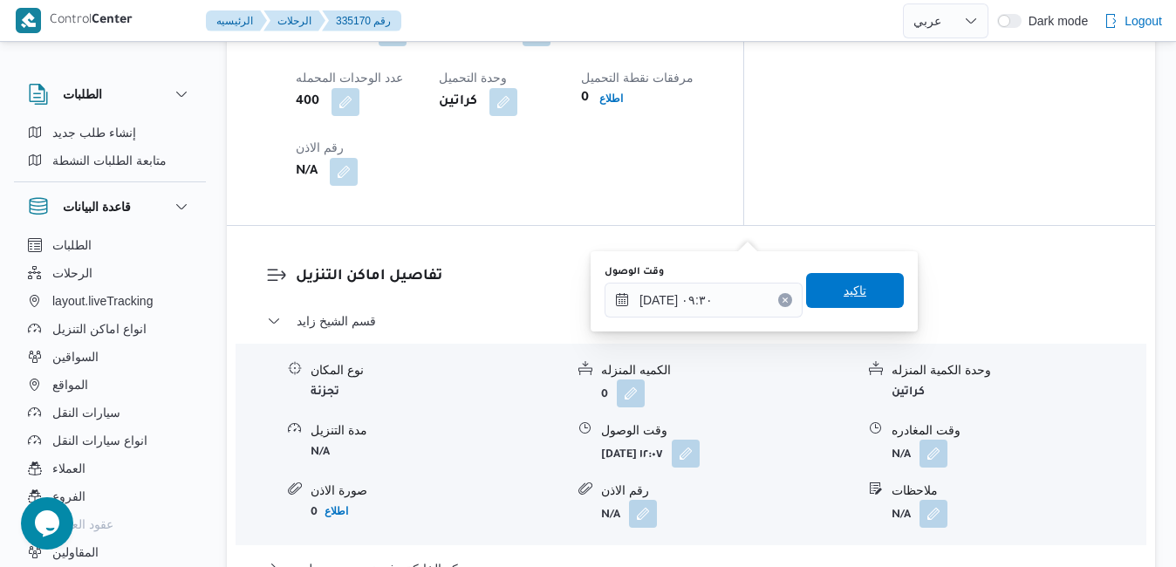
click at [844, 297] on span "تاكيد" at bounding box center [855, 290] width 23 height 21
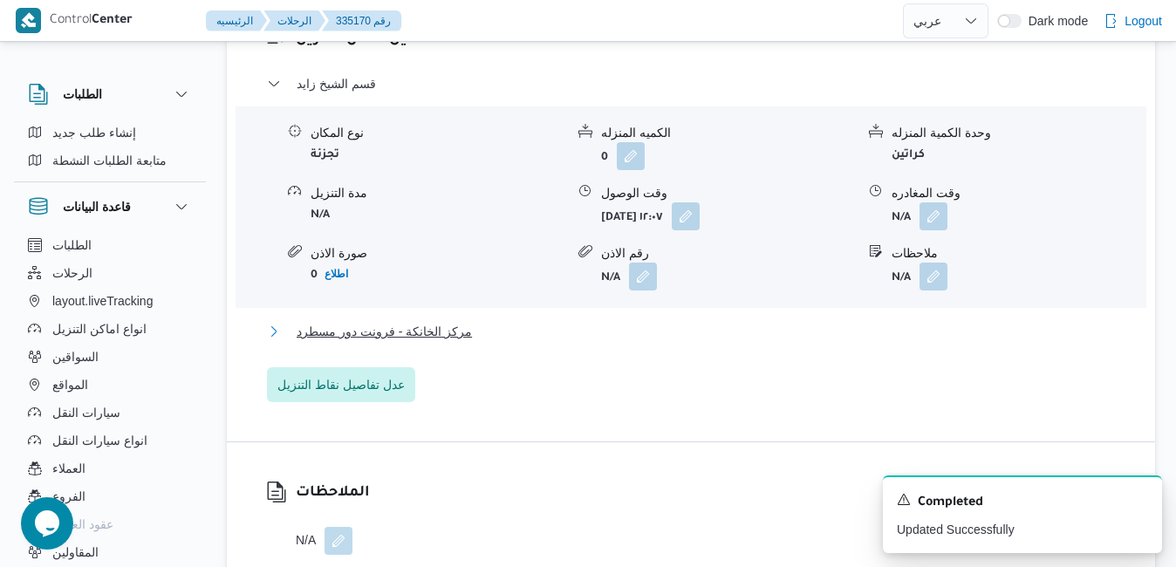
click at [740, 342] on button "مركز الخانكة - فرونت دور مسطرد" at bounding box center [691, 331] width 849 height 21
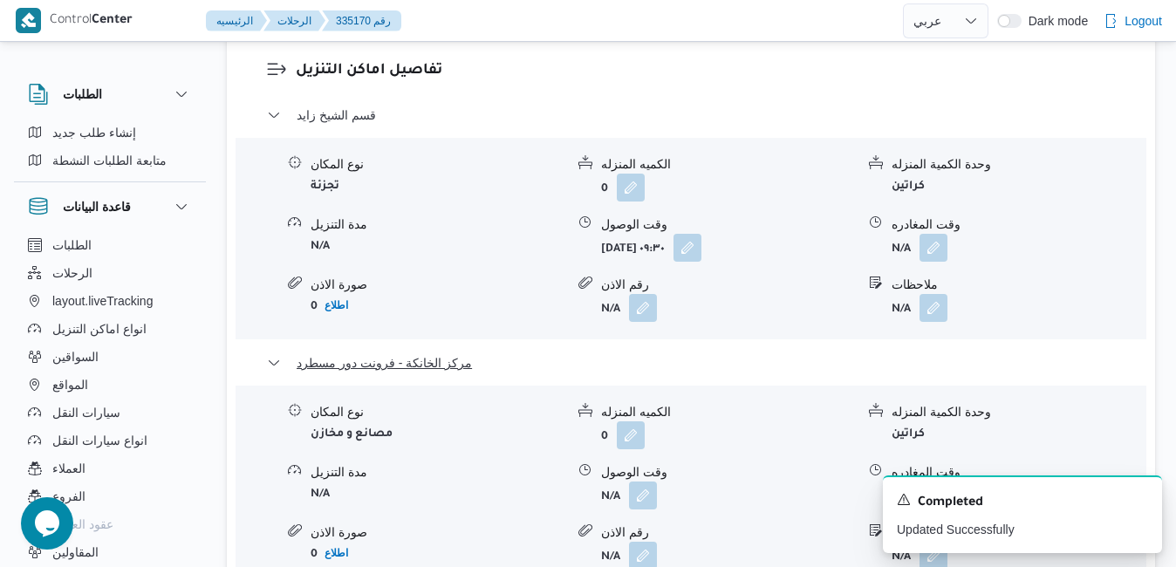
scroll to position [1815, 0]
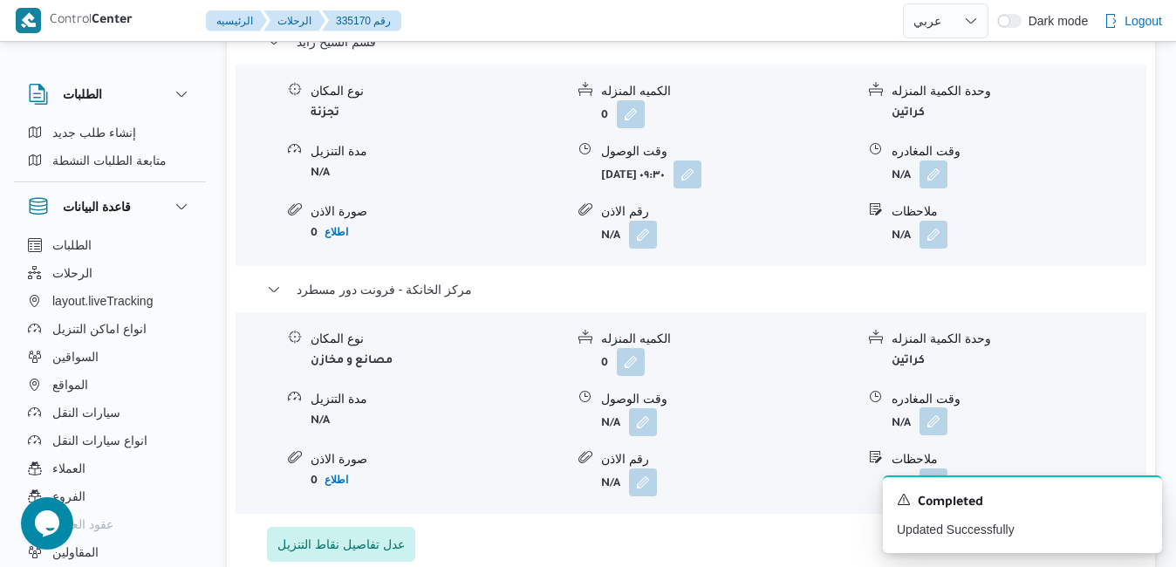
click at [942, 407] on button "button" at bounding box center [934, 421] width 28 height 28
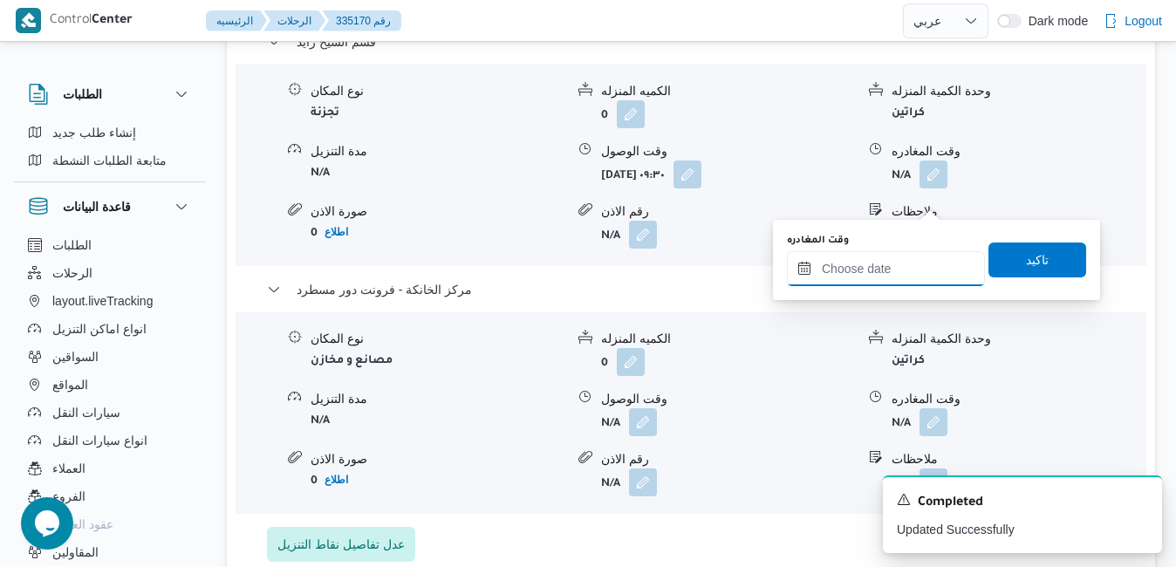
click at [869, 270] on input "وقت المغادره" at bounding box center [886, 268] width 198 height 35
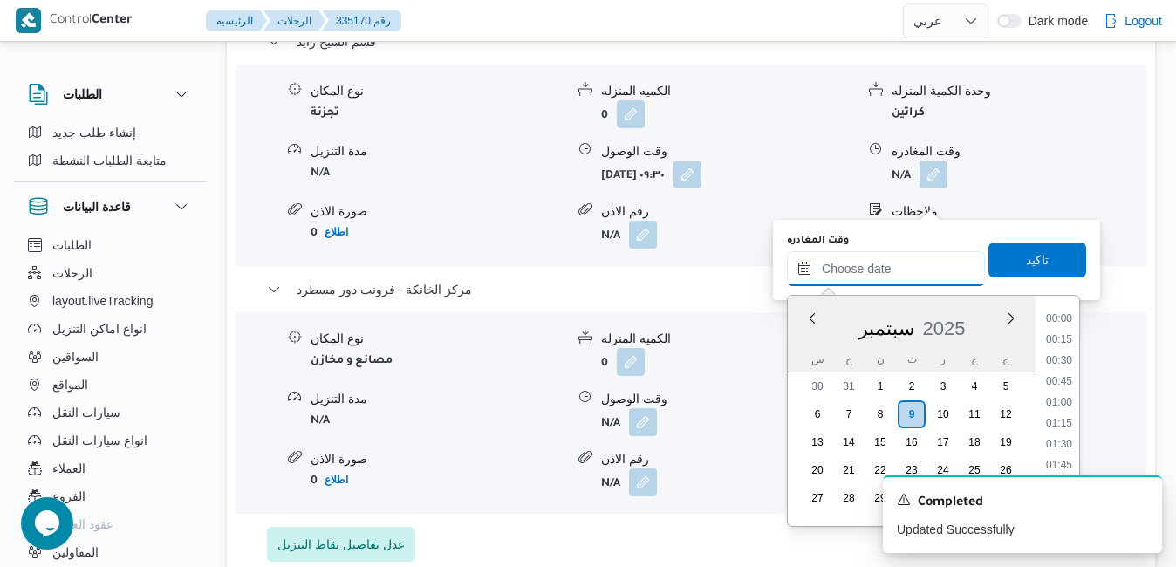
scroll to position [1652, 0]
click at [801, 334] on div "سبتمبر 2025" at bounding box center [912, 325] width 248 height 44
click at [1064, 342] on li "20:00" at bounding box center [1059, 340] width 40 height 17
type input "٠٩/٠٩/٢٠٢٥ ٢٠:٠٠"
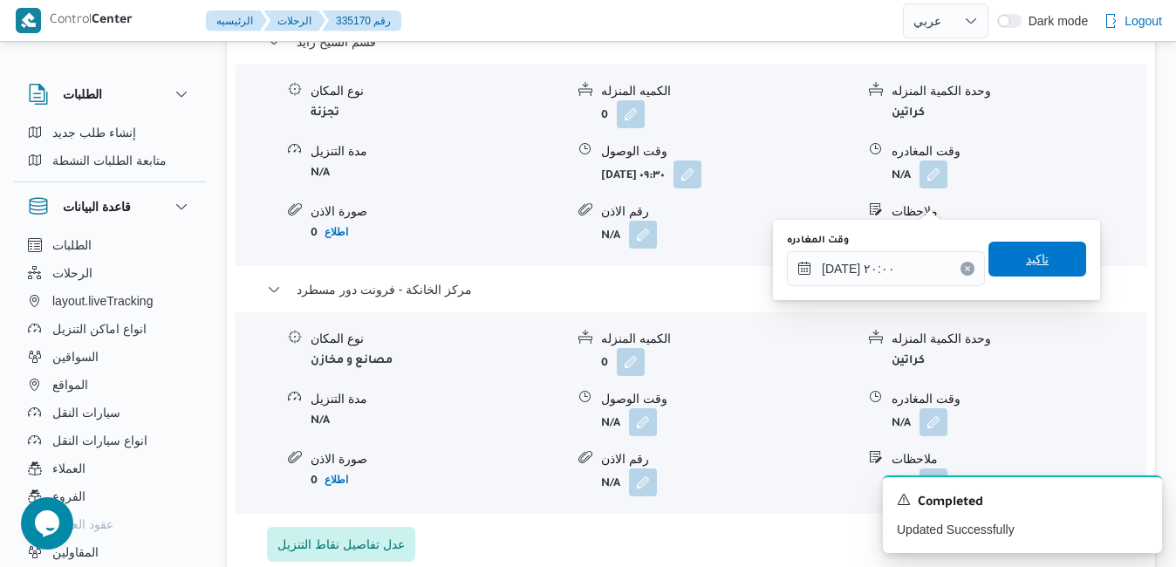
click at [1042, 265] on span "تاكيد" at bounding box center [1038, 259] width 98 height 35
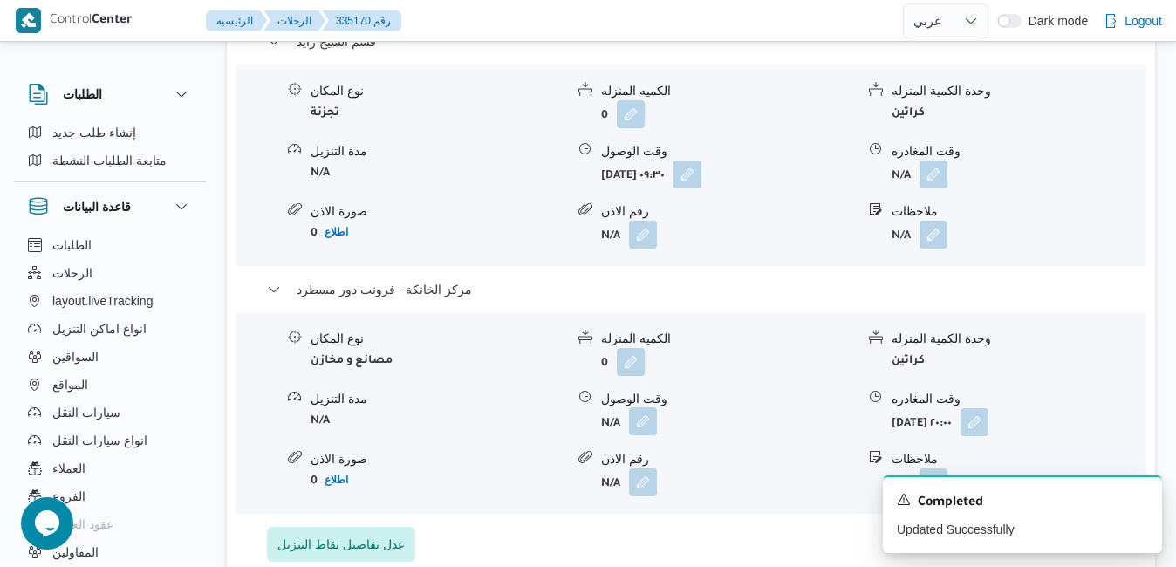
click at [646, 407] on button "button" at bounding box center [643, 421] width 28 height 28
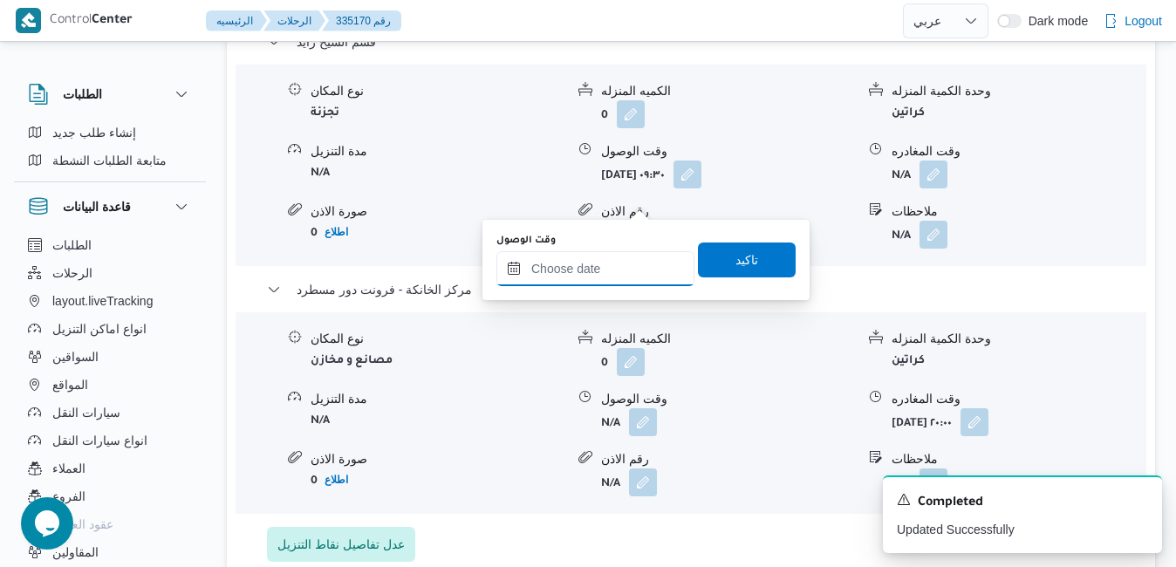
click at [593, 272] on input "وقت الوصول" at bounding box center [595, 268] width 198 height 35
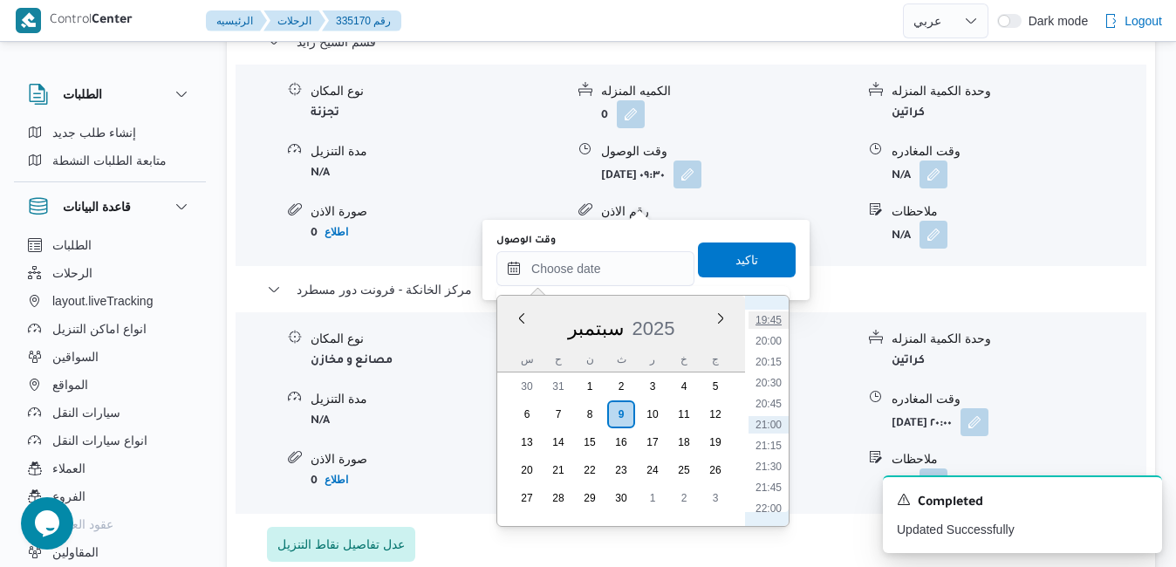
click at [772, 325] on li "19:45" at bounding box center [769, 319] width 40 height 17
type input "٠٩/٠٩/٢٠٢٥ ١٩:٤٥"
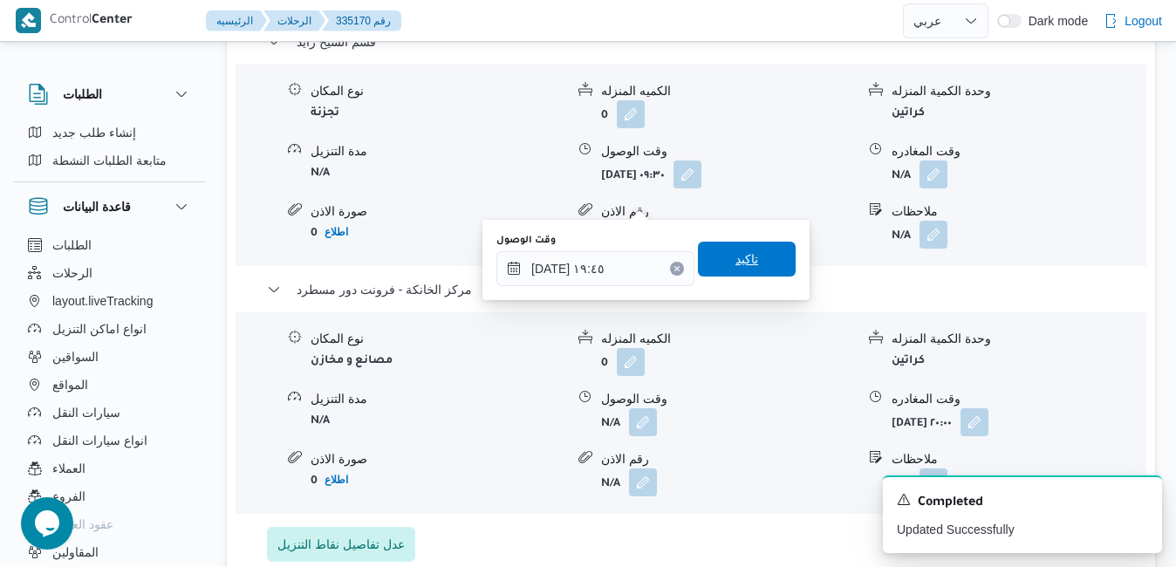
click at [748, 264] on span "تاكيد" at bounding box center [747, 259] width 98 height 35
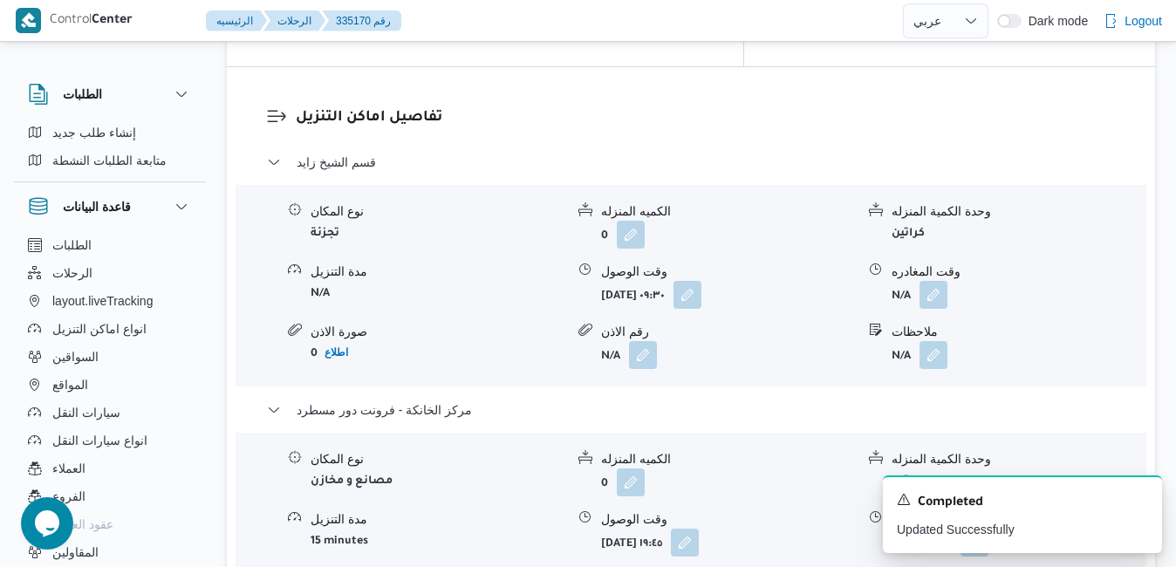
scroll to position [1675, 0]
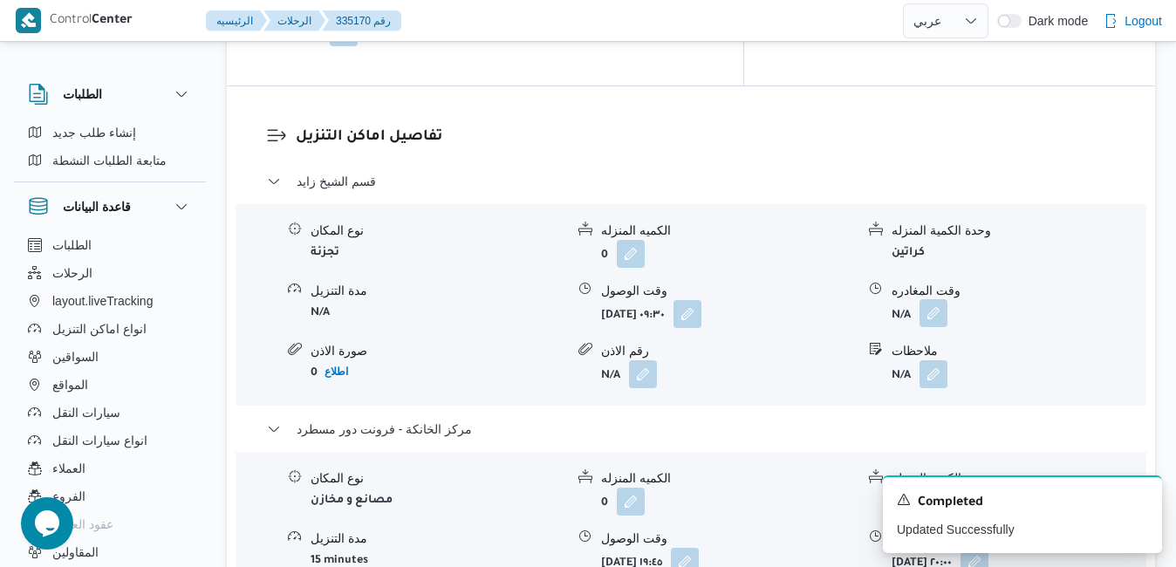
click at [939, 299] on button "button" at bounding box center [934, 313] width 28 height 28
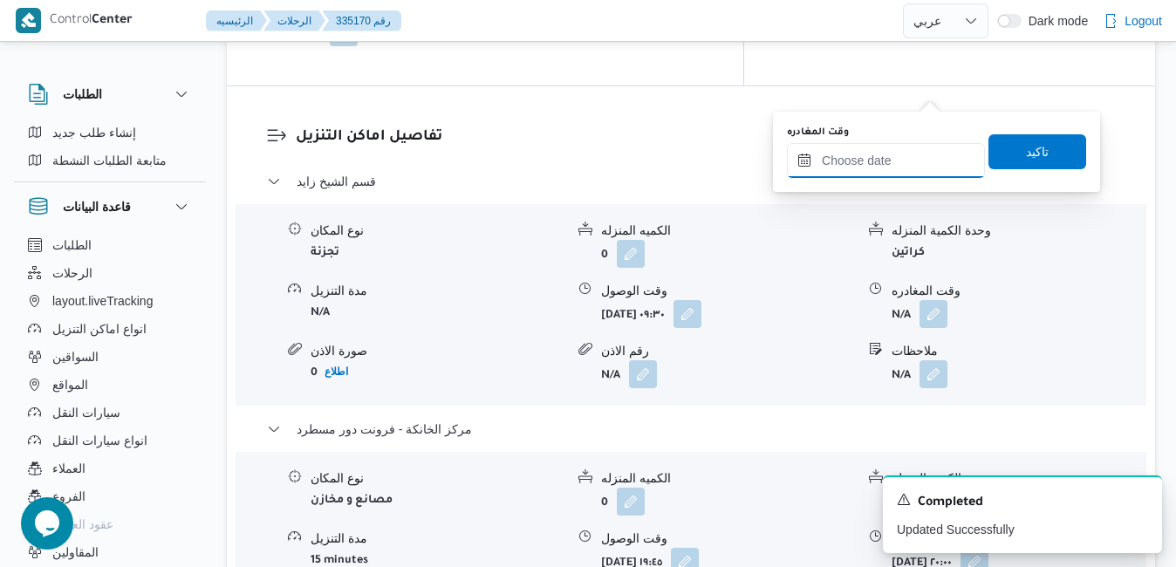
drag, startPoint x: 877, startPoint y: 160, endPoint x: 901, endPoint y: 160, distance: 24.4
click at [877, 160] on input "وقت المغادره" at bounding box center [886, 160] width 198 height 35
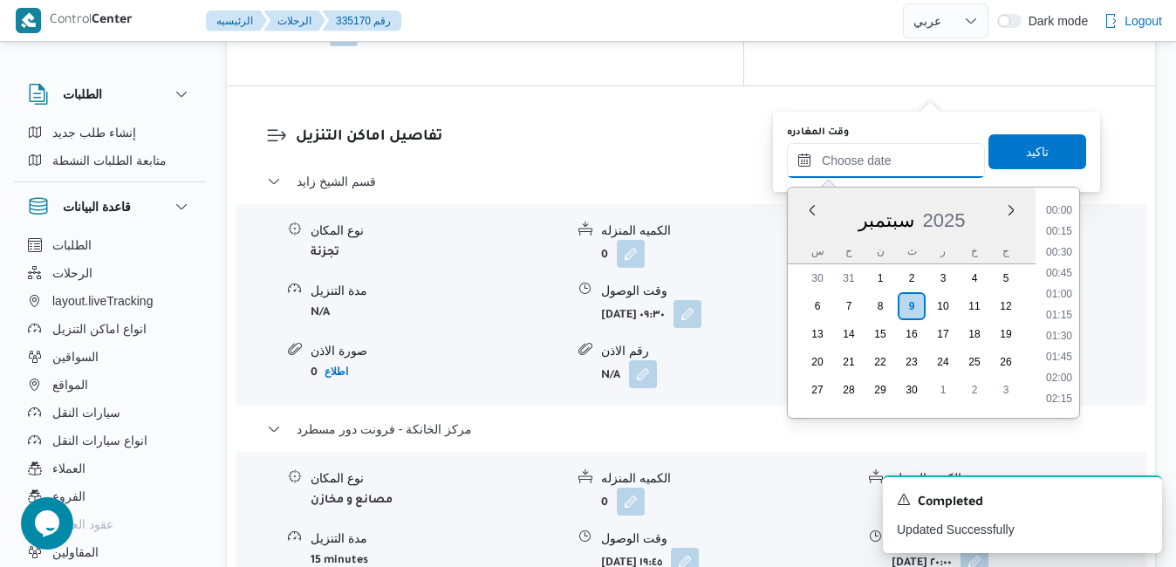
scroll to position [1652, 0]
click at [803, 234] on div "سبتمبر 2025" at bounding box center [912, 217] width 248 height 44
click at [1061, 301] on li "18:45" at bounding box center [1059, 305] width 40 height 17
type input "٠٩/٠٩/٢٠٢٥ ١٨:٤٥"
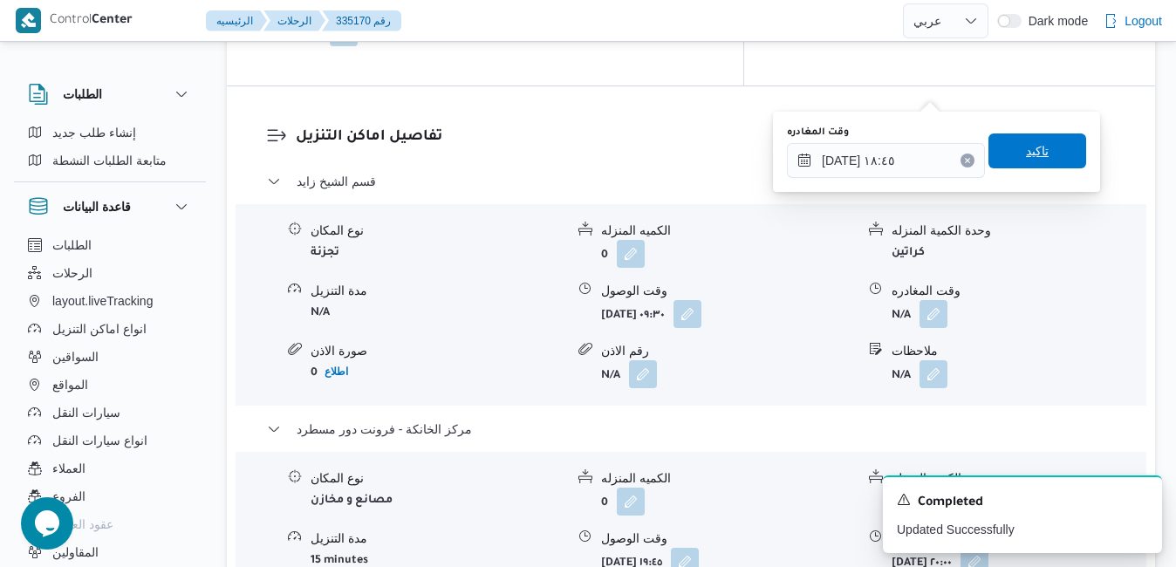
click at [1039, 161] on span "تاكيد" at bounding box center [1038, 150] width 98 height 35
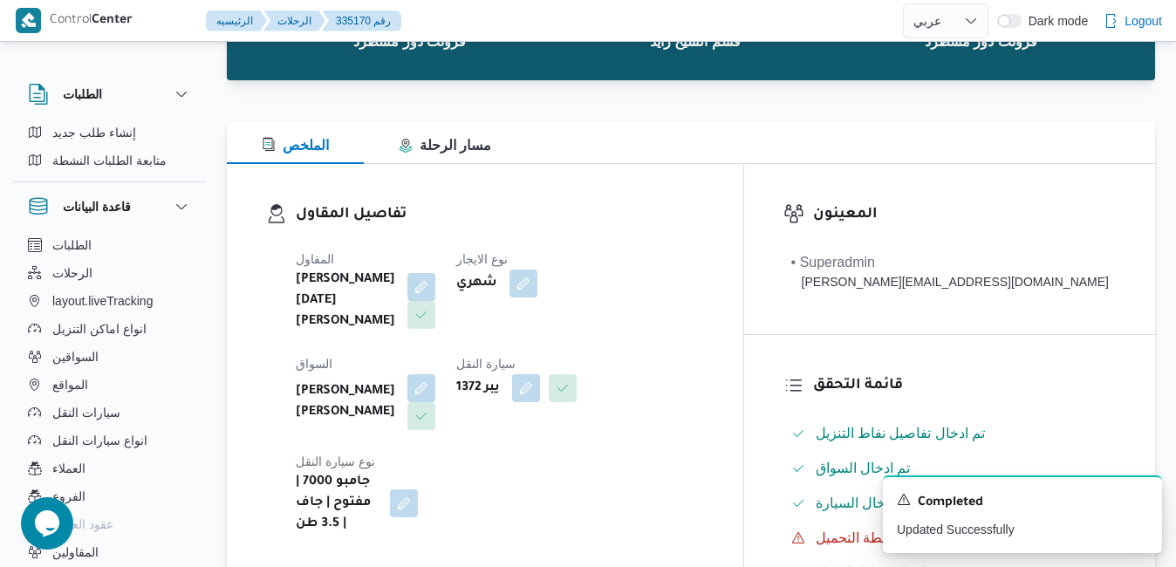
scroll to position [0, 0]
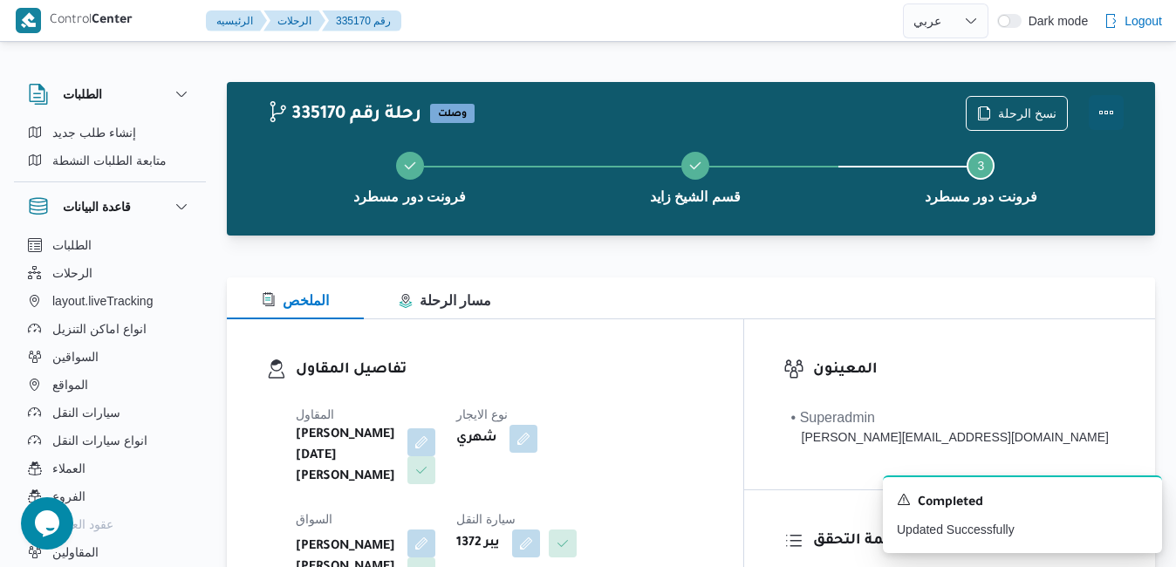
click at [1104, 120] on button "Actions" at bounding box center [1106, 112] width 35 height 35
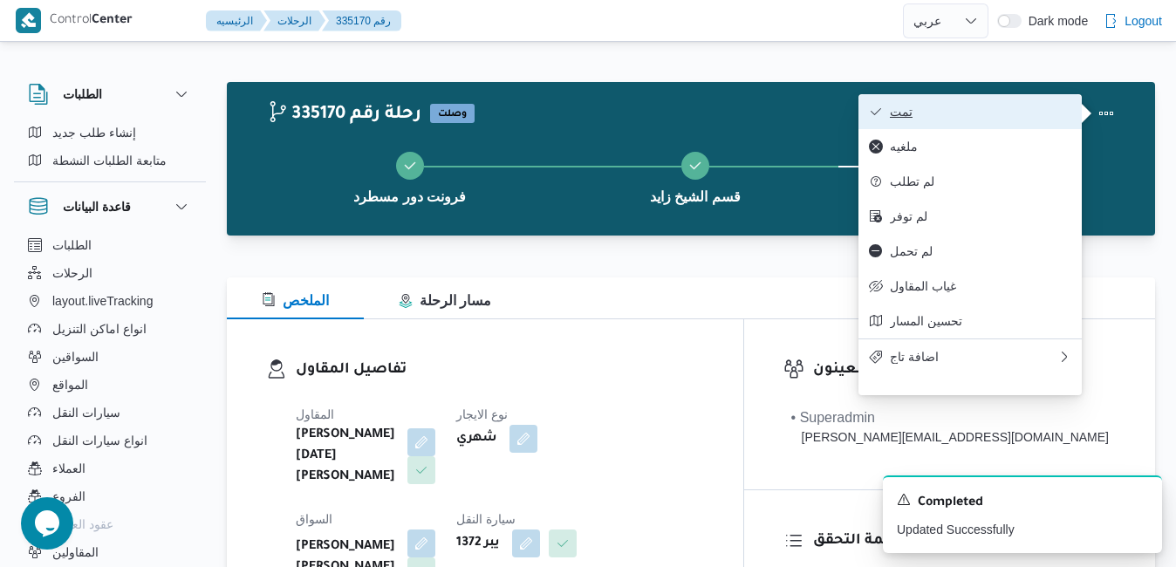
click at [1000, 107] on span "تمت" at bounding box center [980, 112] width 181 height 14
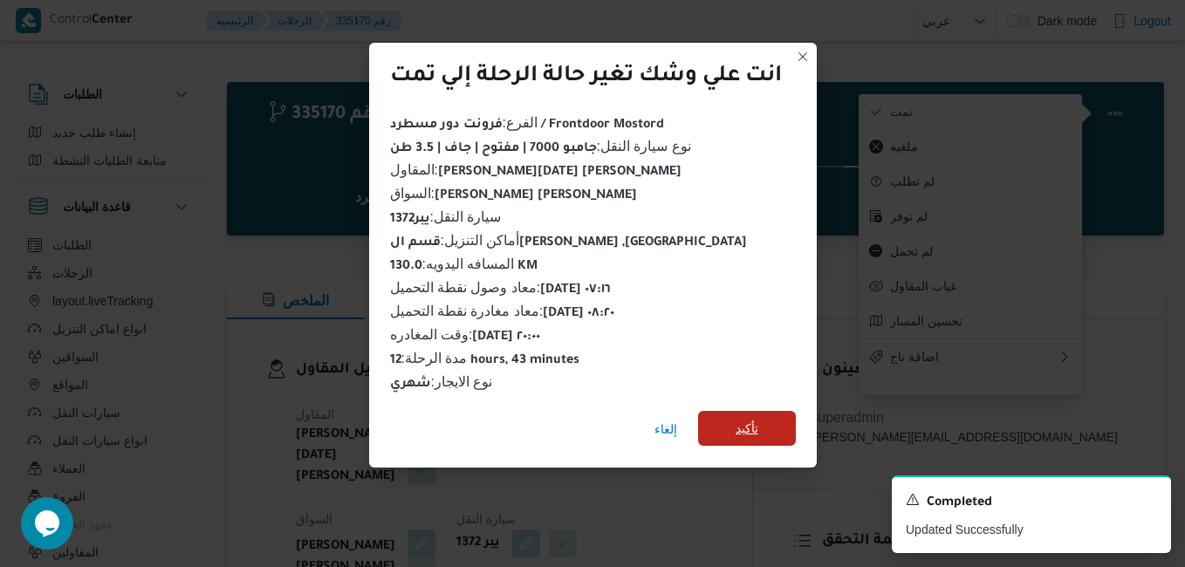
click at [753, 418] on span "تأكيد" at bounding box center [746, 428] width 23 height 21
